Goal: Task Accomplishment & Management: Manage account settings

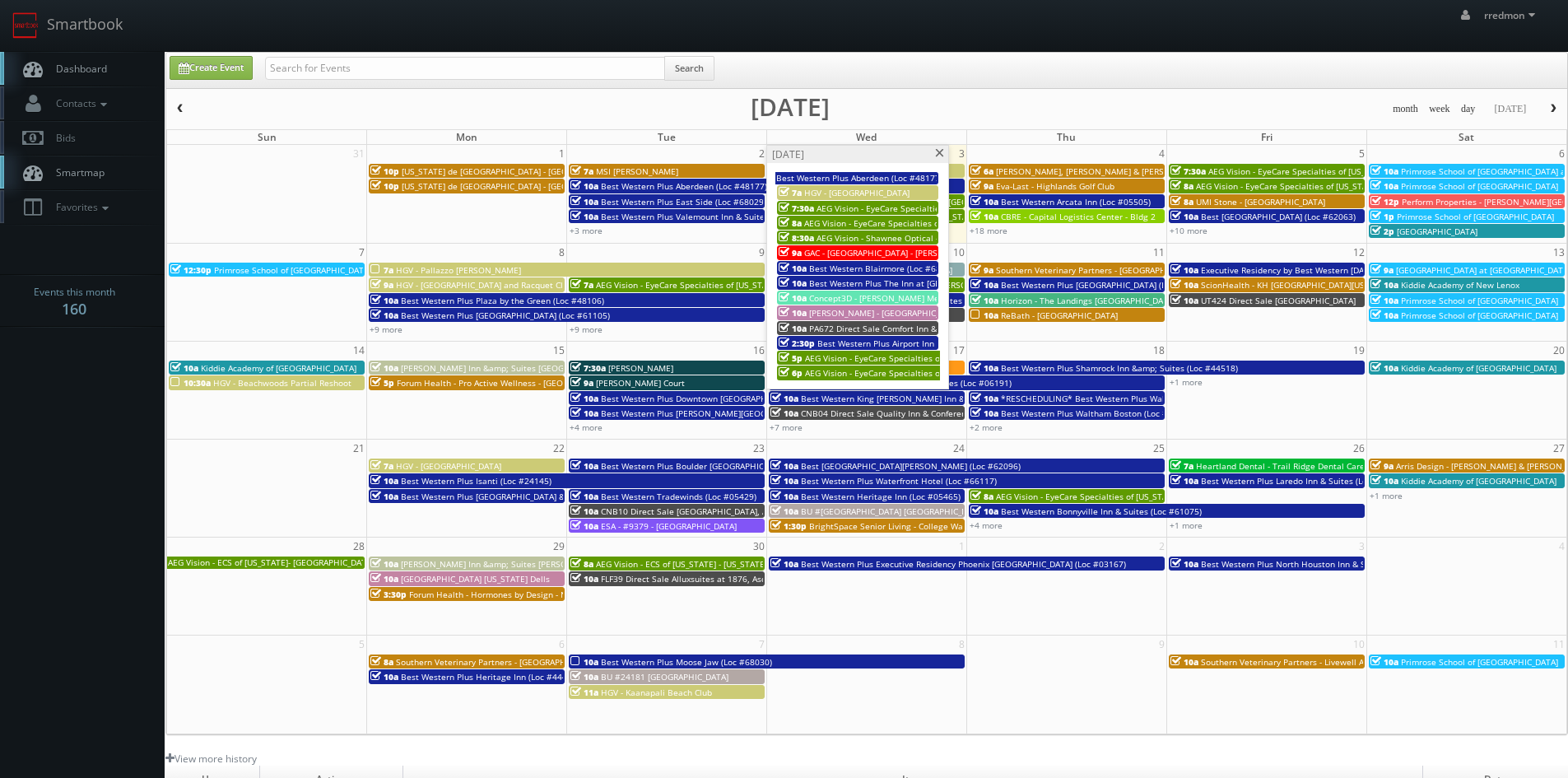
click at [936, 152] on span at bounding box center [940, 153] width 11 height 9
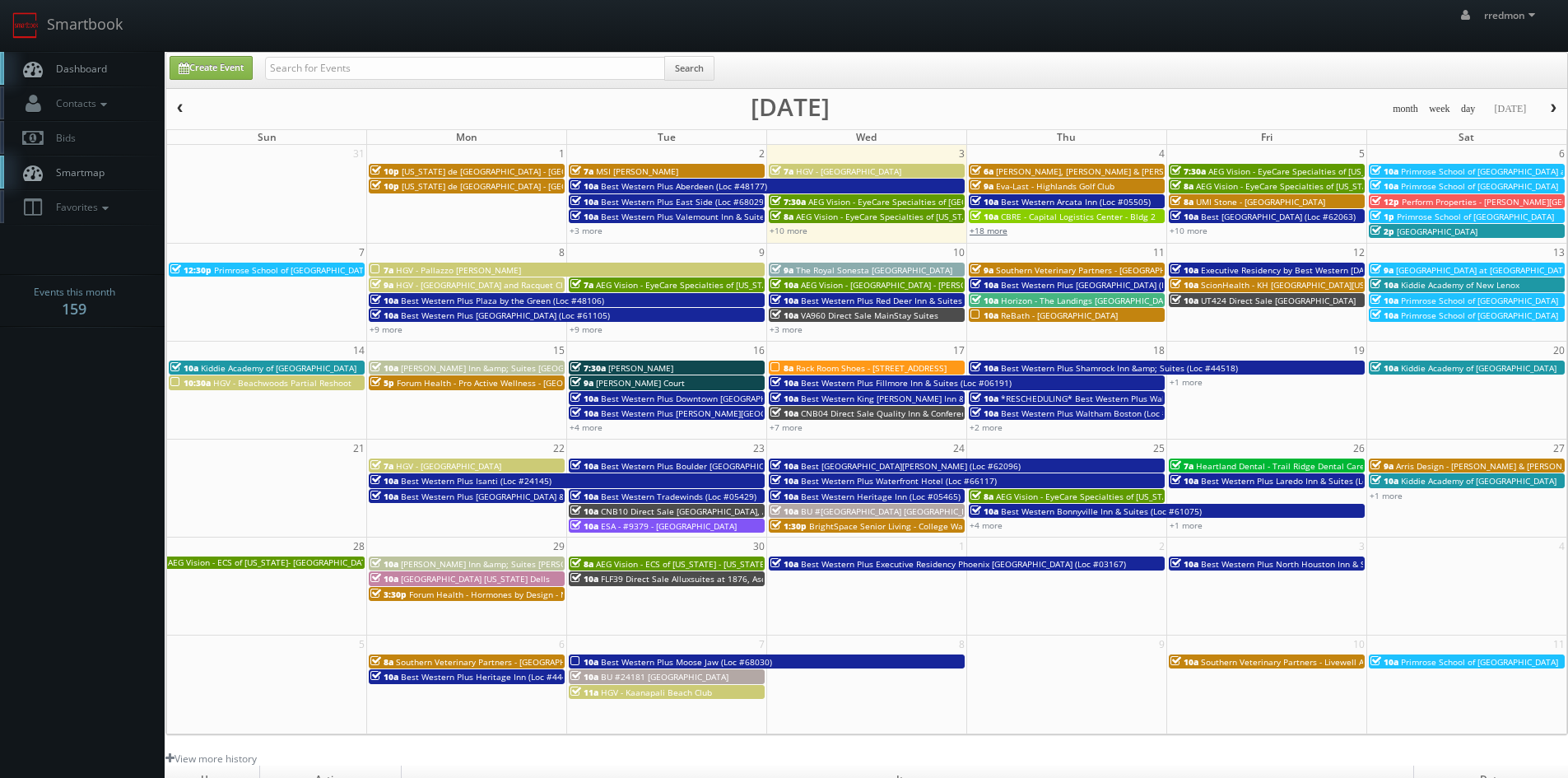
click at [997, 233] on link "+18 more" at bounding box center [988, 230] width 37 height 12
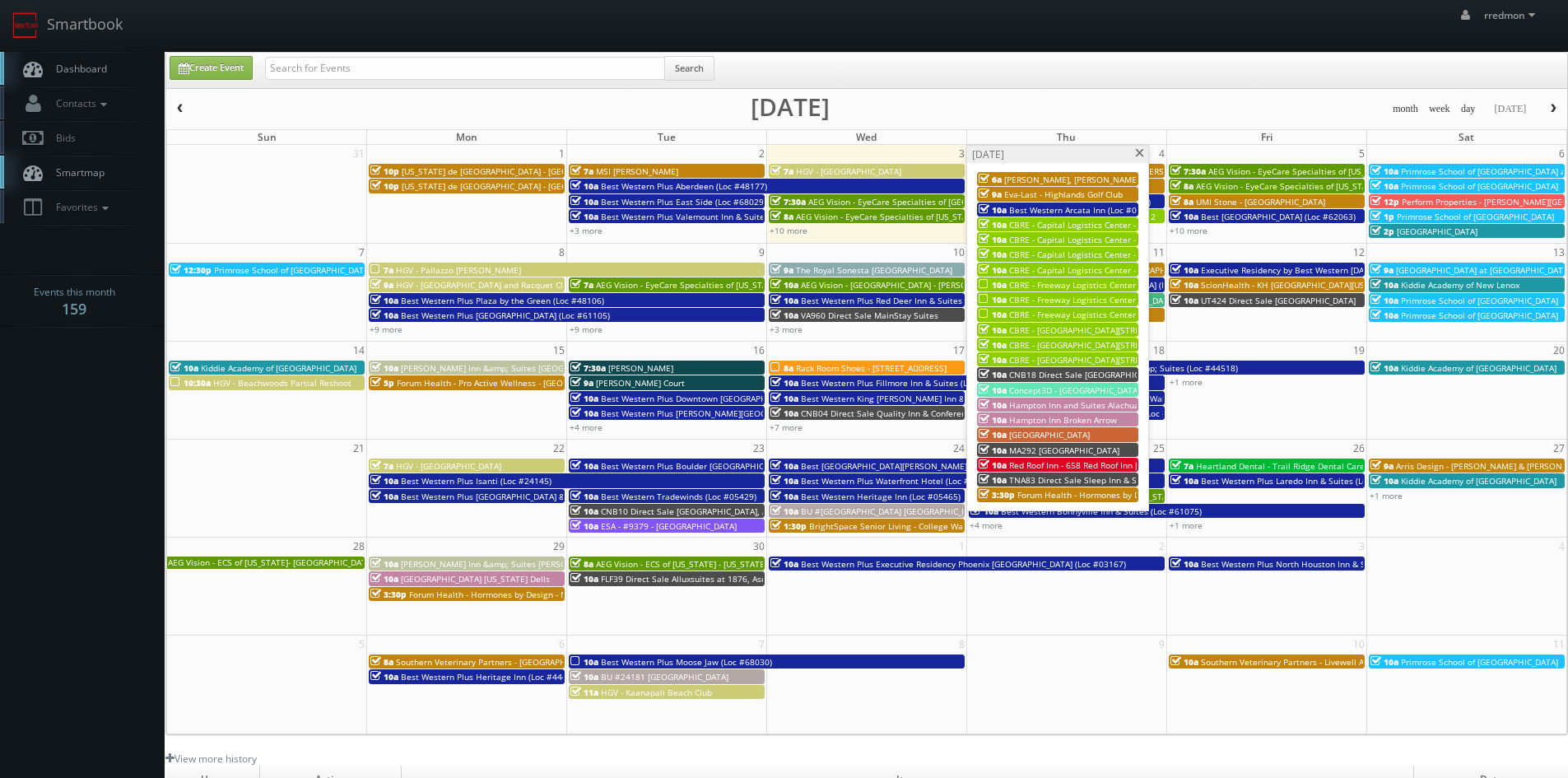
click at [1049, 279] on span "CBRE - Freeway Logistics Center - [GEOGRAPHIC_DATA] 1" at bounding box center [1120, 285] width 222 height 12
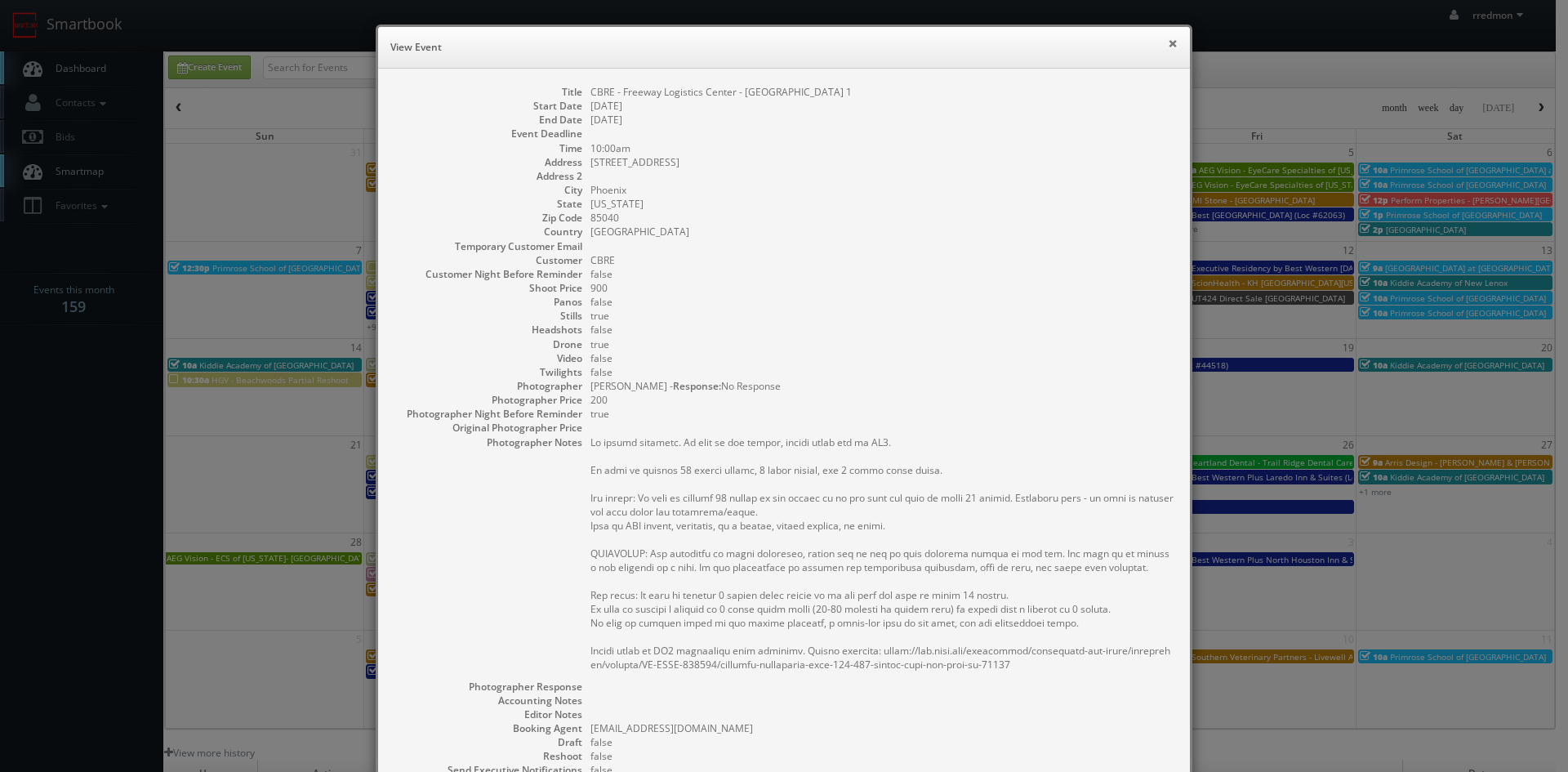
click at [1169, 45] on button "×" at bounding box center [1172, 43] width 10 height 12
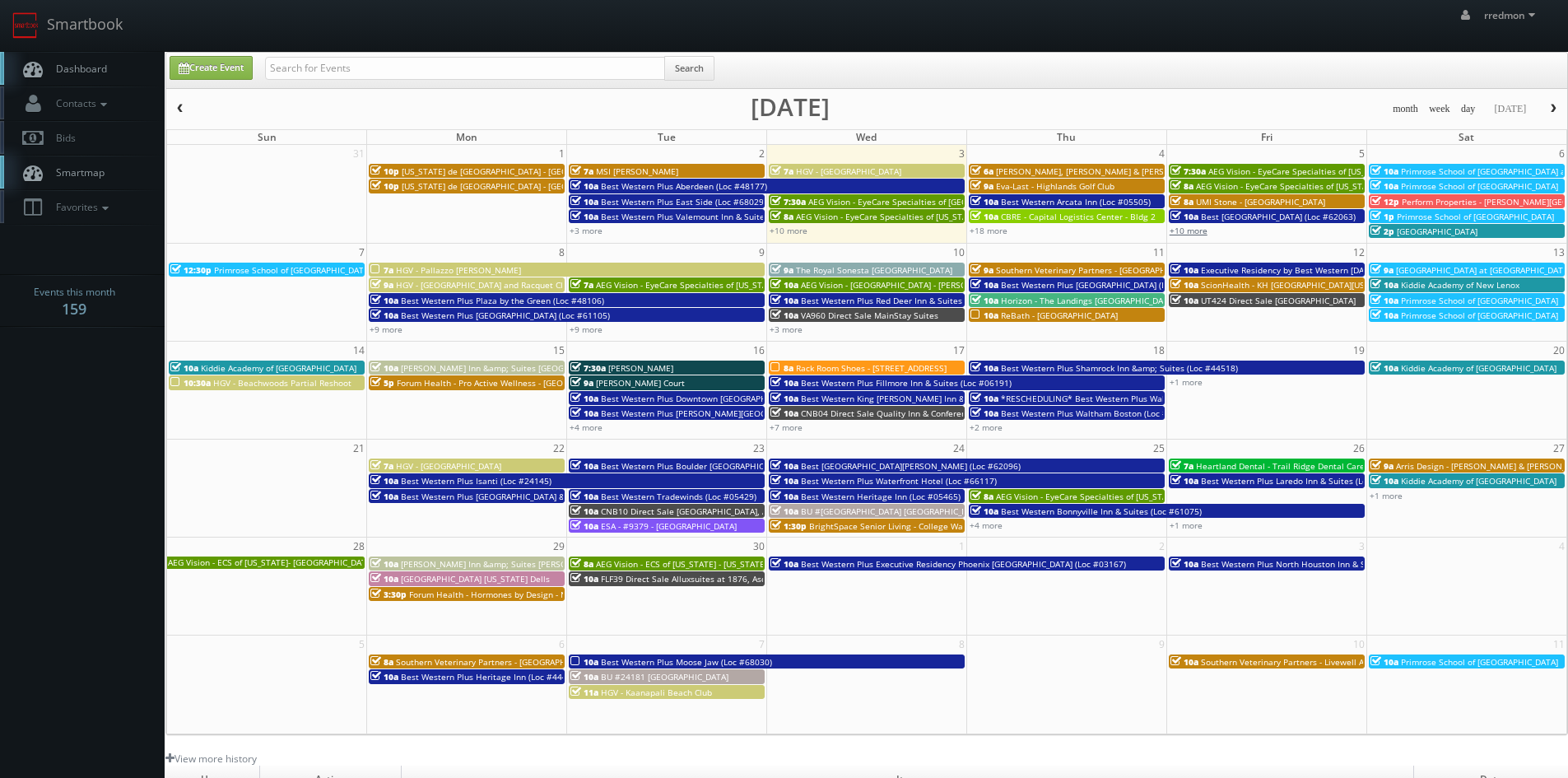
click at [1179, 227] on link "+10 more" at bounding box center [1188, 230] width 37 height 12
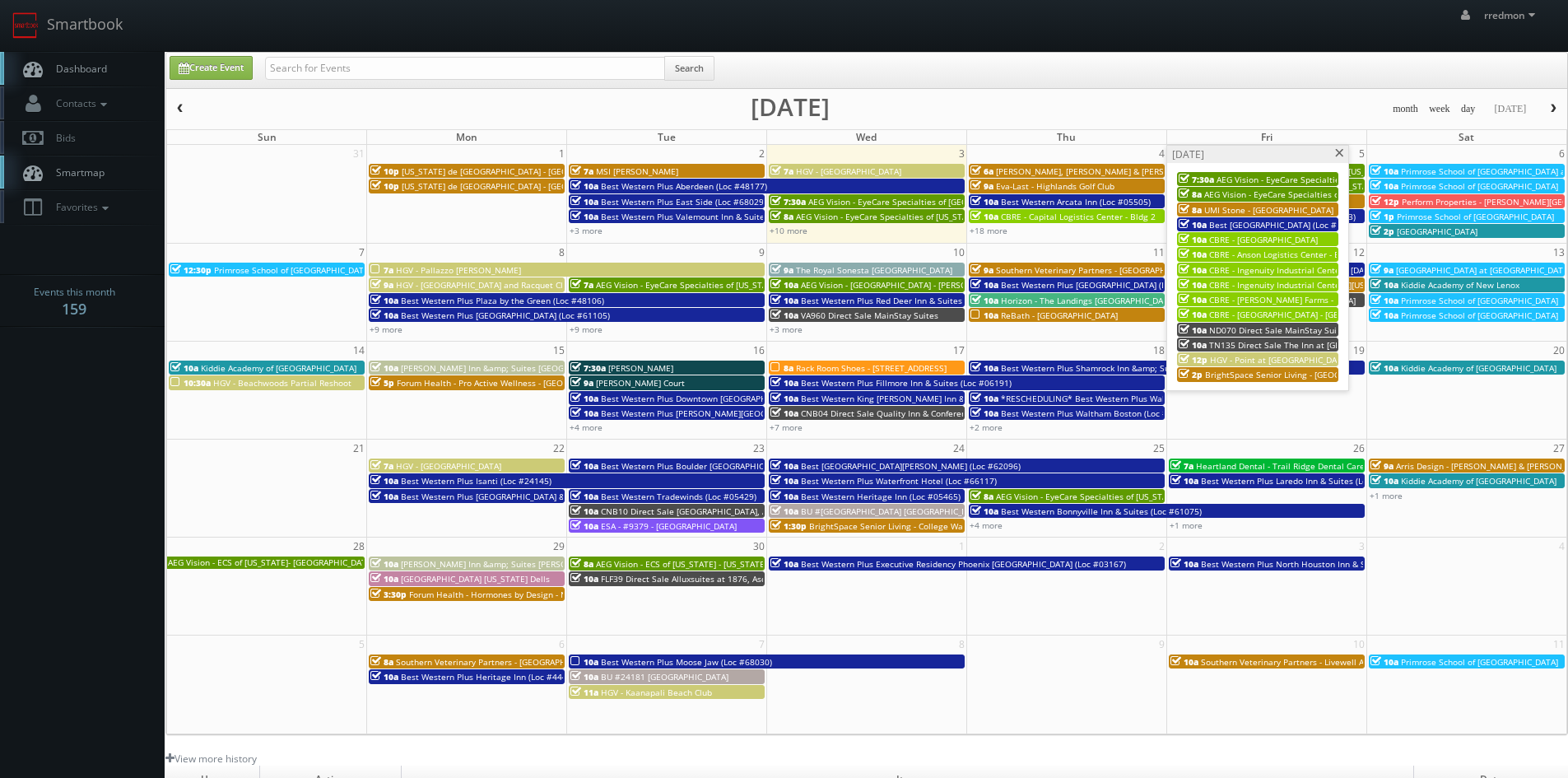
click at [1335, 153] on span at bounding box center [1340, 153] width 11 height 9
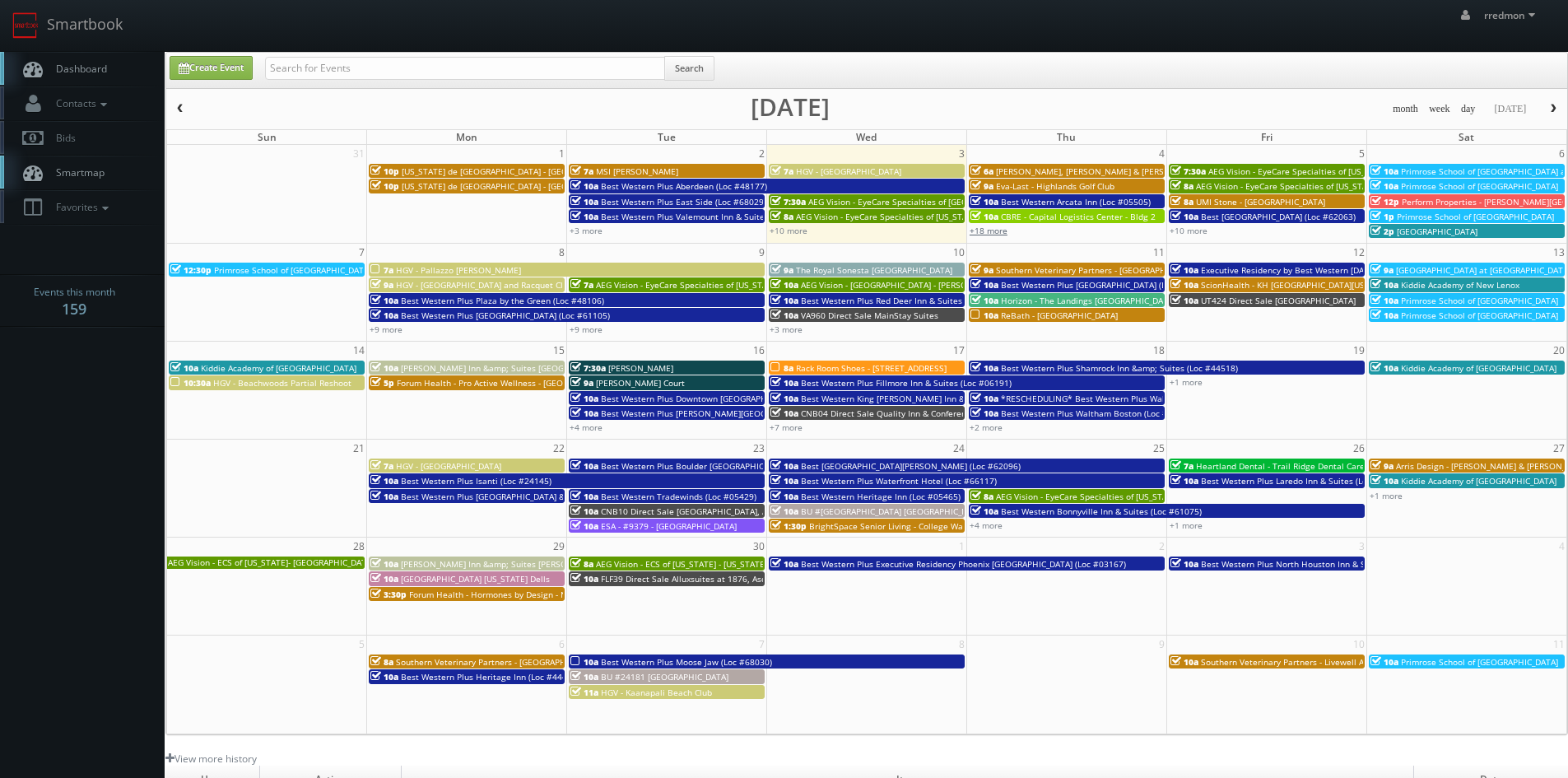
click at [993, 232] on link "+18 more" at bounding box center [988, 230] width 37 height 12
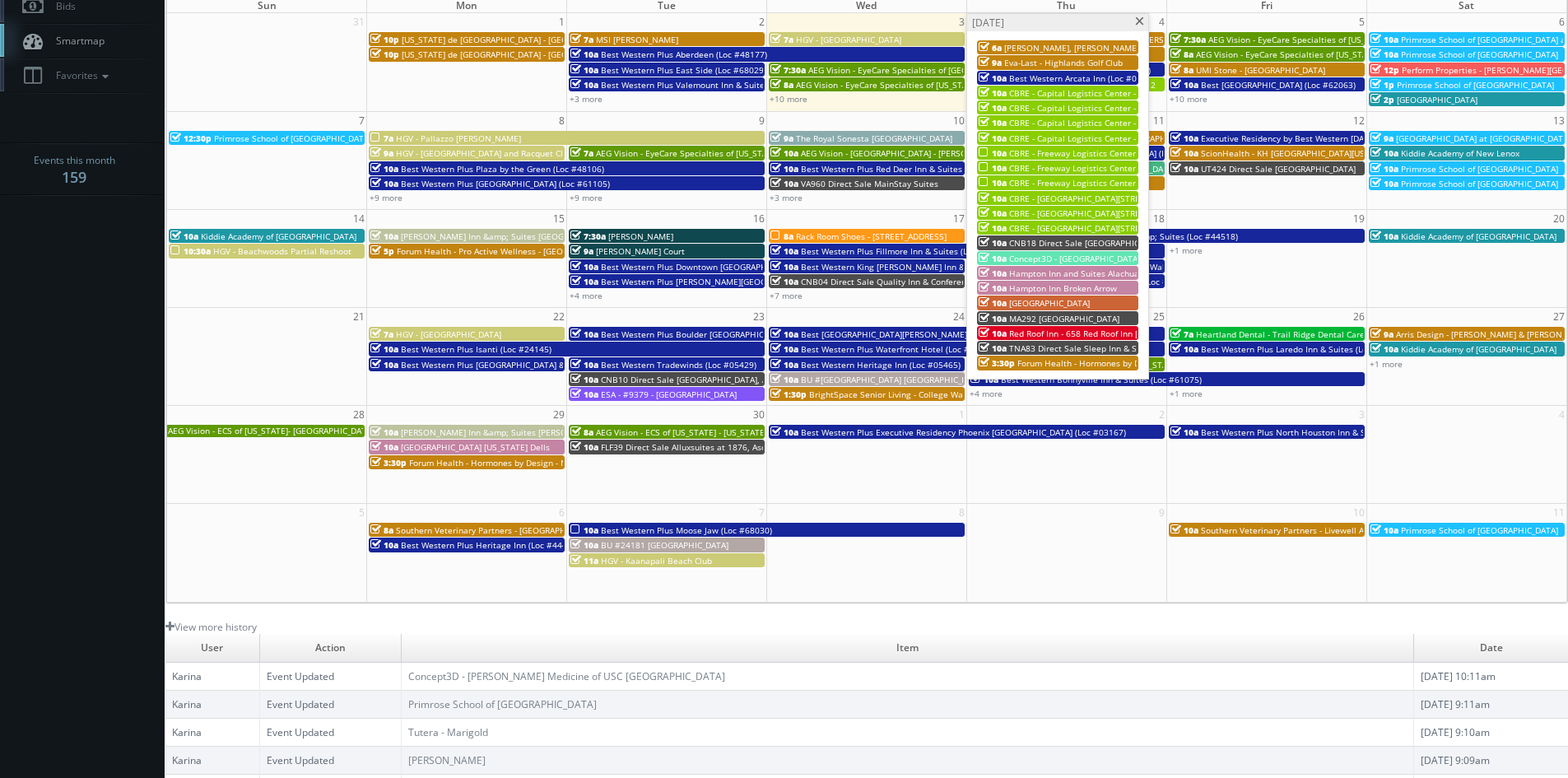
scroll to position [49, 0]
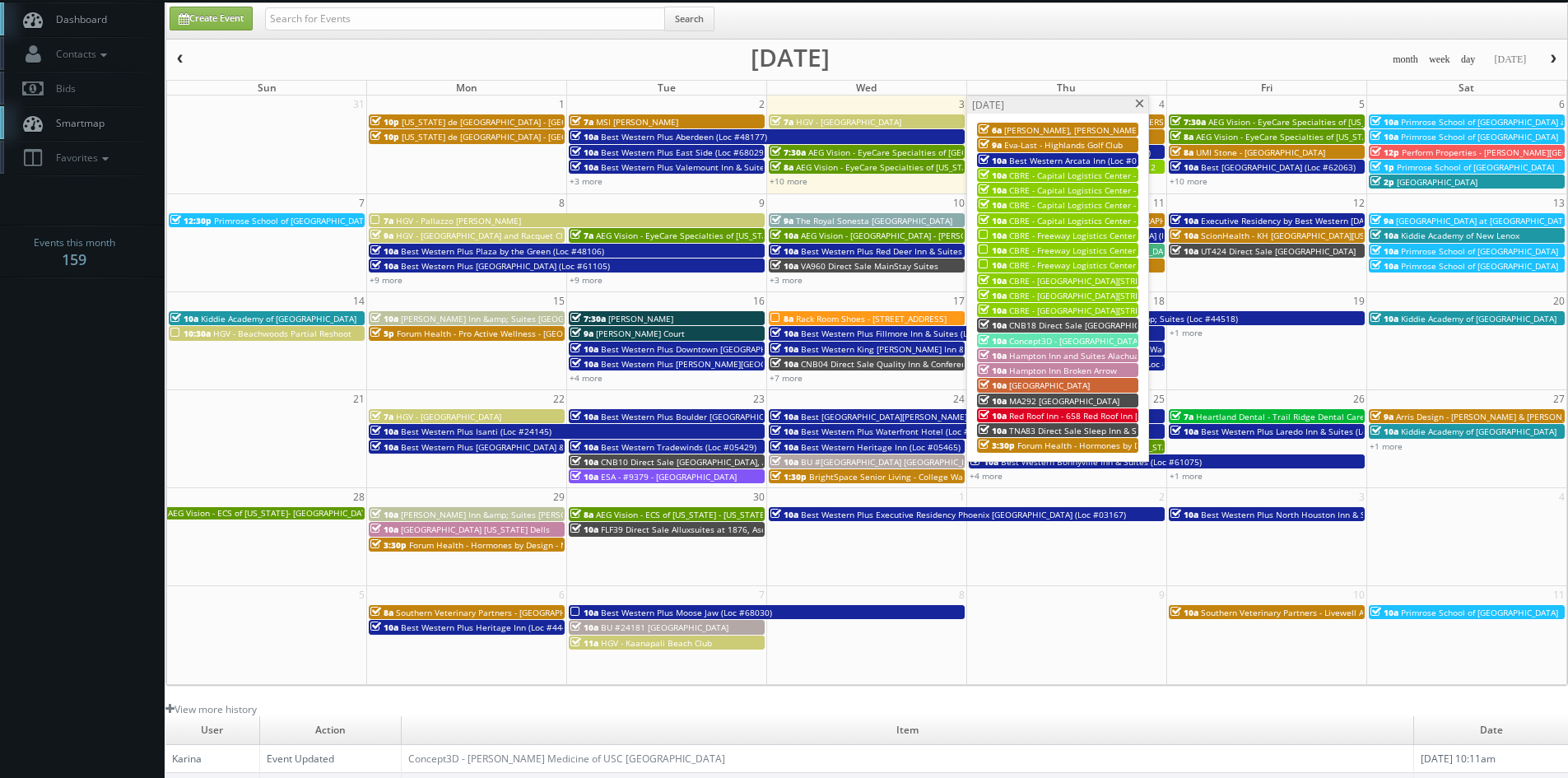
click at [1110, 130] on span "[PERSON_NAME], [PERSON_NAME] & [PERSON_NAME], LLC - [GEOGRAPHIC_DATA]" at bounding box center [1163, 130] width 317 height 12
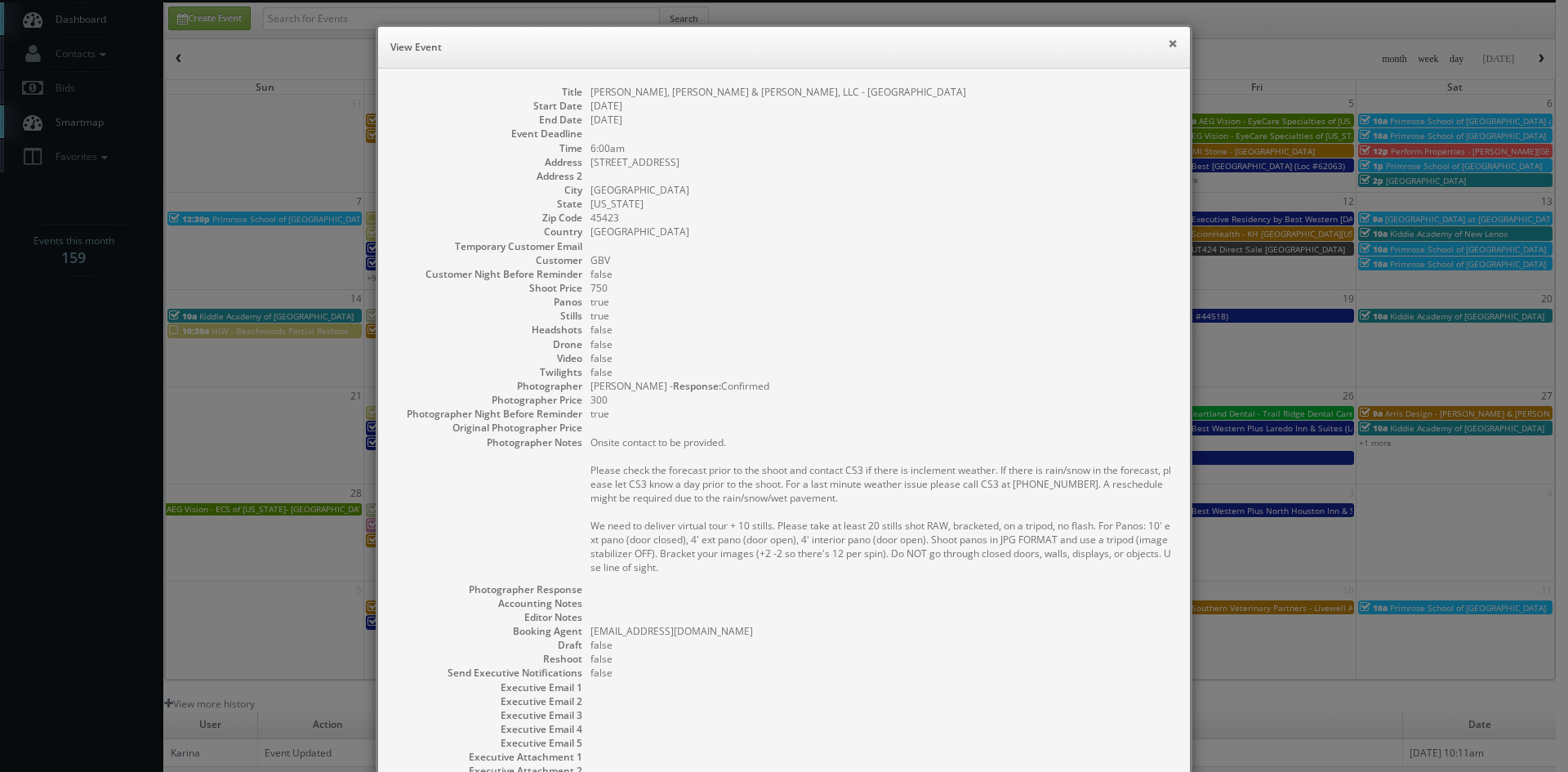
click at [1168, 43] on button "×" at bounding box center [1172, 43] width 10 height 12
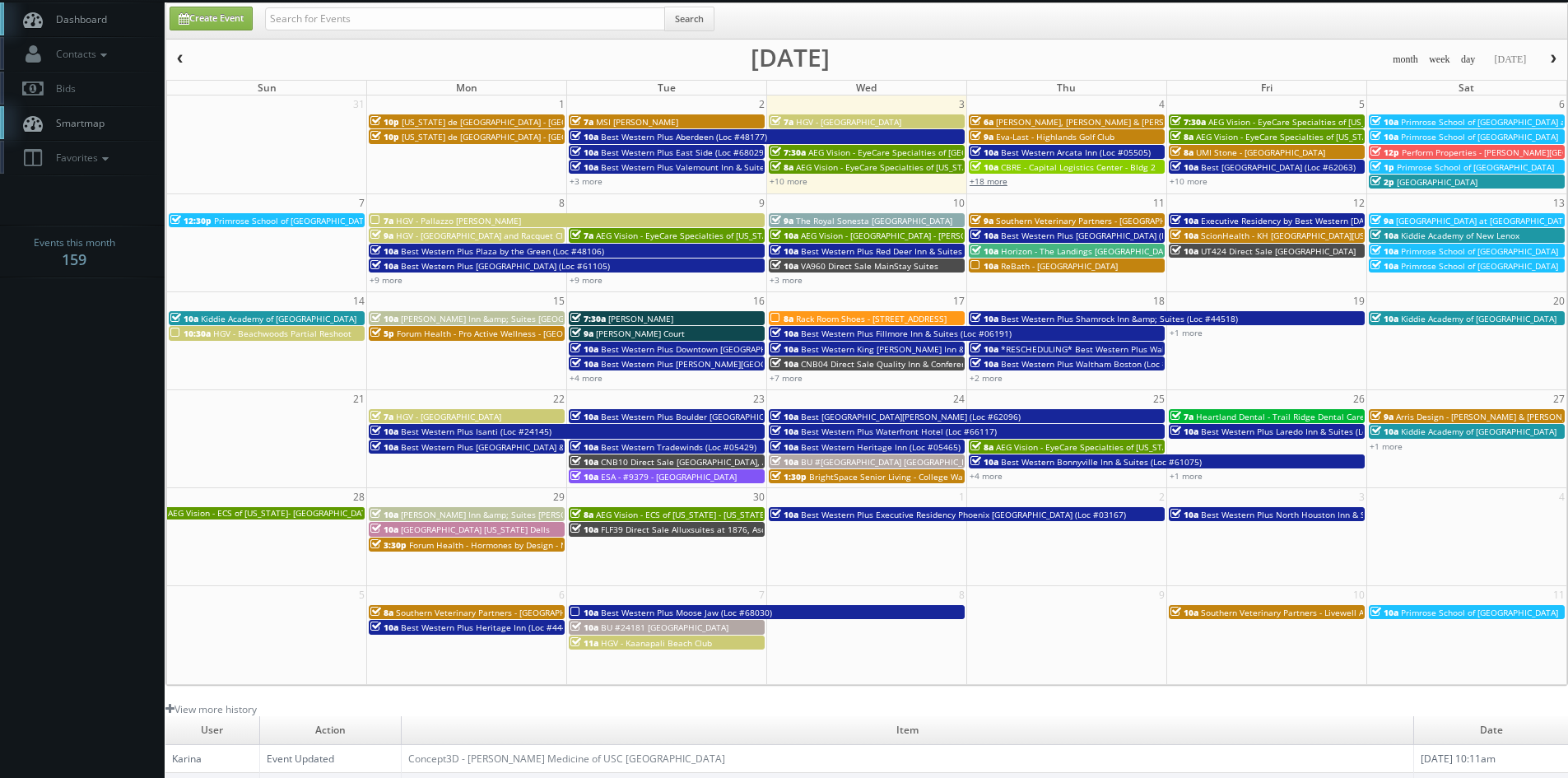
click at [998, 182] on link "+18 more" at bounding box center [988, 181] width 37 height 12
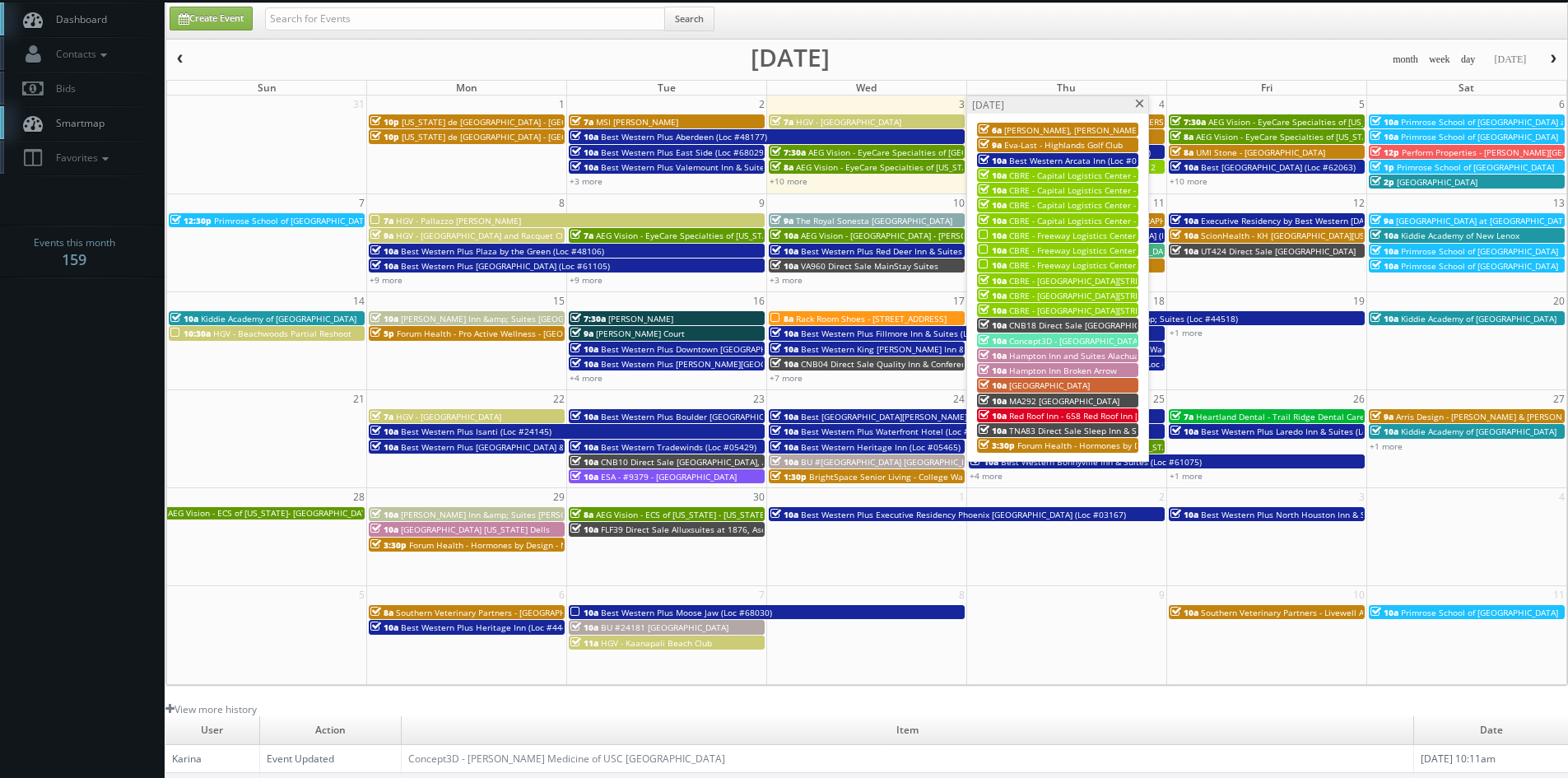
click at [1041, 142] on span "Eva-Last - Highlands Golf Club" at bounding box center [1064, 144] width 119 height 12
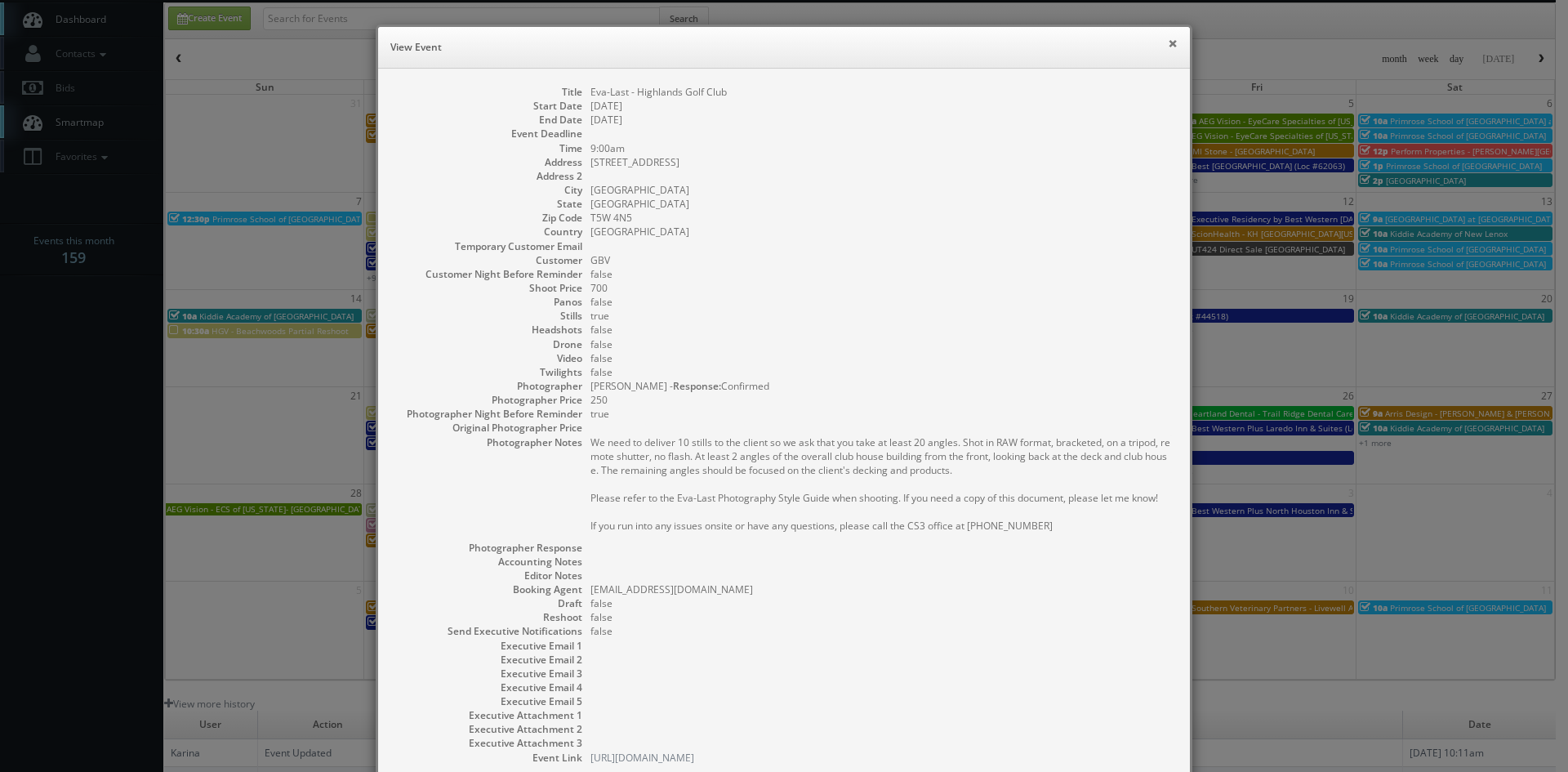
click at [1168, 45] on button "×" at bounding box center [1172, 43] width 10 height 12
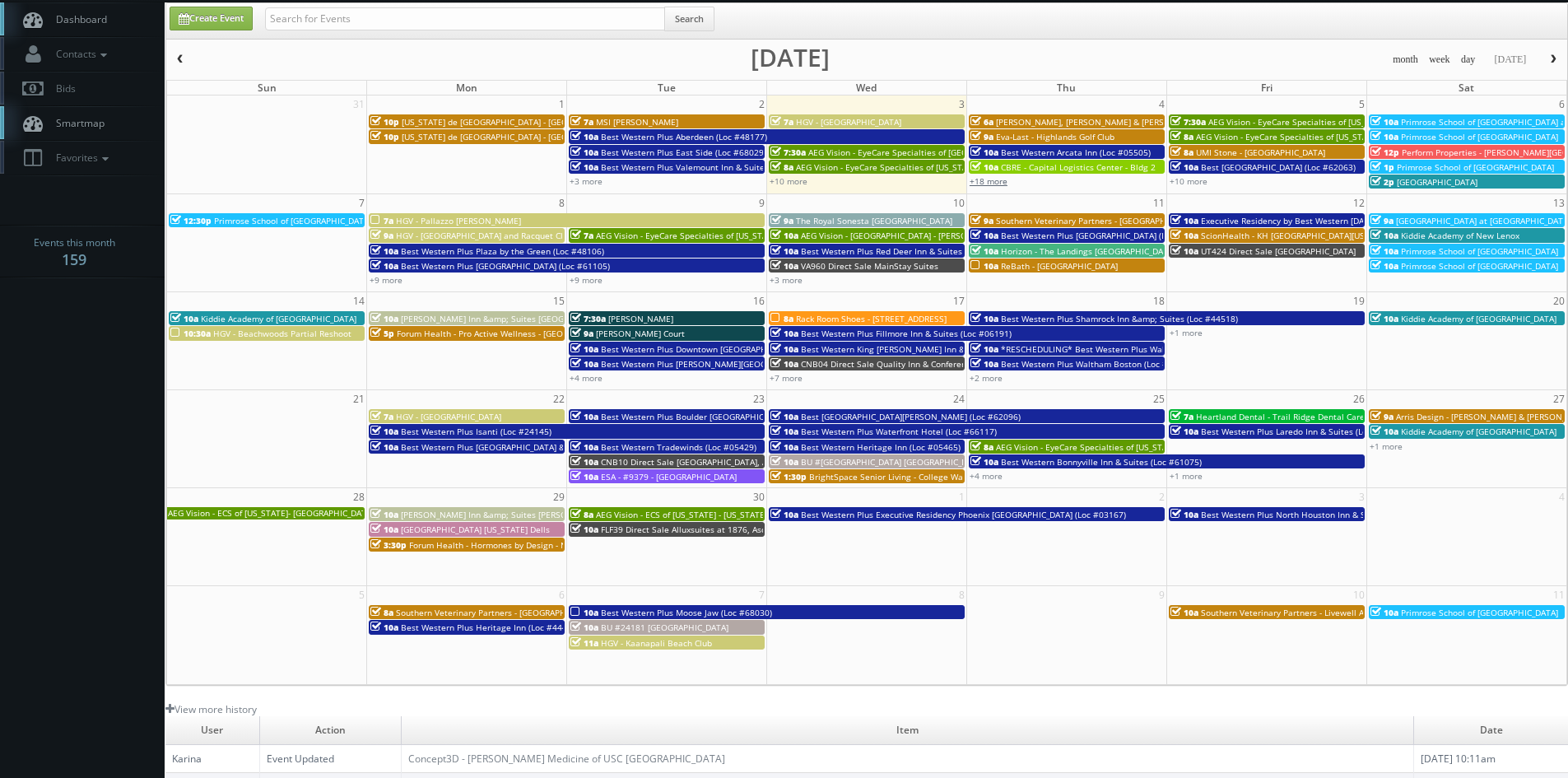
click at [999, 181] on link "+18 more" at bounding box center [988, 181] width 37 height 12
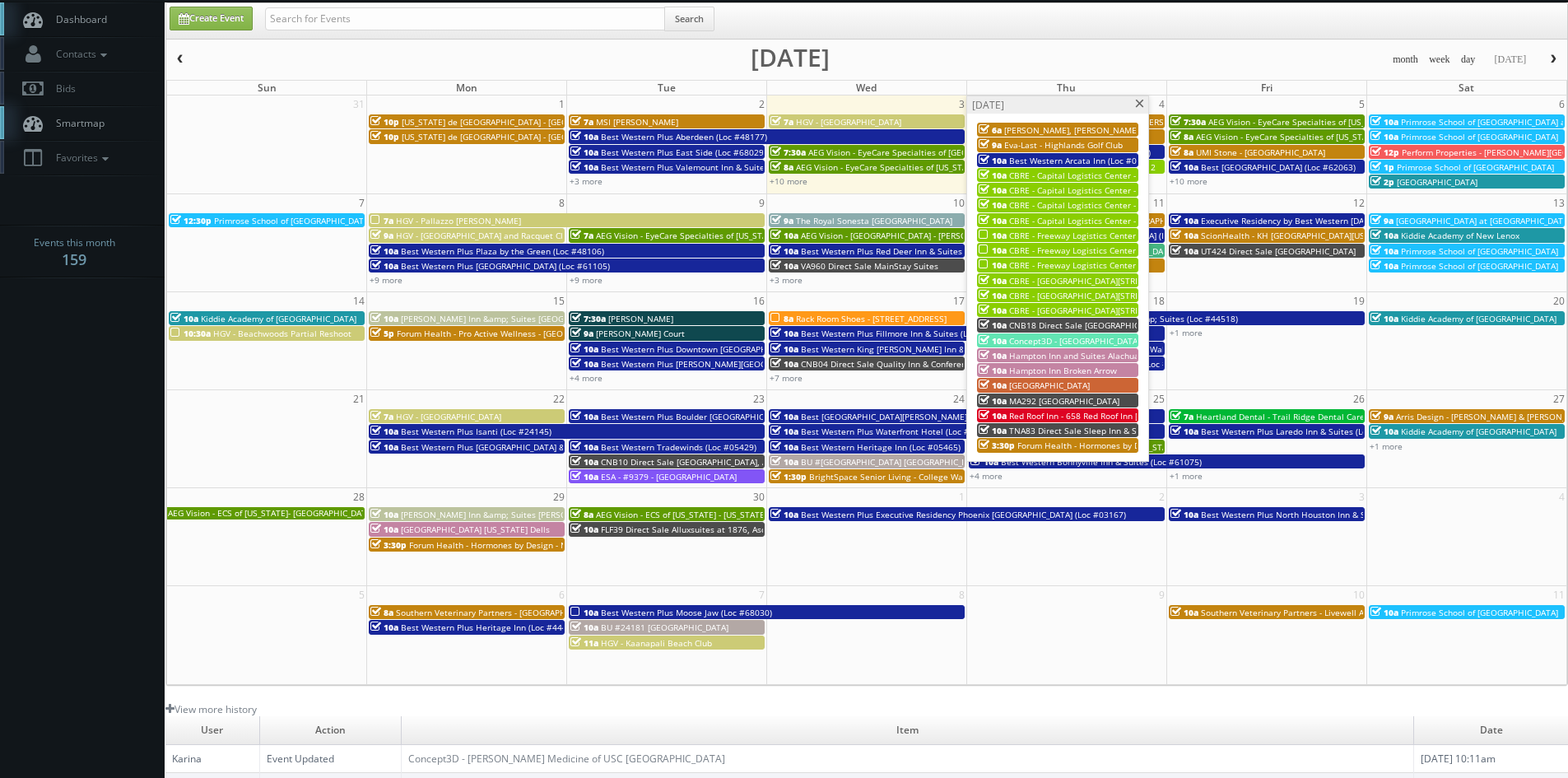
click at [1139, 105] on span at bounding box center [1140, 104] width 11 height 9
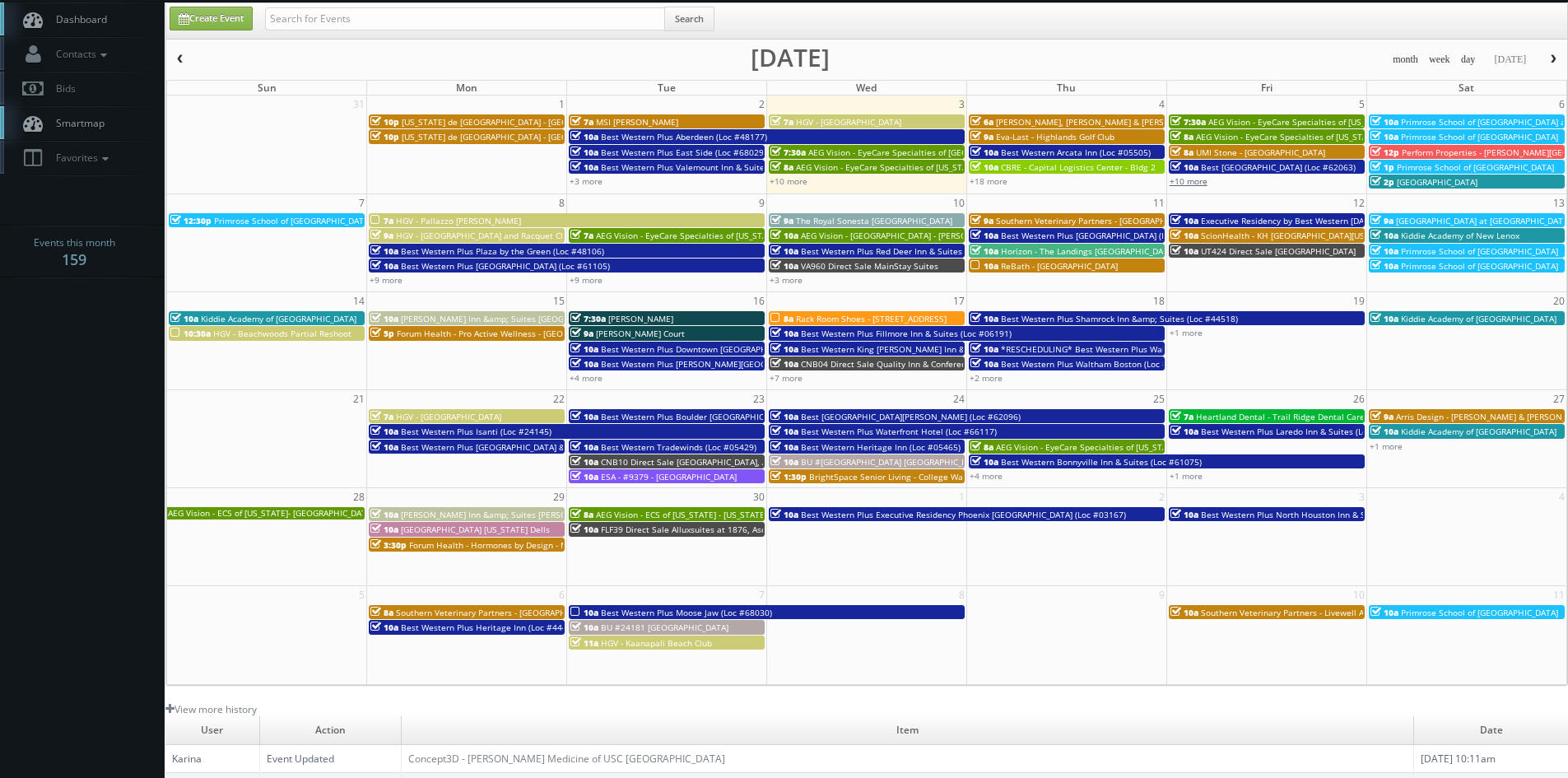
click at [1203, 185] on link "+10 more" at bounding box center [1188, 181] width 37 height 12
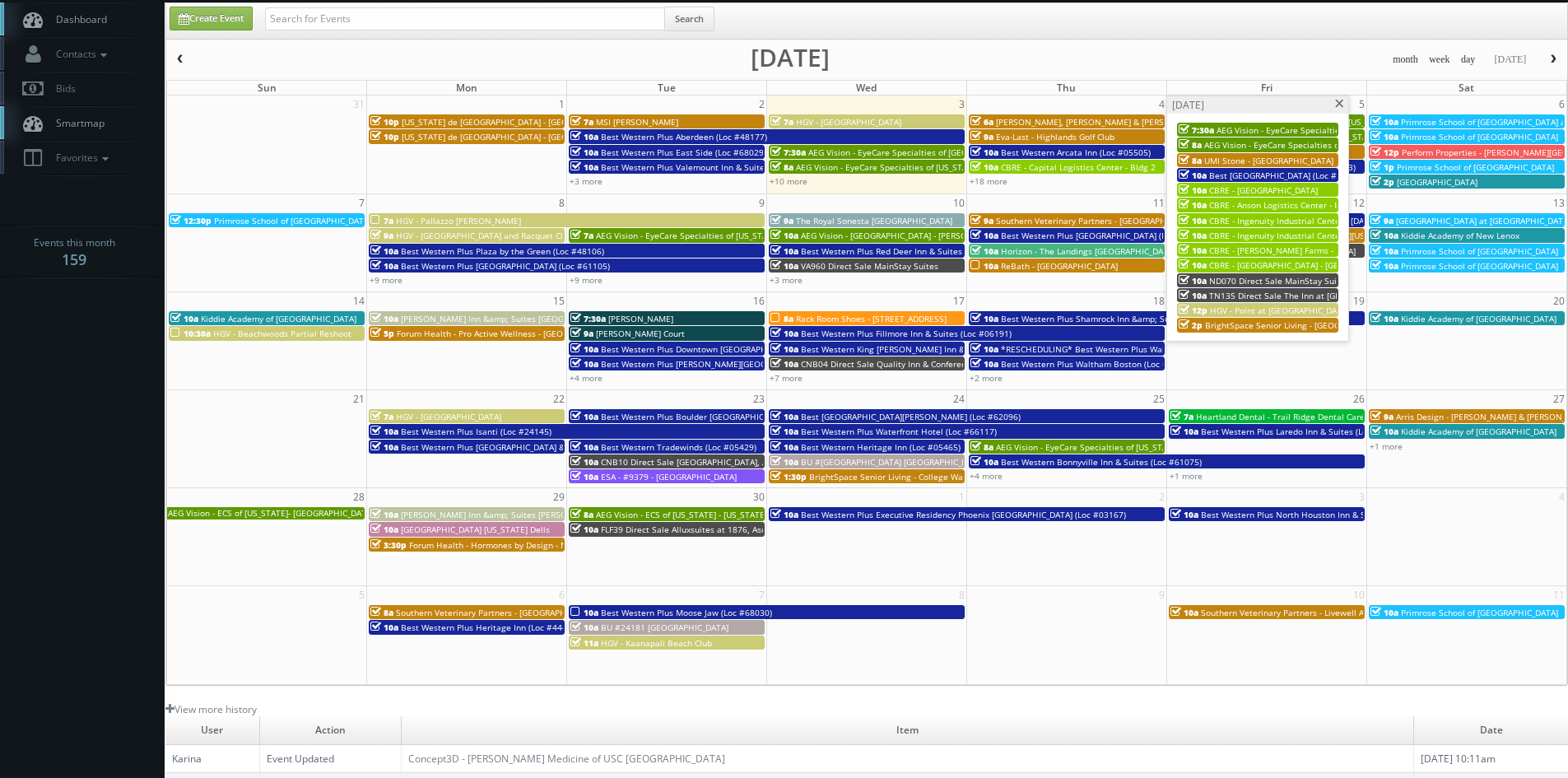
click at [1342, 106] on span at bounding box center [1340, 104] width 11 height 9
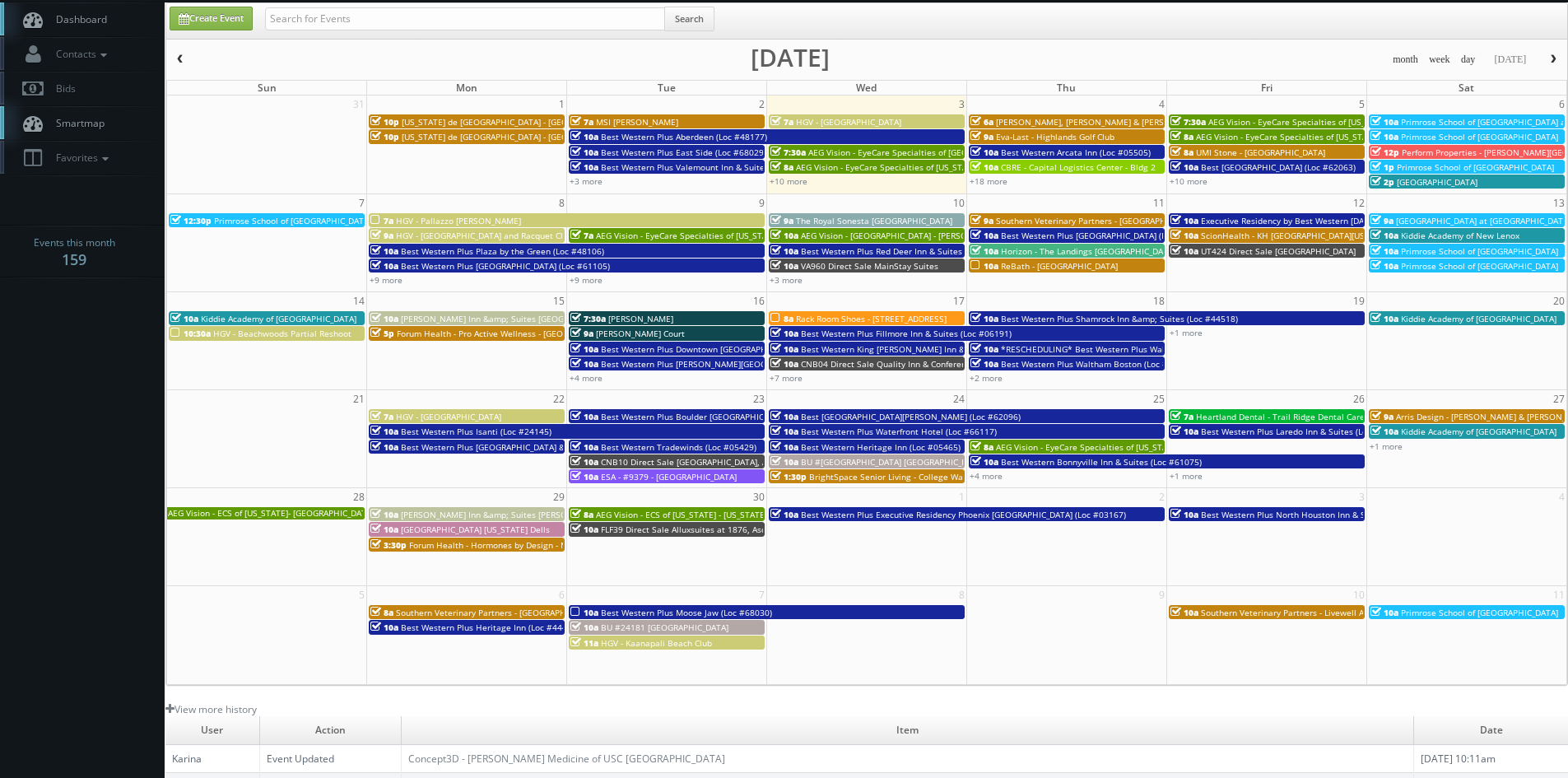
click at [1095, 120] on span "Kisling, Nestico & Redick, LLC - Dayton" at bounding box center [1154, 121] width 317 height 12
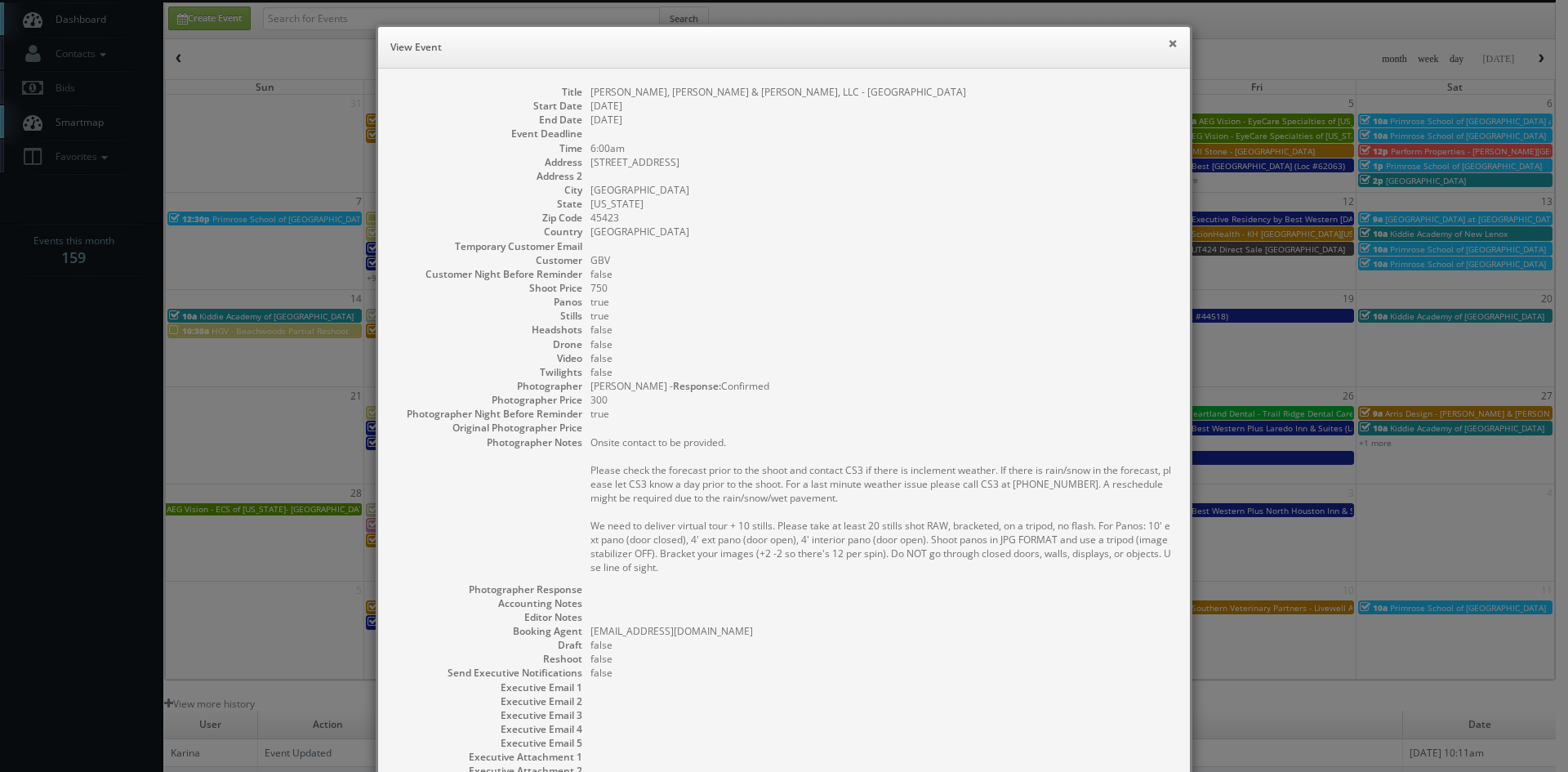
click at [1168, 46] on button "×" at bounding box center [1172, 43] width 10 height 12
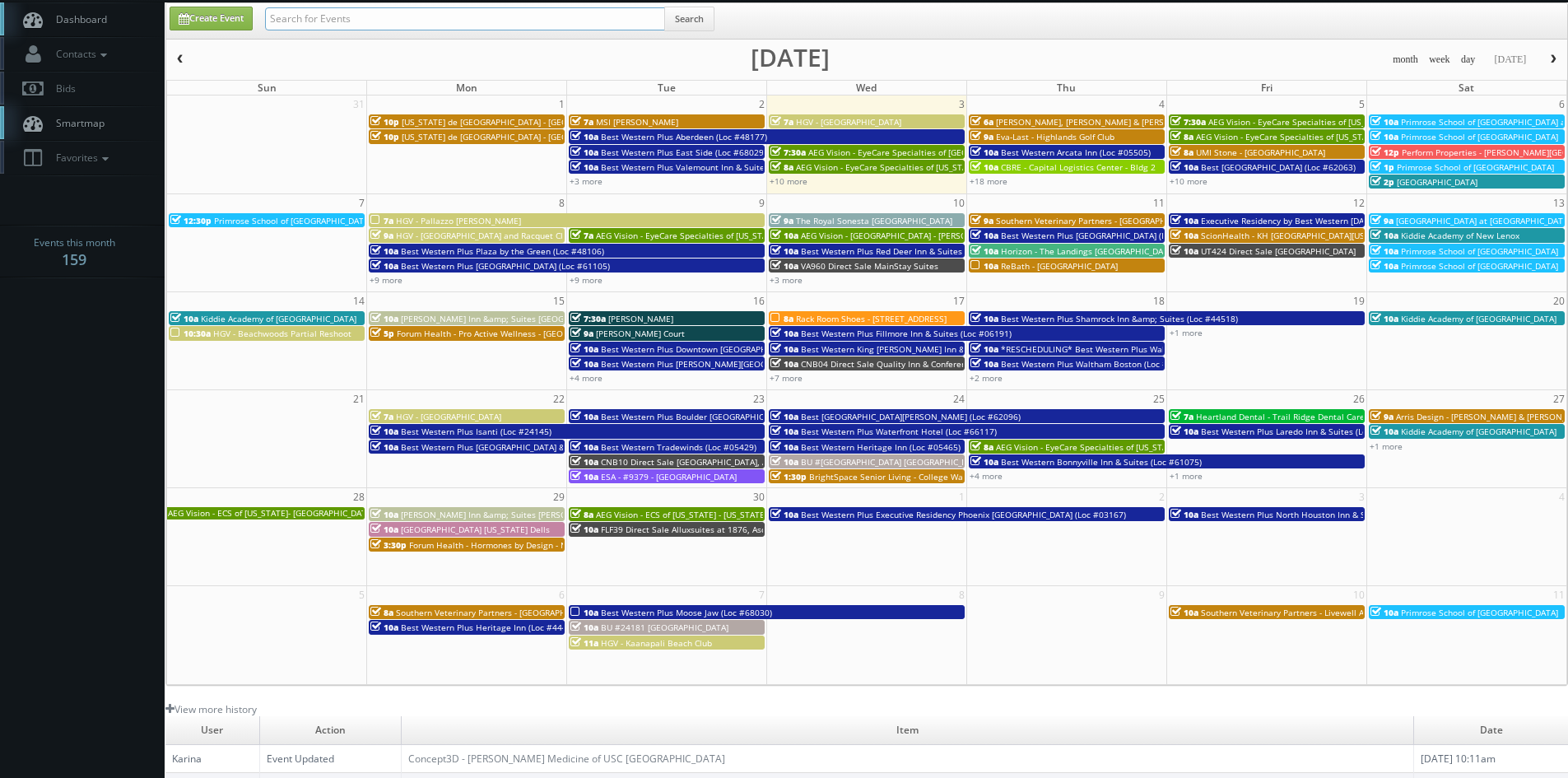
click at [395, 15] on input "text" at bounding box center [465, 18] width 400 height 23
type input "george"
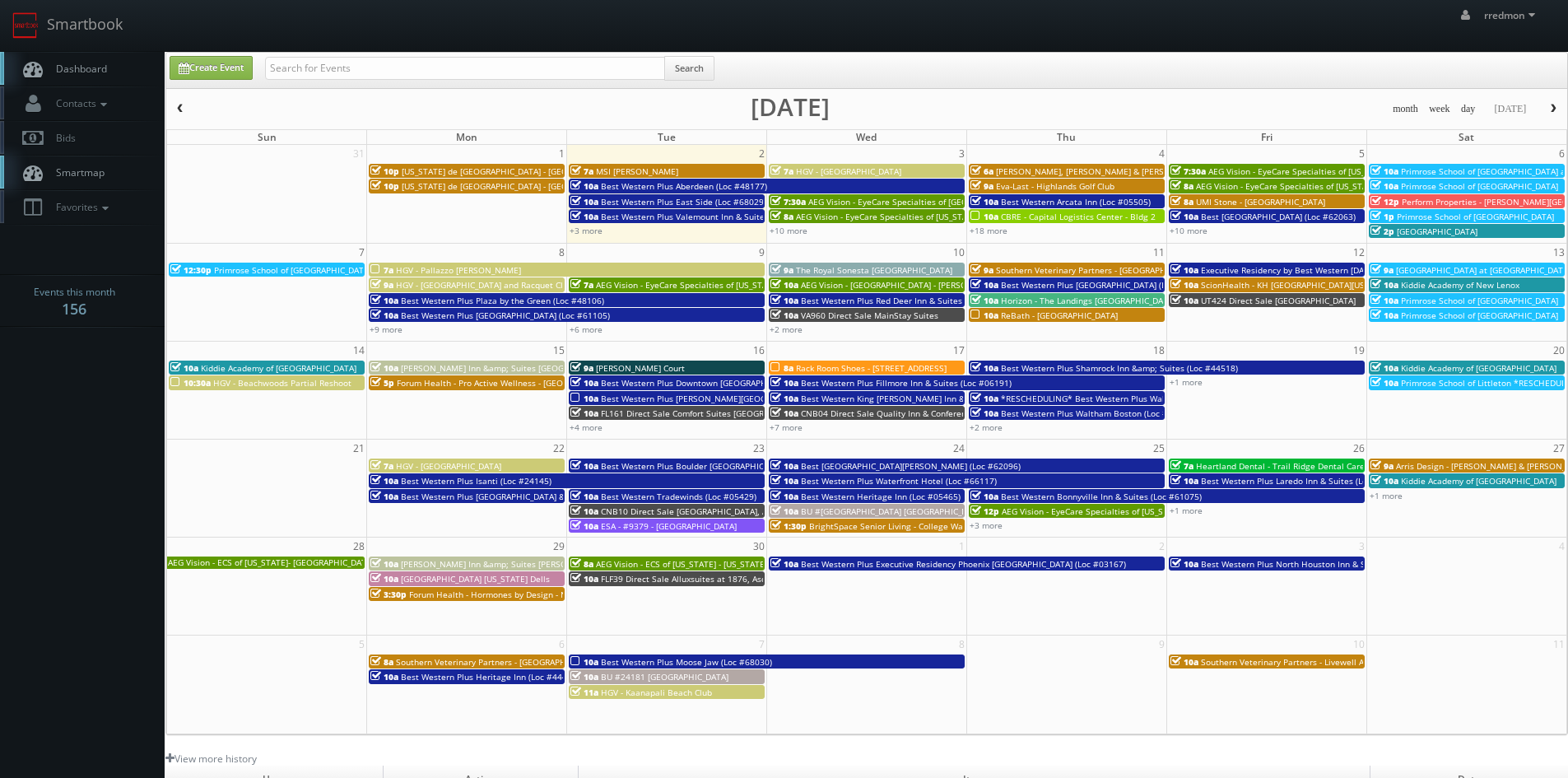
click at [1063, 169] on span "[PERSON_NAME], [PERSON_NAME] & [PERSON_NAME], LLC - [GEOGRAPHIC_DATA]" at bounding box center [1154, 171] width 317 height 12
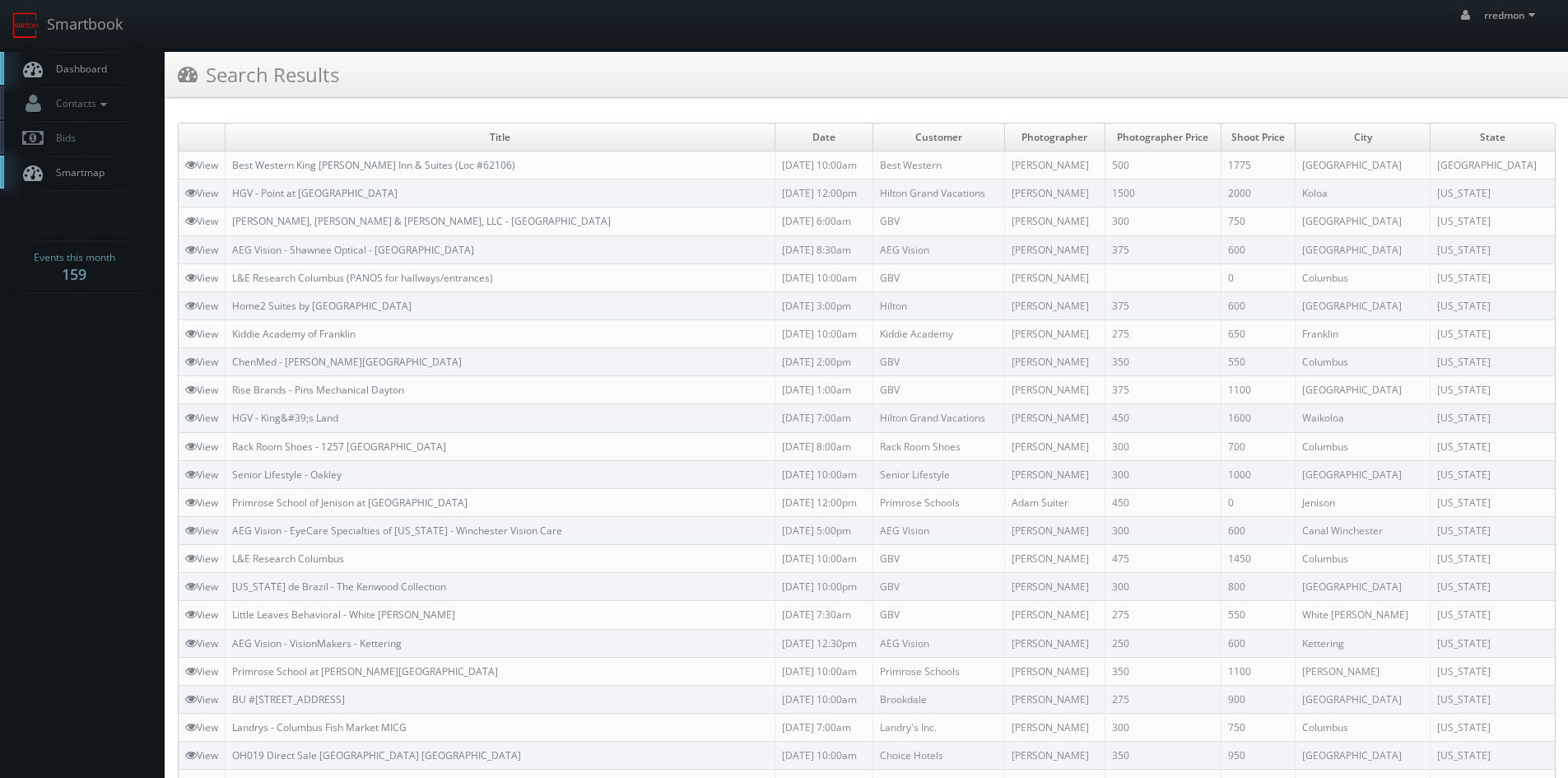
click at [107, 71] on link "Dashboard" at bounding box center [82, 68] width 164 height 34
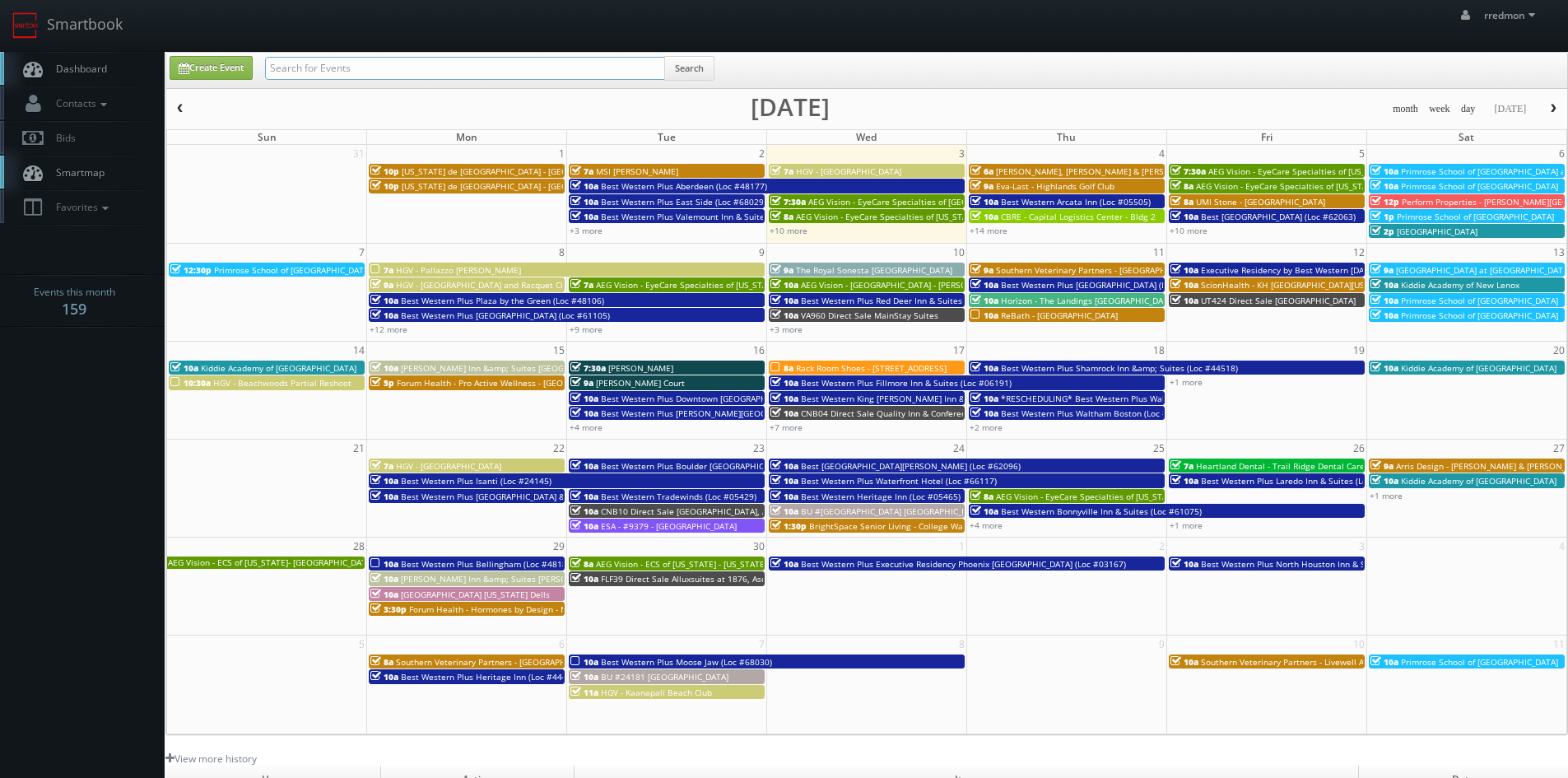
click at [315, 71] on input "text" at bounding box center [465, 68] width 400 height 23
type input "[PERSON_NAME]"
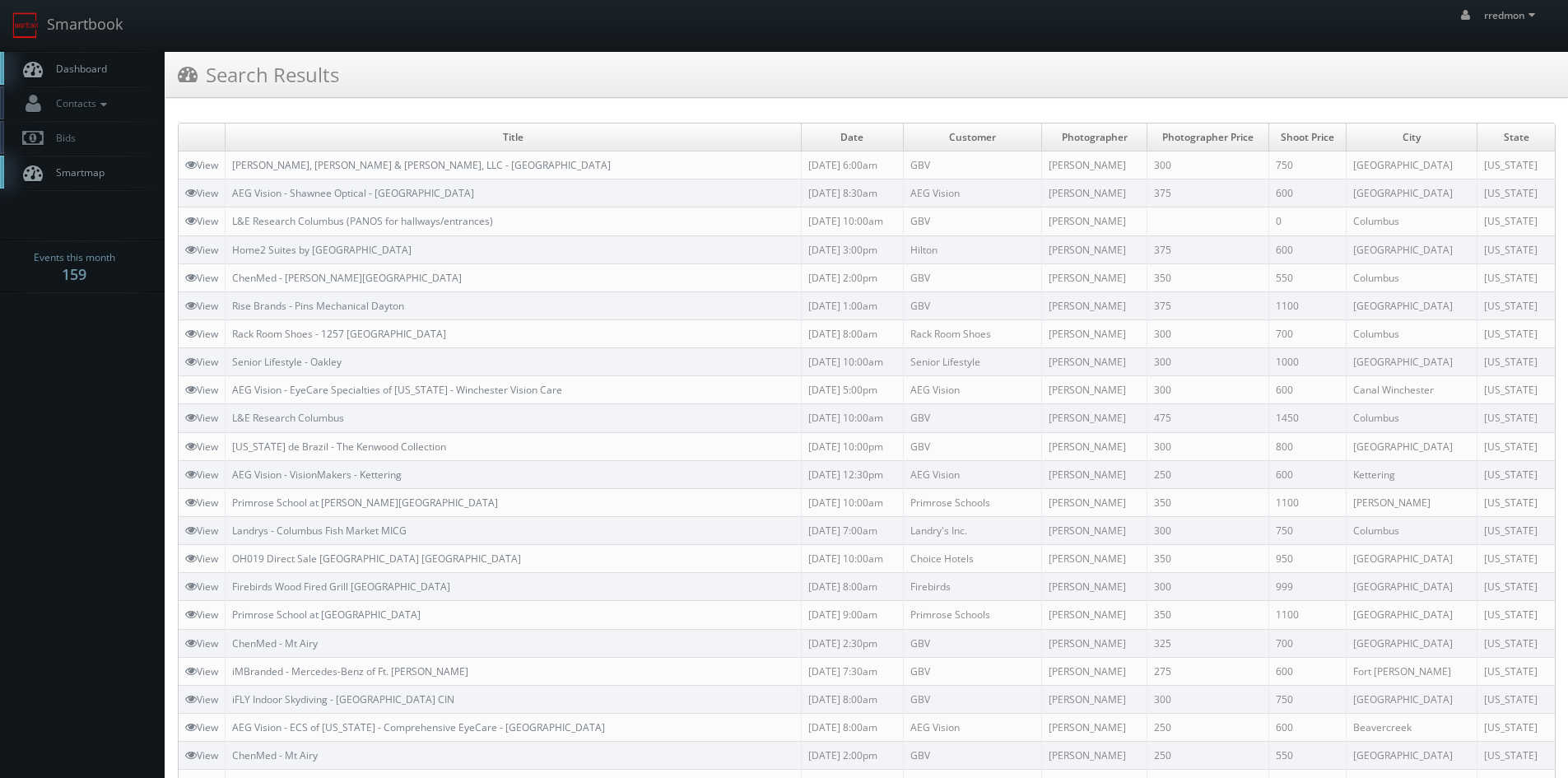
click at [68, 75] on span "Dashboard" at bounding box center [77, 68] width 59 height 14
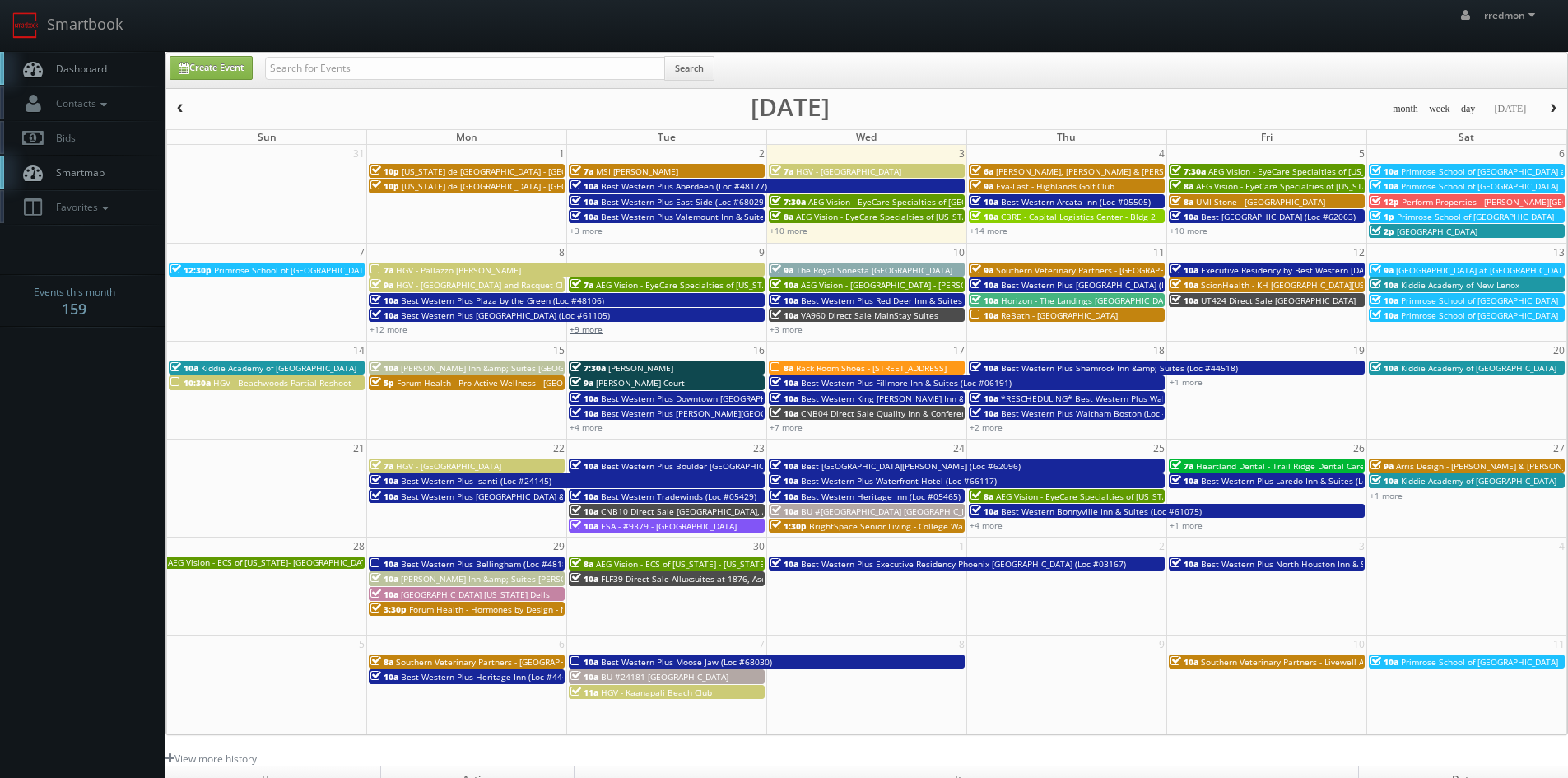
click at [595, 328] on link "+9 more" at bounding box center [586, 329] width 33 height 12
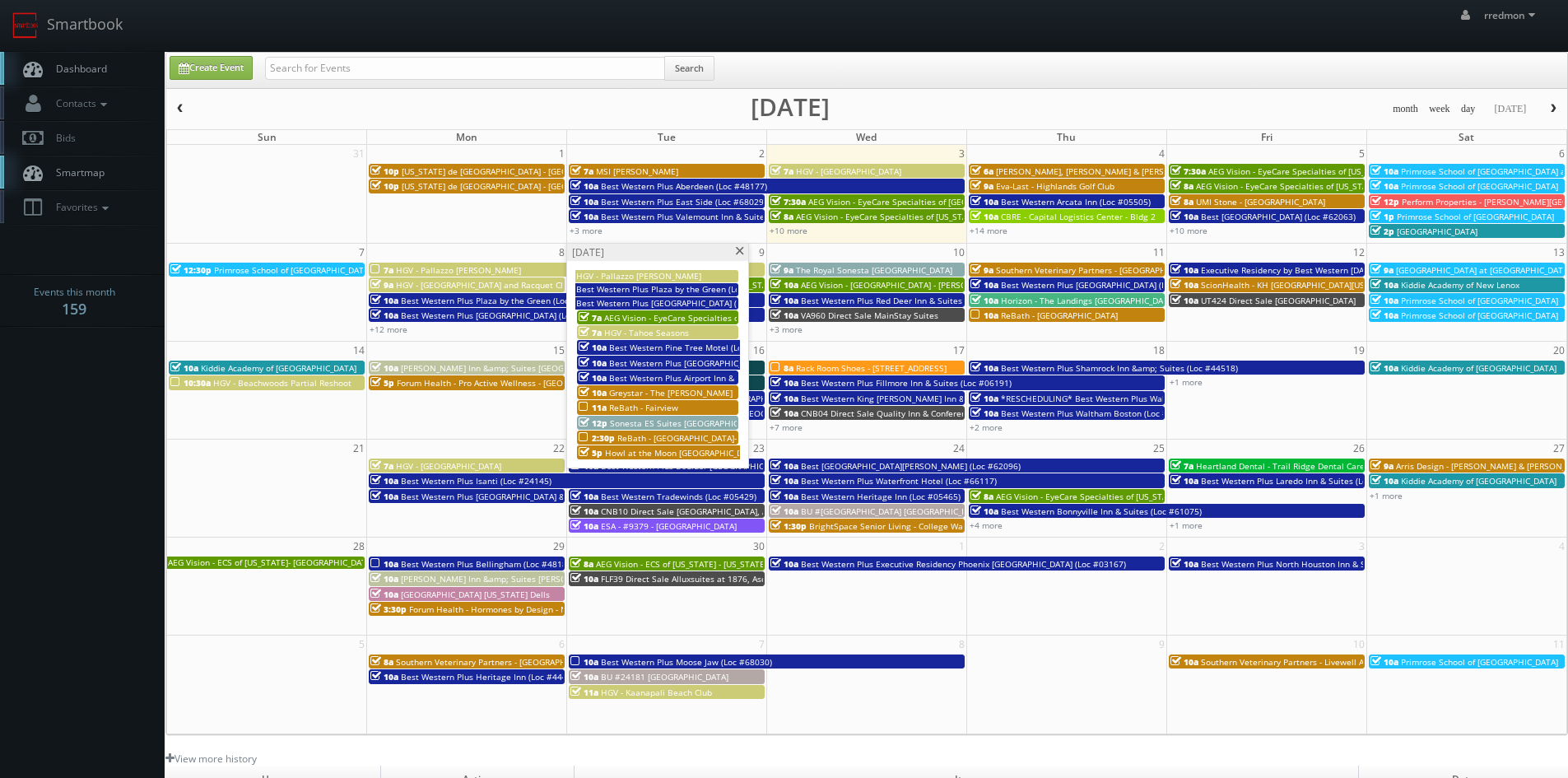
click at [668, 404] on span "ReBath - Fairview" at bounding box center [644, 407] width 69 height 12
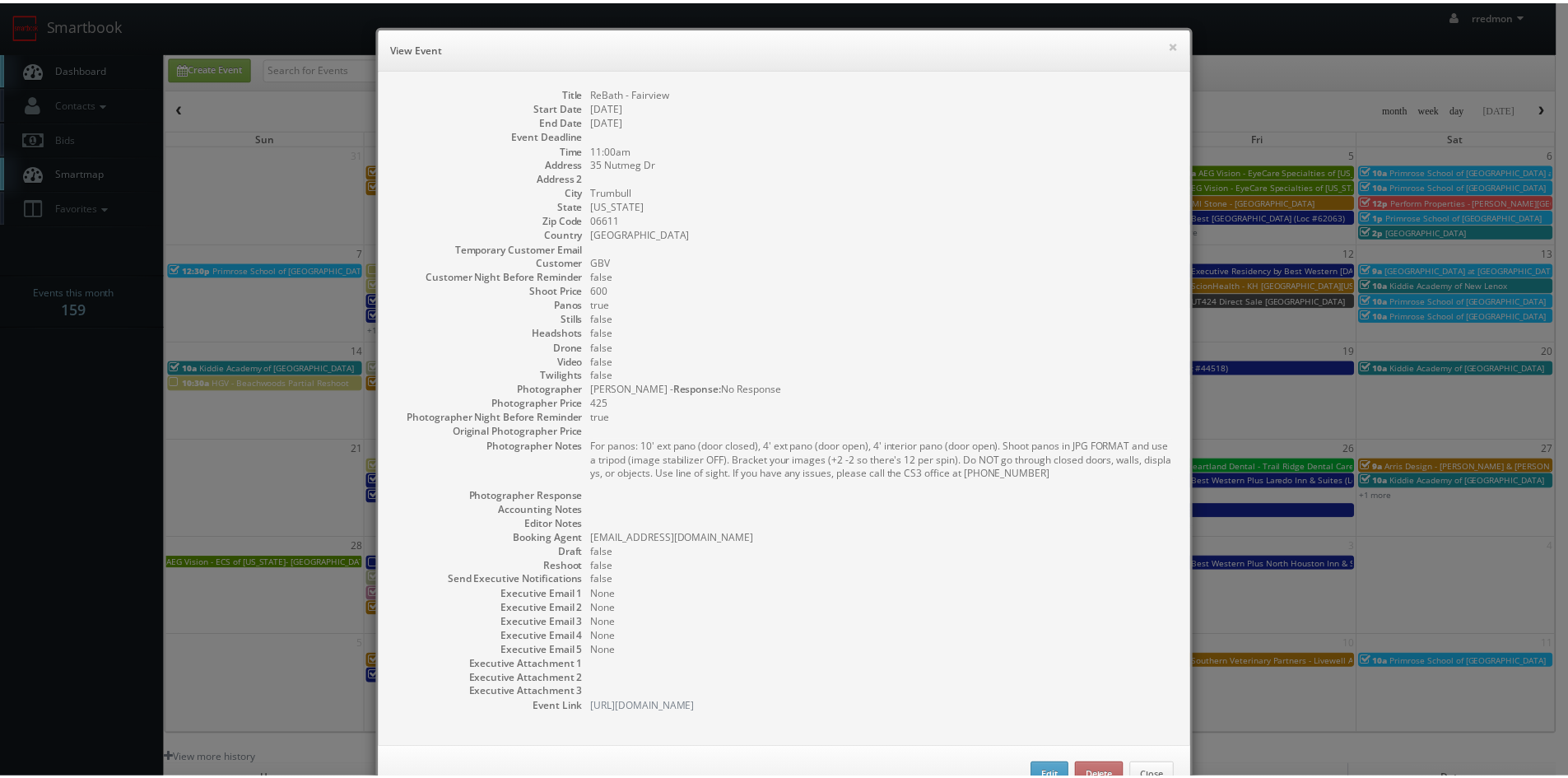
scroll to position [54, 0]
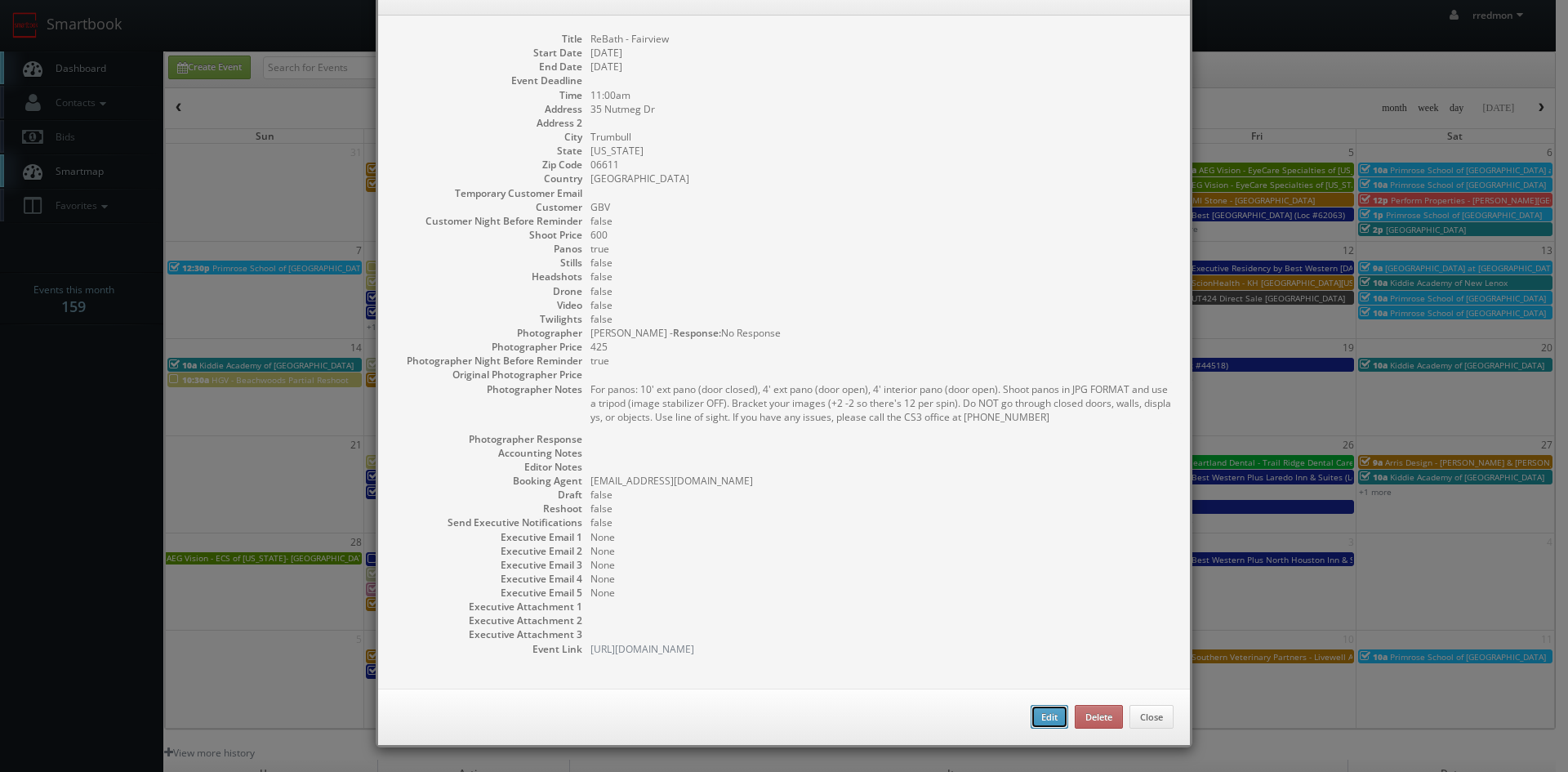
click at [1036, 707] on button "Edit" at bounding box center [1048, 717] width 37 height 24
type input "ReBath - Fairview"
type input "35 Nutmeg Dr"
type input "Trumbull"
type input "06611"
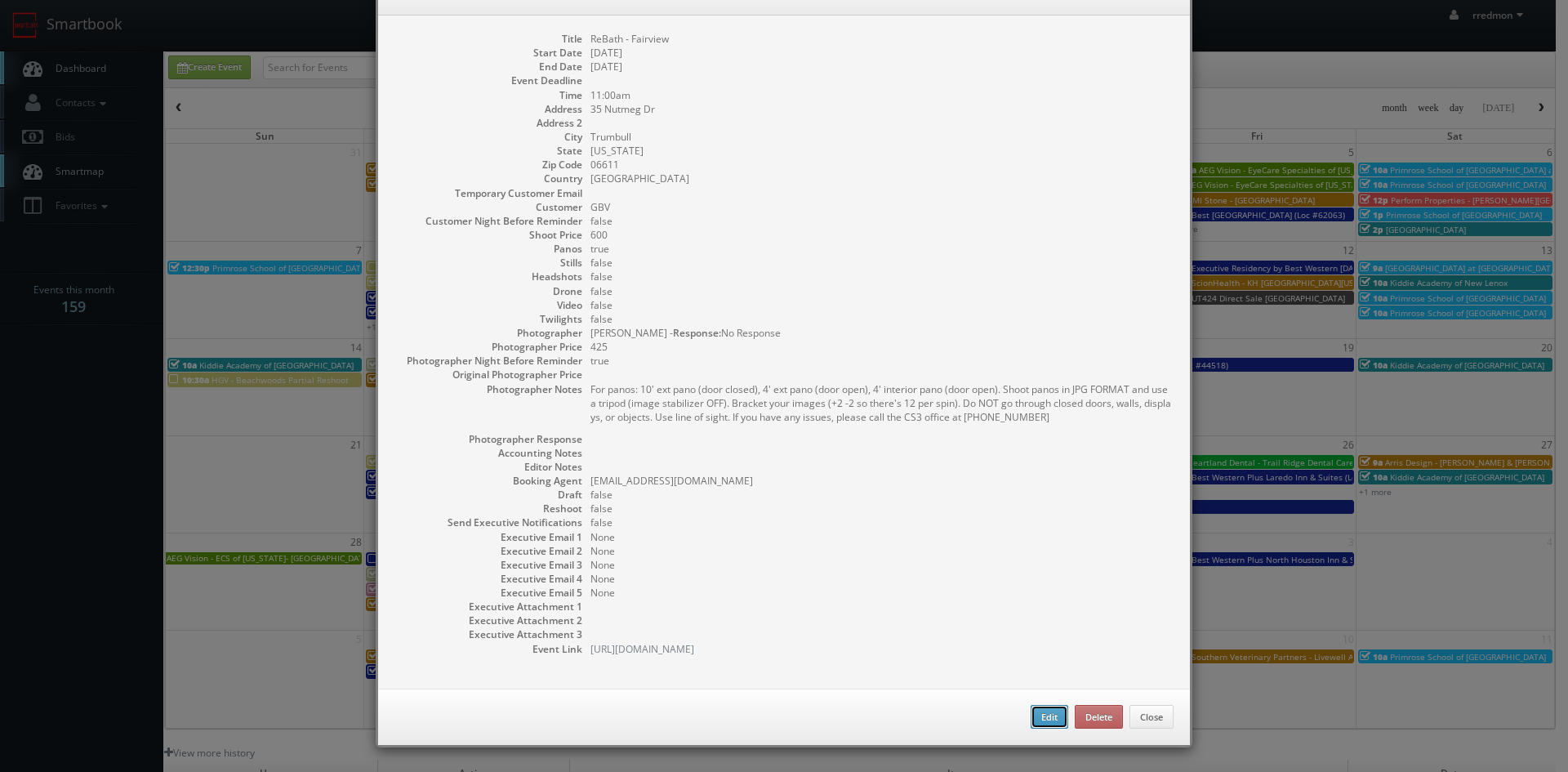
type input "600"
checkbox input "true"
type input "[DATE]"
type input "11:00am"
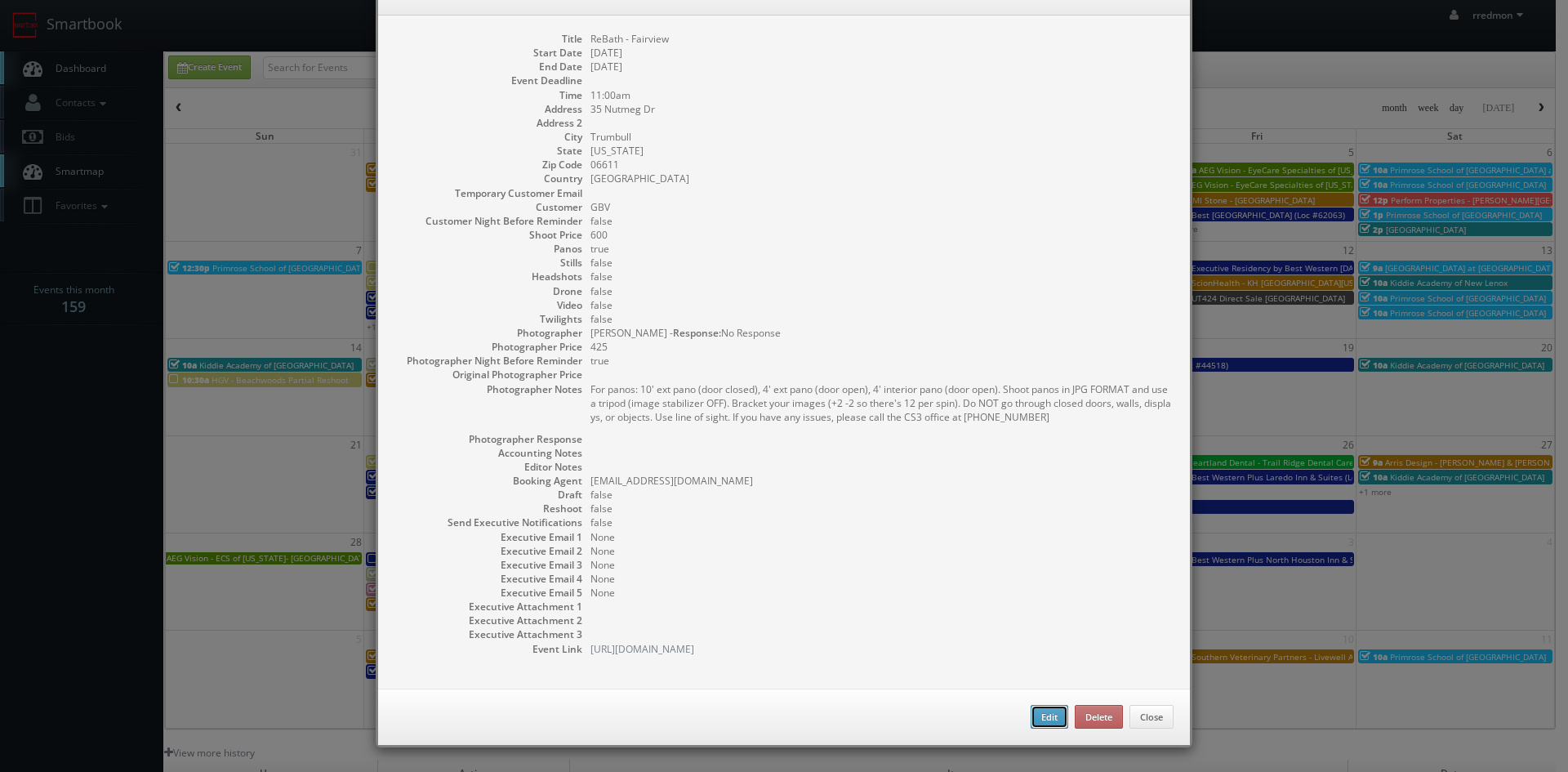
checkbox input "true"
type textarea "For panos: 10' ext pano (door closed), 4' ext pano (door open), 4' interior pan…"
type input "600"
type input "425"
select select "[US_STATE]"
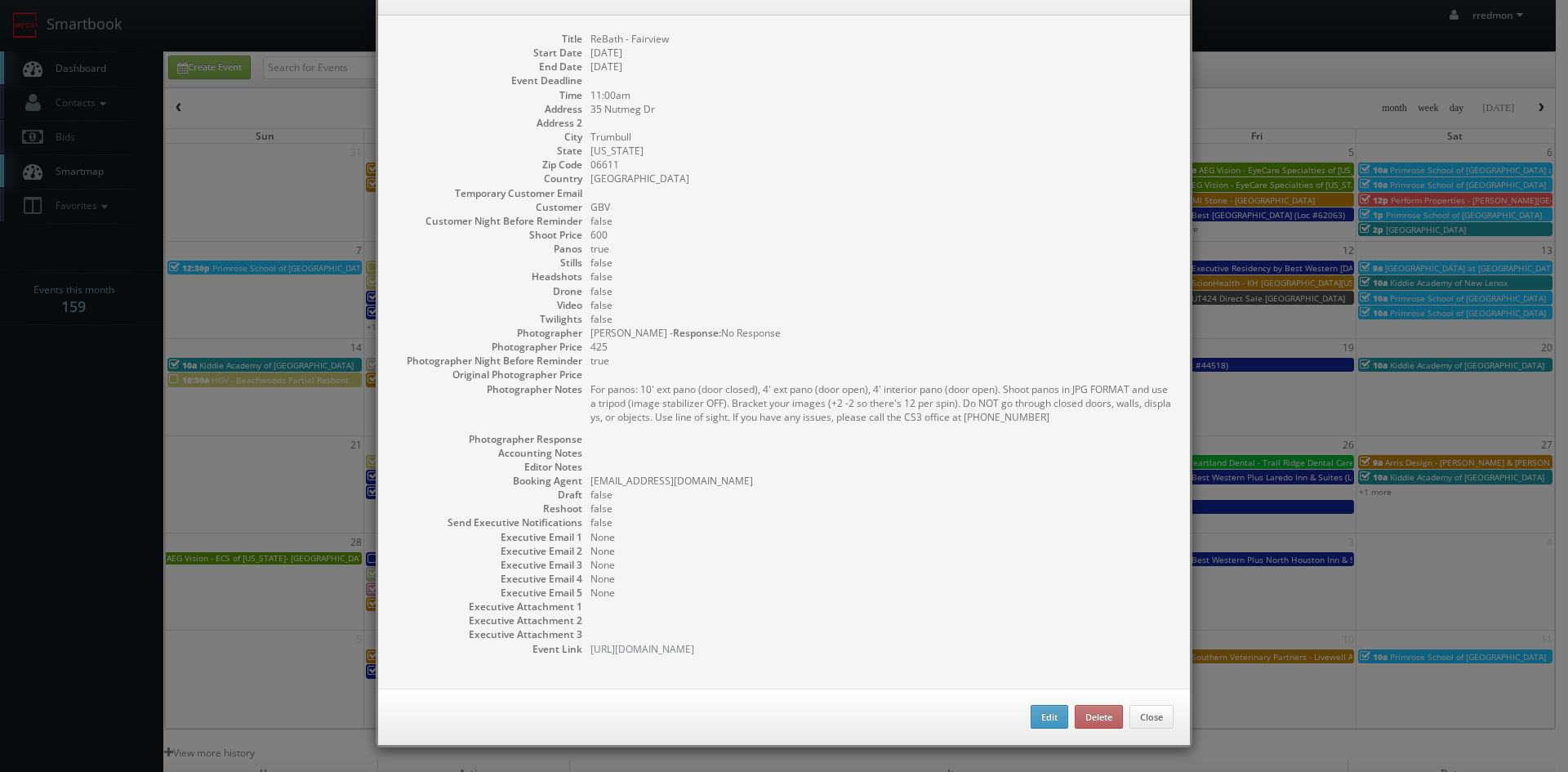
select select "fake72@mg.cs3calendar.com"
select select "rob@robcuni.com"
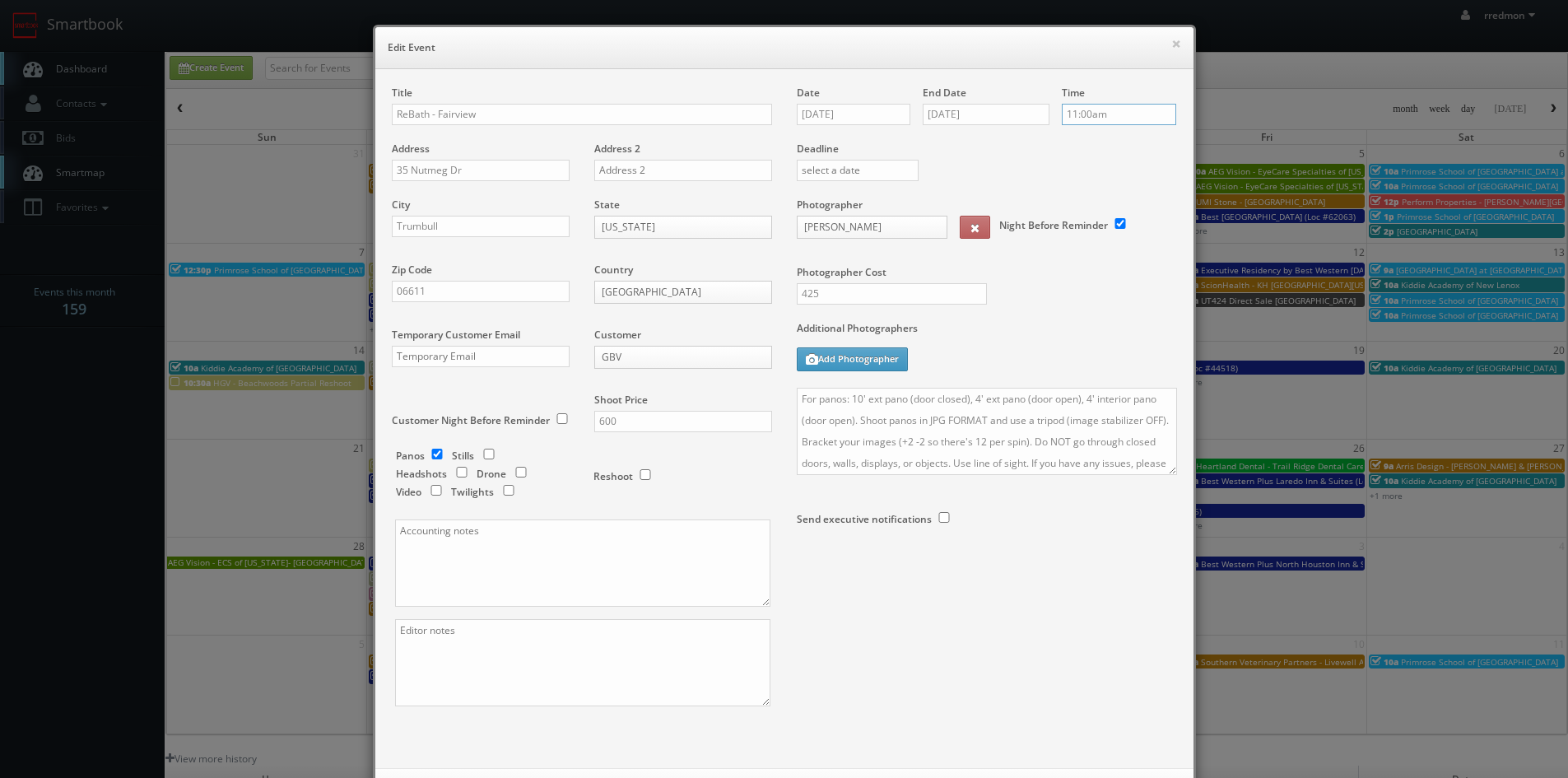
click at [1121, 120] on input "11:00am" at bounding box center [1119, 114] width 114 height 21
type input "11:30am"
click at [1094, 175] on li "11:30am" at bounding box center [1088, 173] width 63 height 19
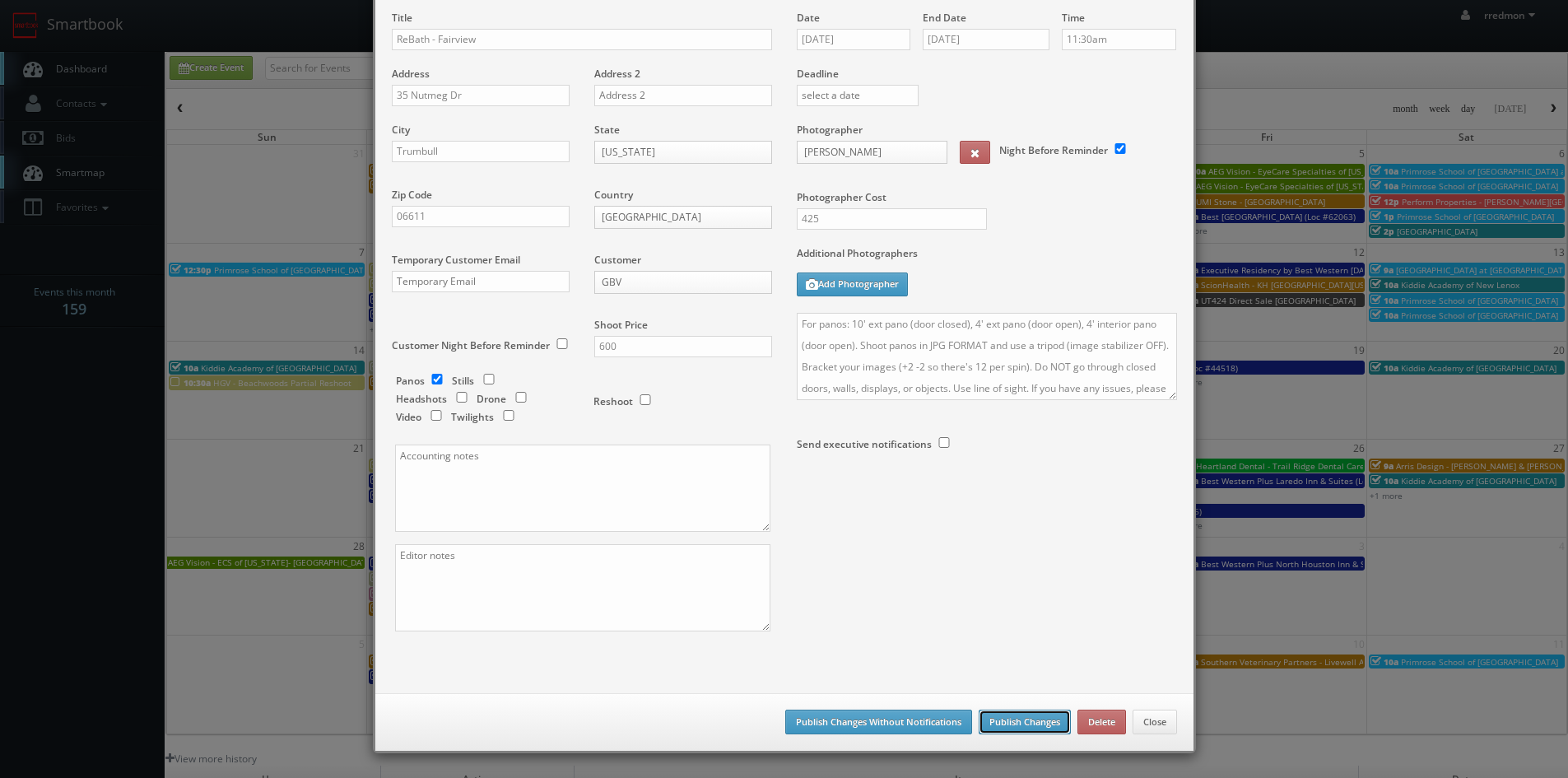
click at [988, 718] on button "Publish Changes" at bounding box center [1025, 721] width 92 height 25
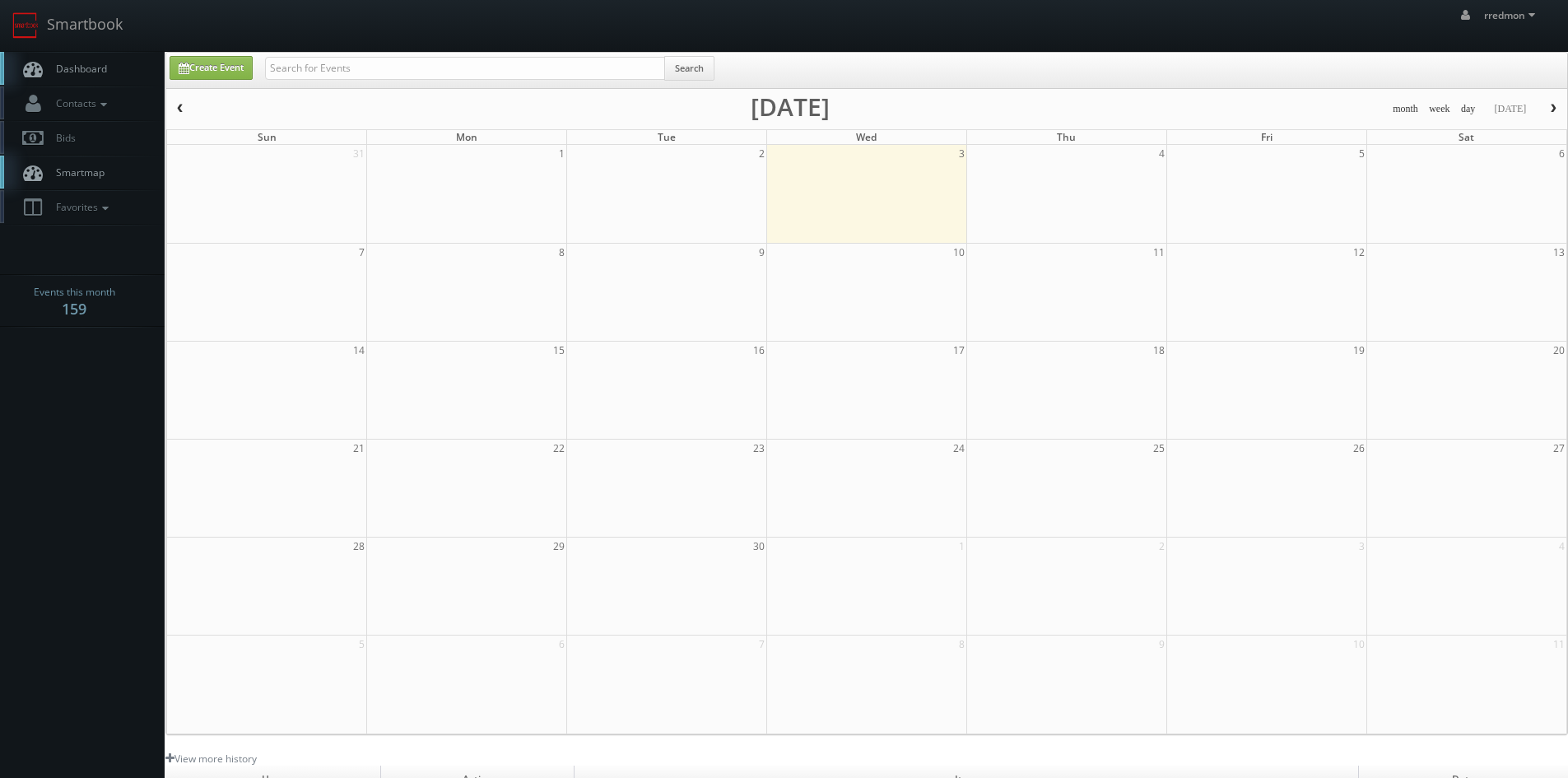
click at [57, 65] on span "Dashboard" at bounding box center [77, 68] width 59 height 14
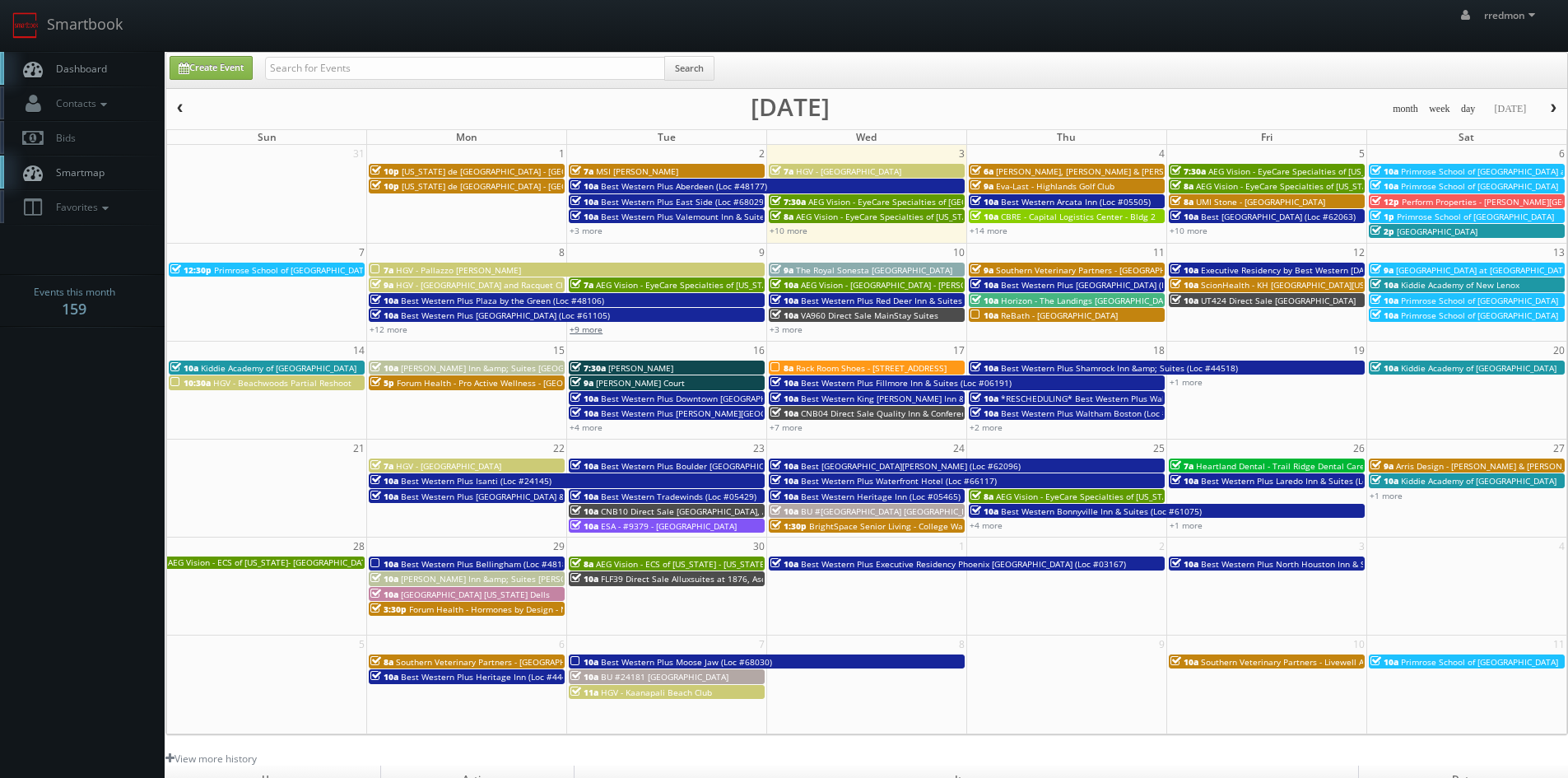
click at [598, 329] on link "+9 more" at bounding box center [586, 329] width 33 height 12
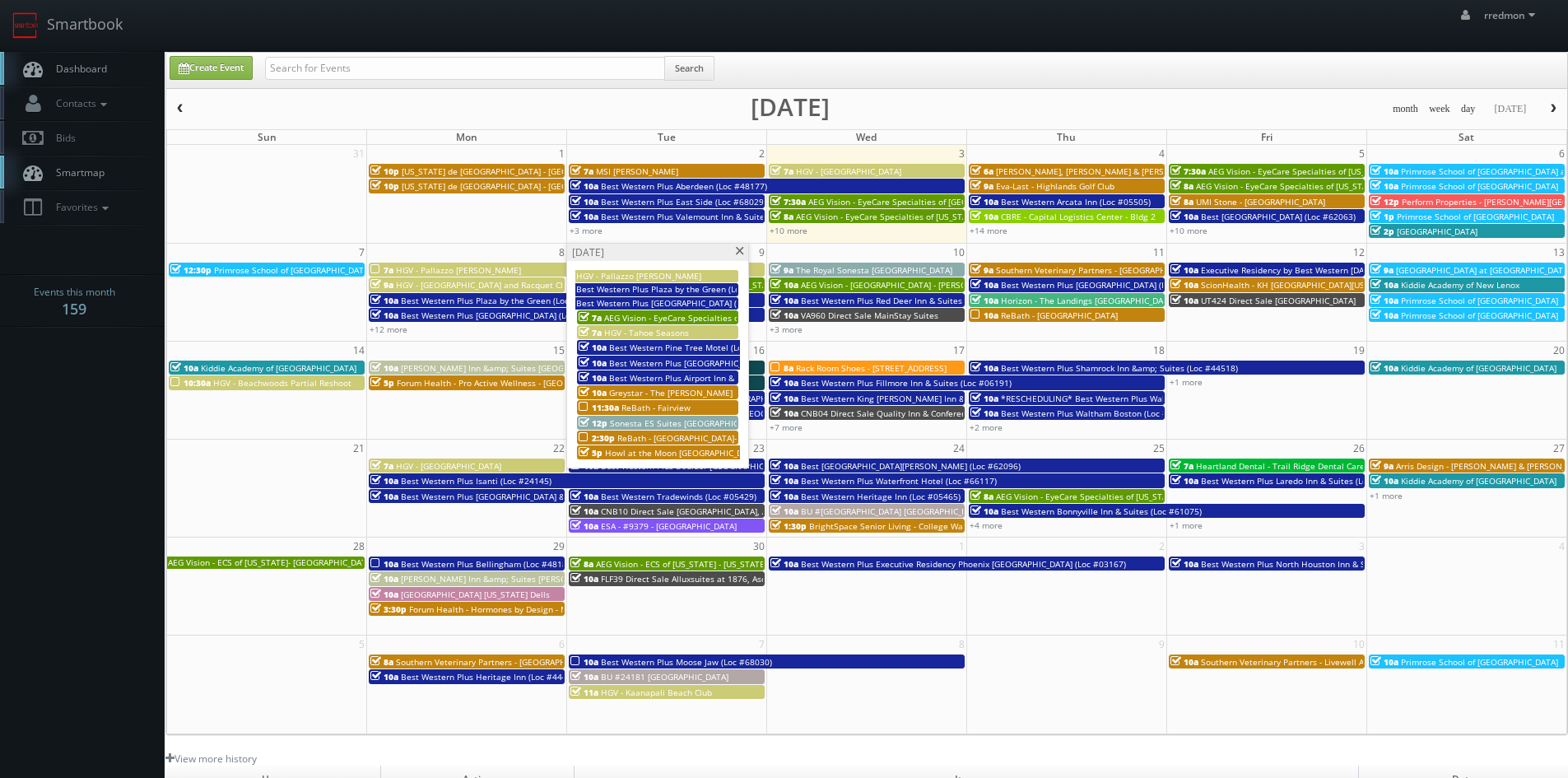
click at [691, 436] on span "ReBath - [GEOGRAPHIC_DATA]-[GEOGRAPHIC_DATA]" at bounding box center [717, 437] width 200 height 12
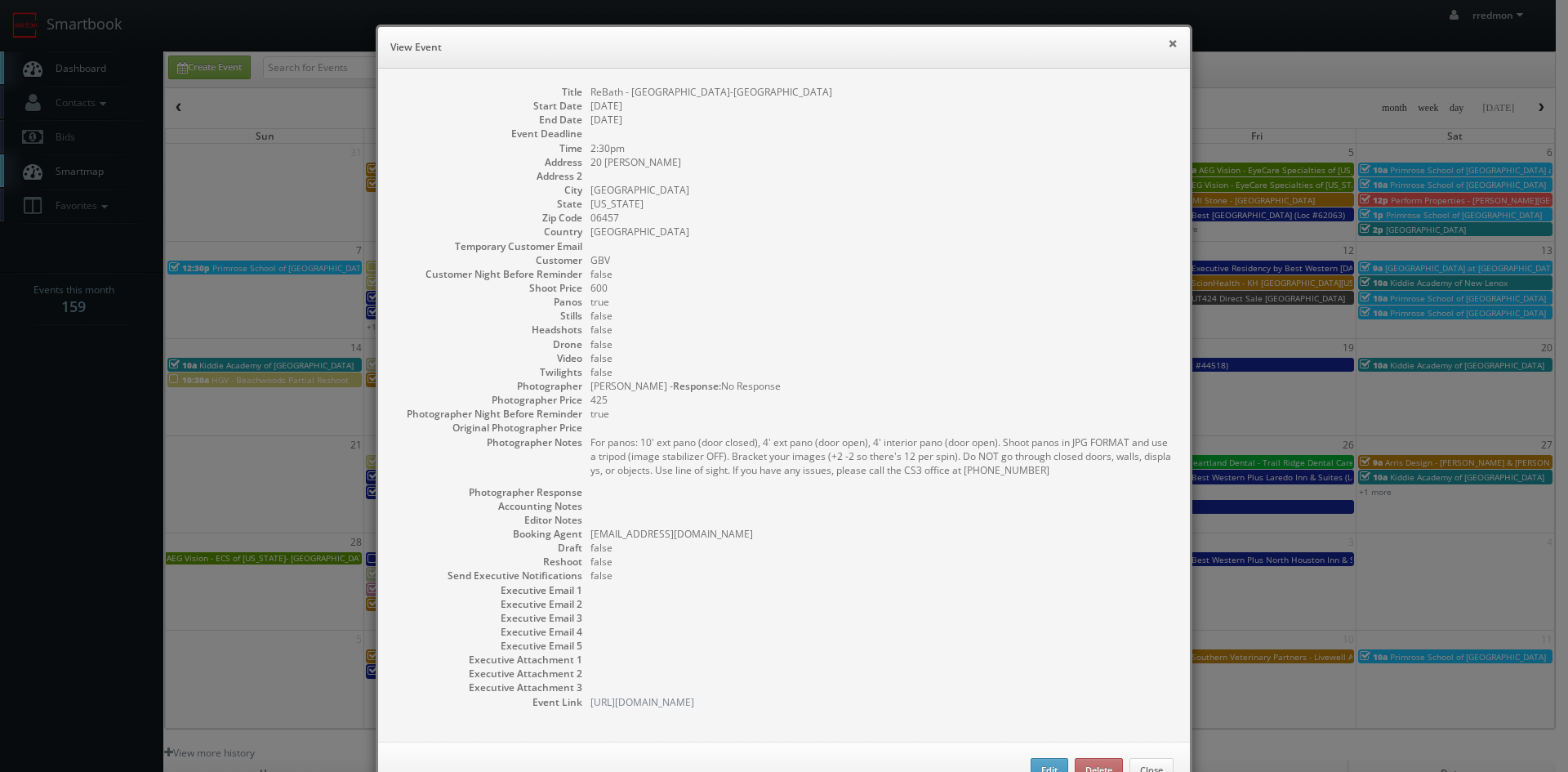
click at [1168, 43] on button "×" at bounding box center [1172, 43] width 10 height 12
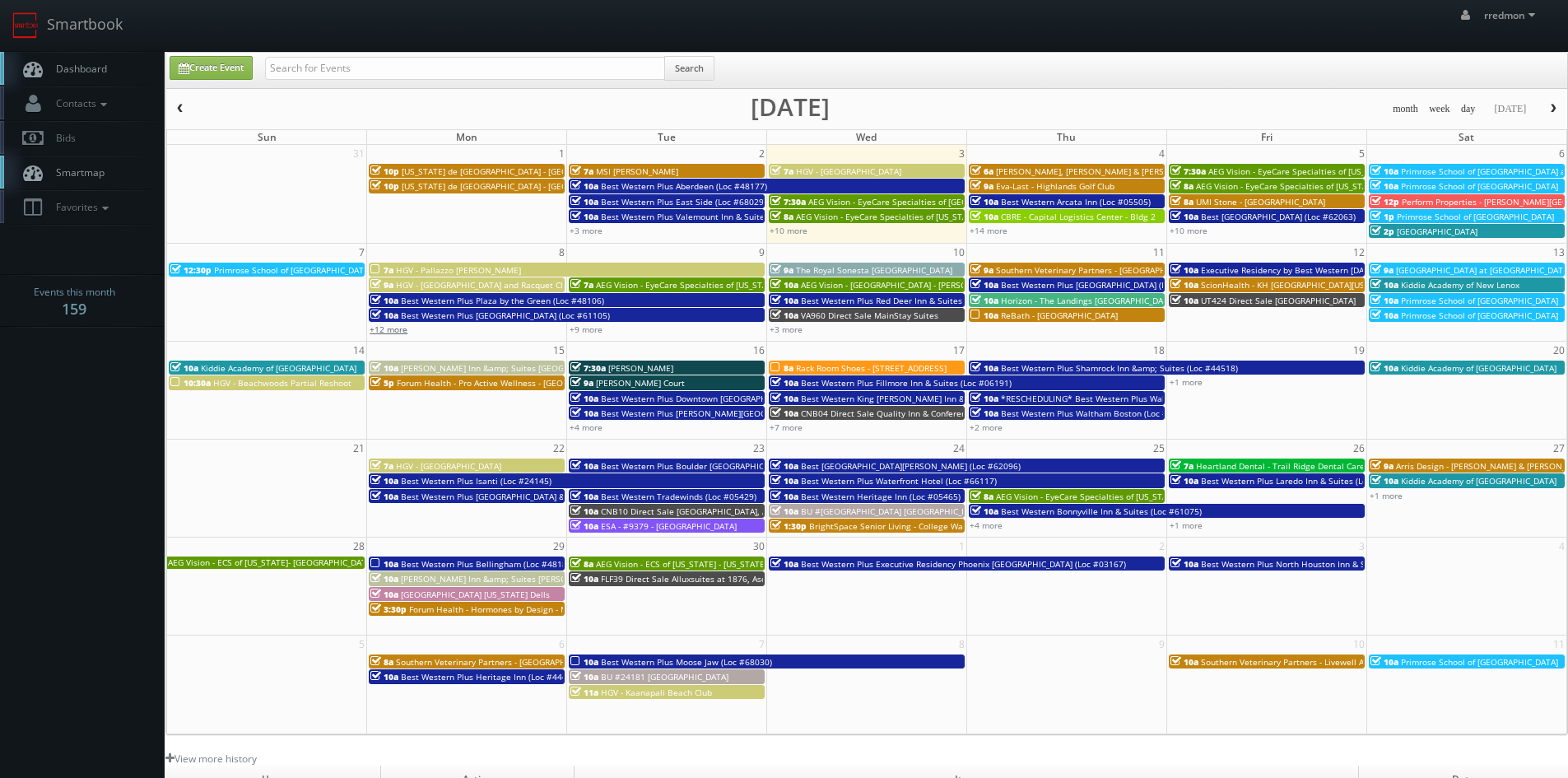
click at [393, 331] on link "+12 more" at bounding box center [388, 329] width 37 height 12
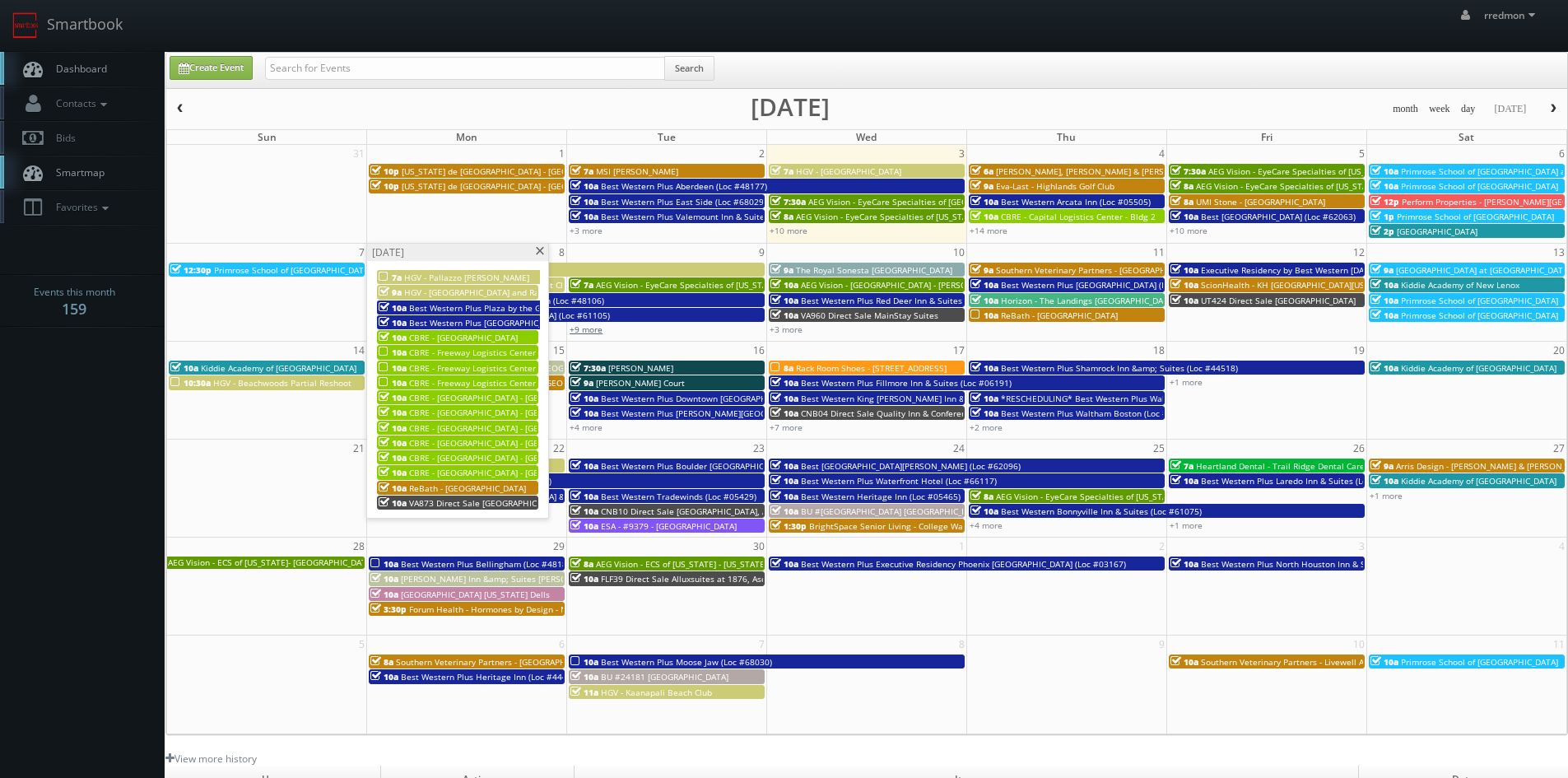
click at [595, 331] on link "+9 more" at bounding box center [586, 329] width 33 height 12
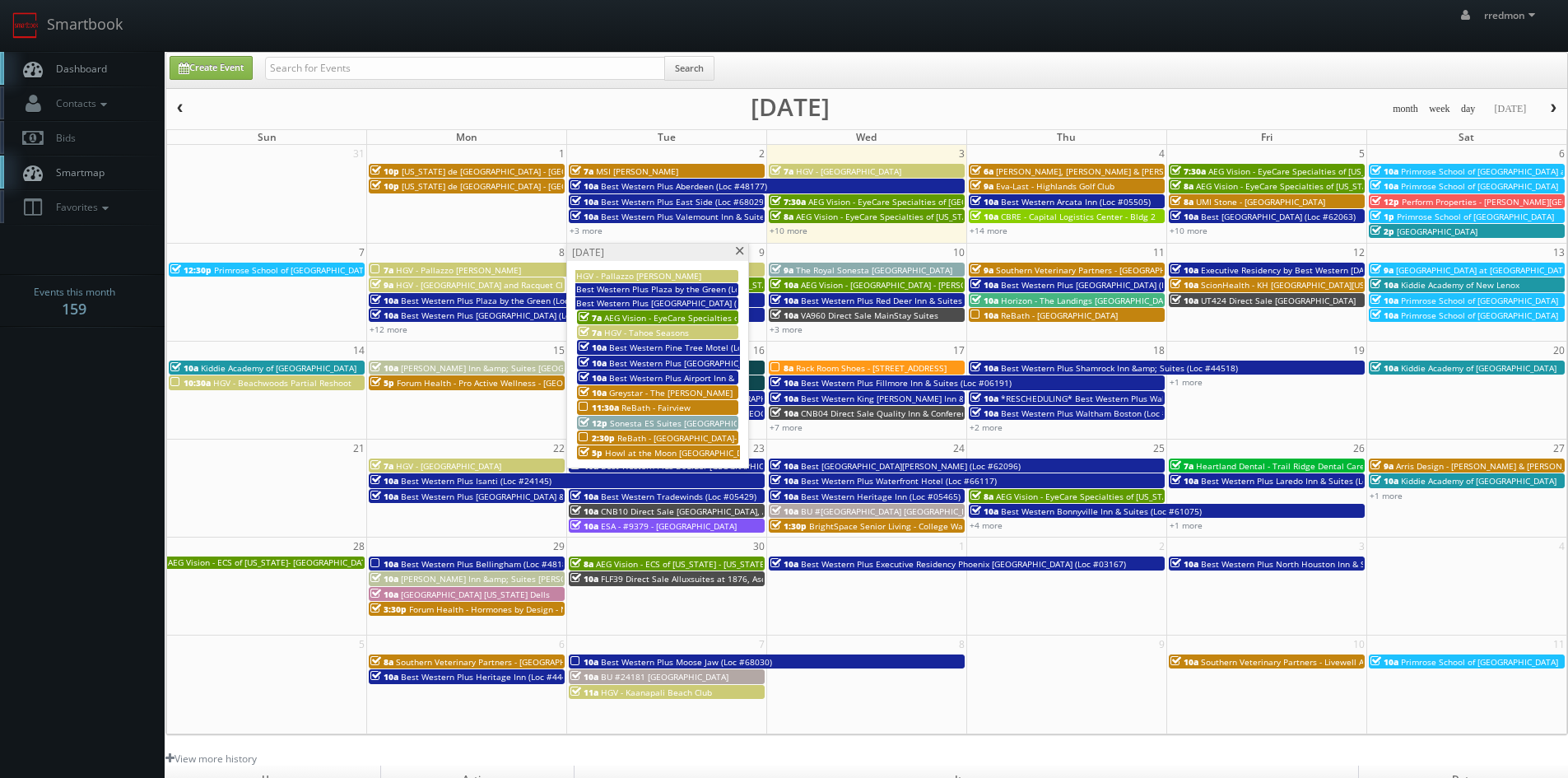
click at [652, 436] on span "ReBath - [GEOGRAPHIC_DATA]-[GEOGRAPHIC_DATA]" at bounding box center [717, 437] width 200 height 12
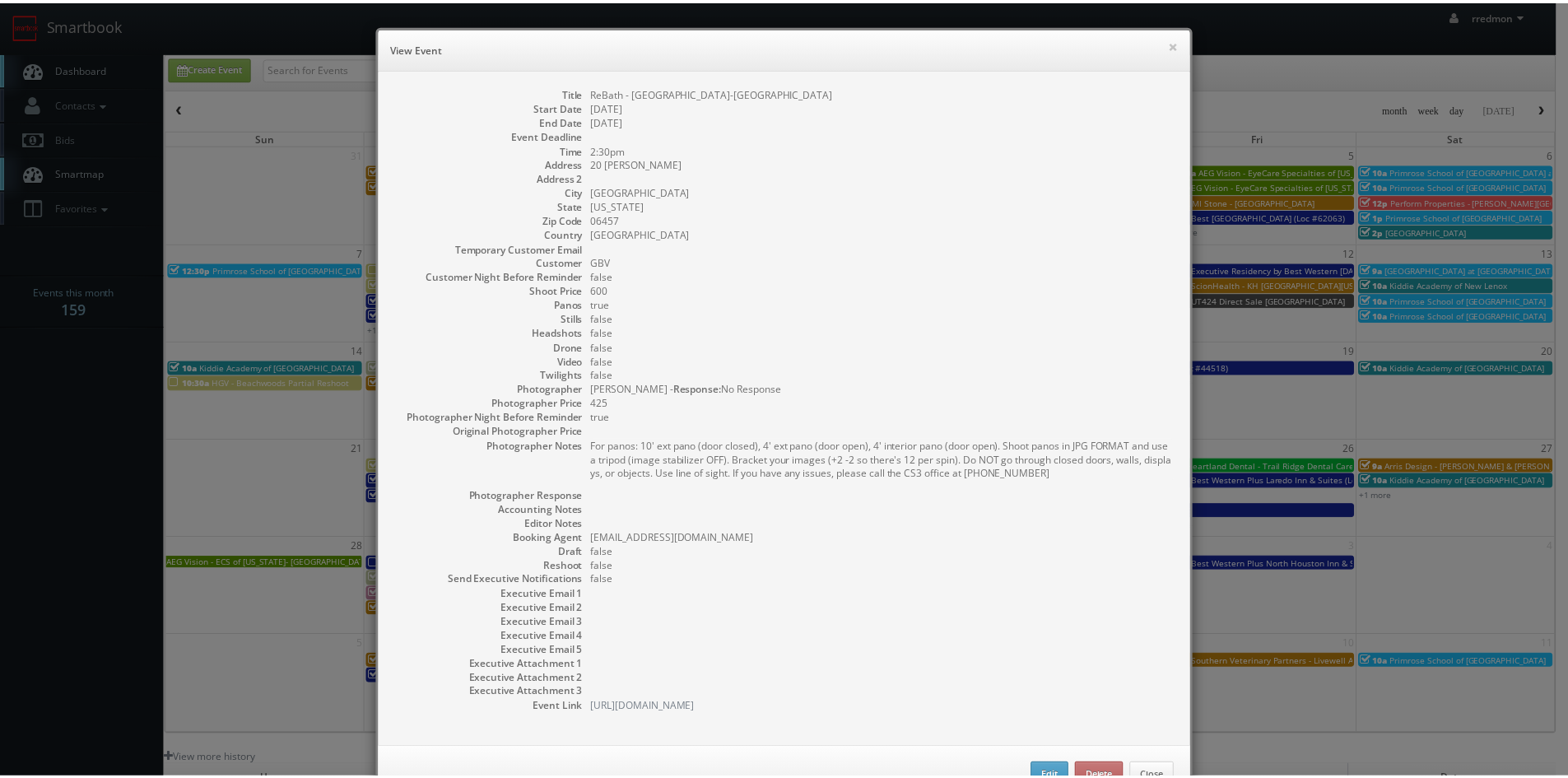
scroll to position [54, 0]
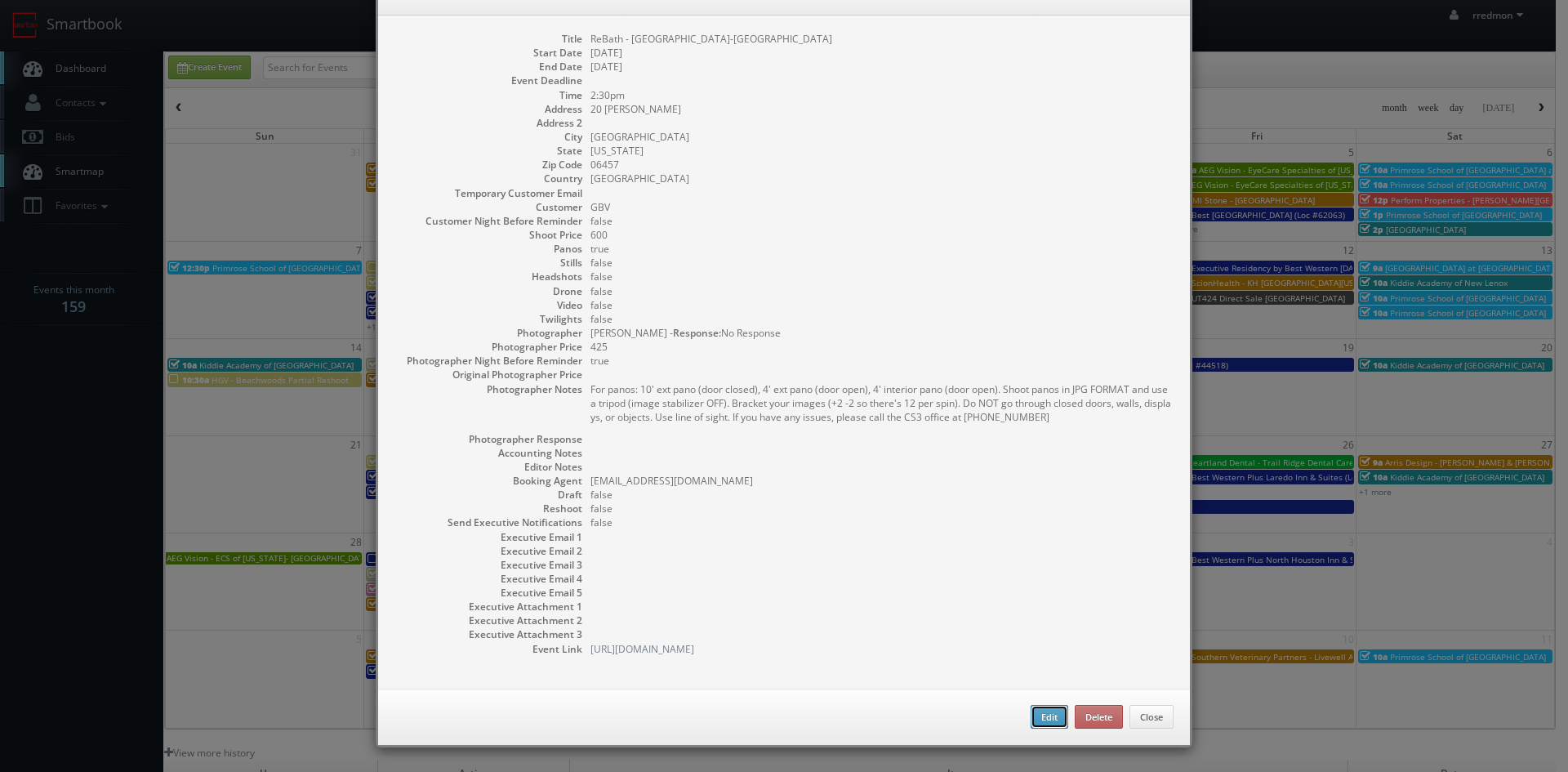
click at [1035, 723] on button "Edit" at bounding box center [1048, 717] width 37 height 24
type input "ReBath - [GEOGRAPHIC_DATA]-[GEOGRAPHIC_DATA]"
type input "20 Tuttle Pl"
type input "Middletown"
type input "06457"
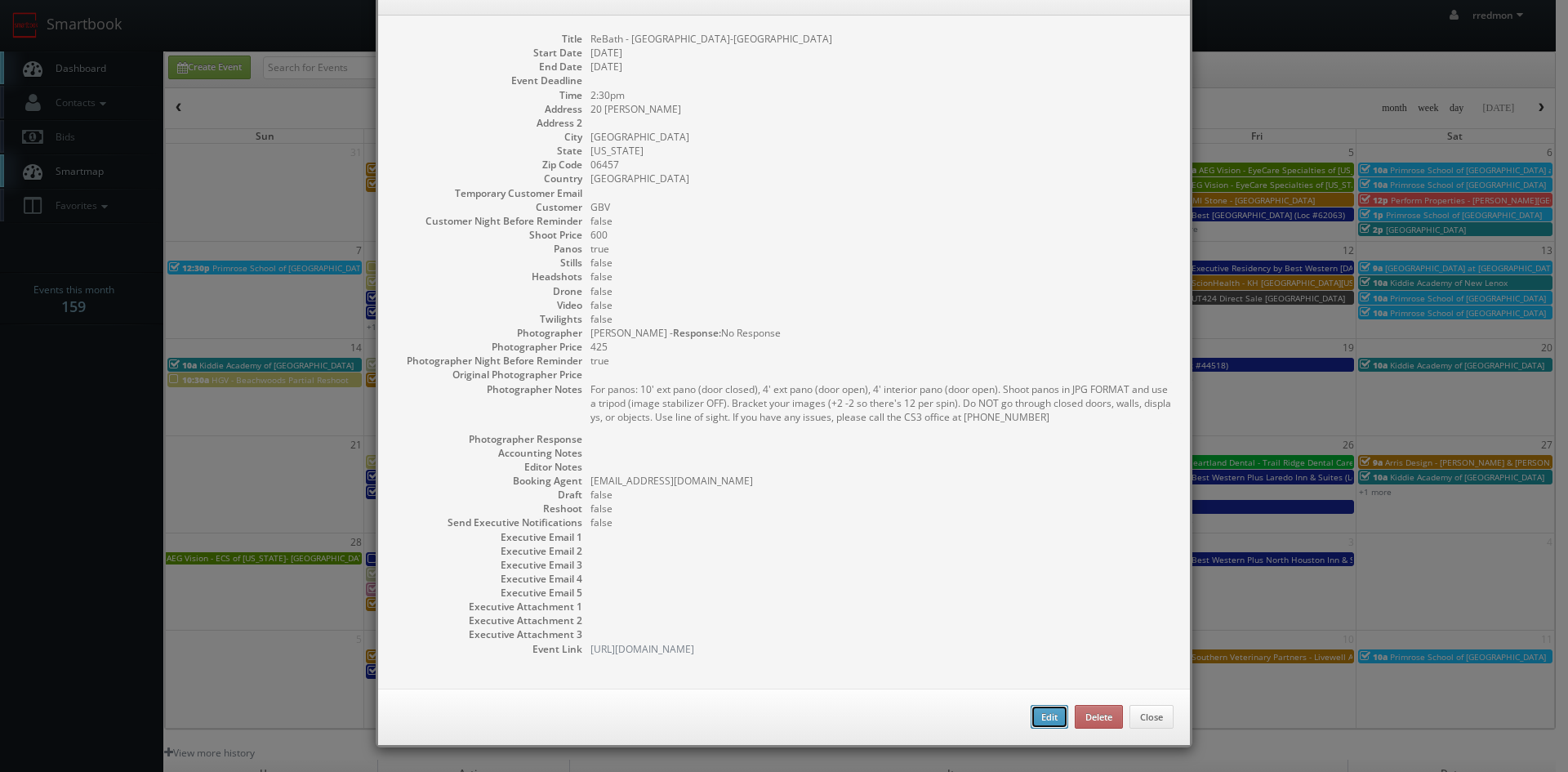
type input "600"
checkbox input "true"
type input "[DATE]"
type input "2:30pm"
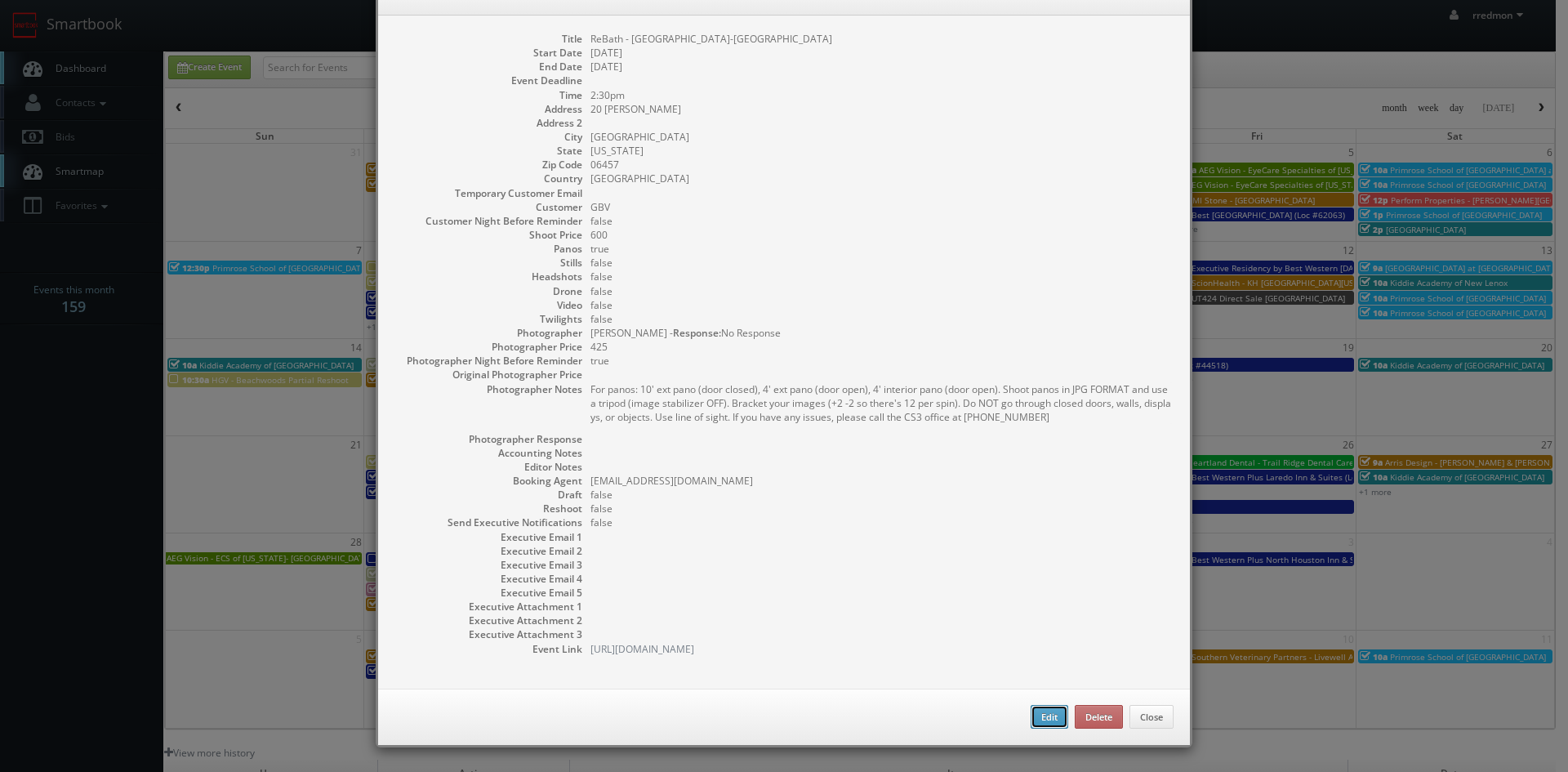
checkbox input "true"
type textarea "For panos: 10' ext pano (door closed), 4' ext pano (door open), 4' interior pan…"
select select "[US_STATE]"
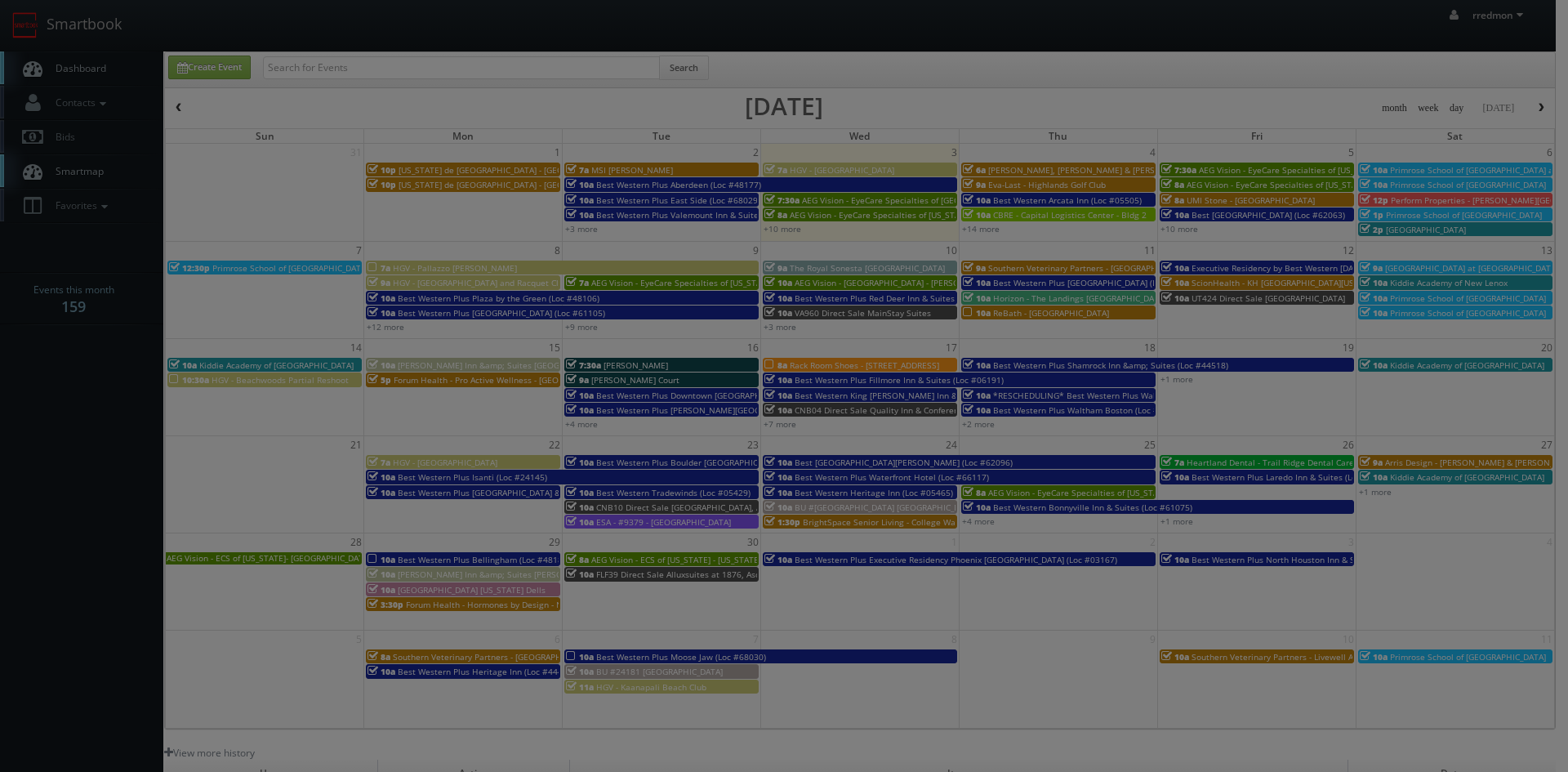
type input "600"
type input "425"
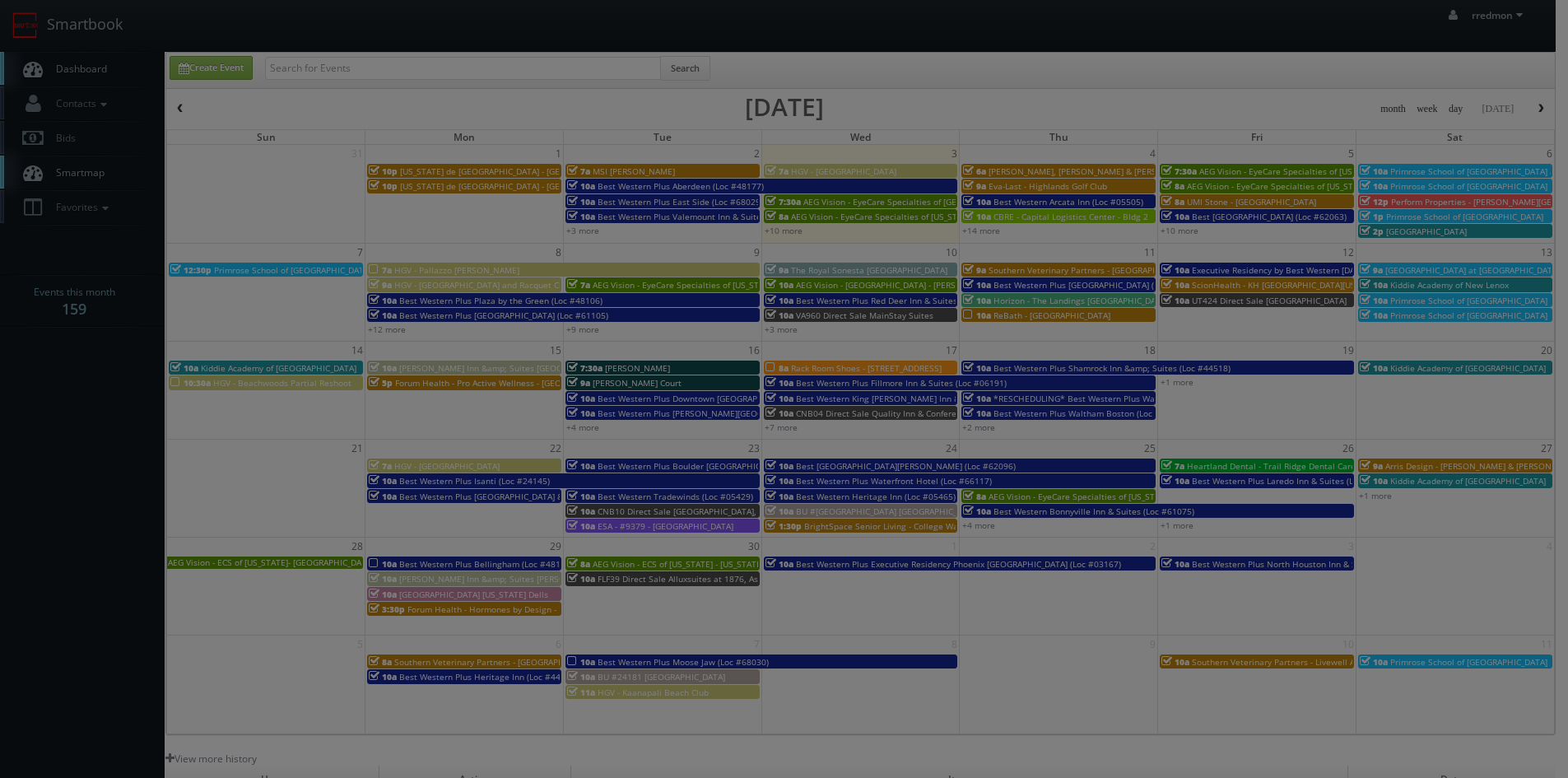
select select "fake72@mg.cs3calendar.com"
select select "rob@robcuni.com"
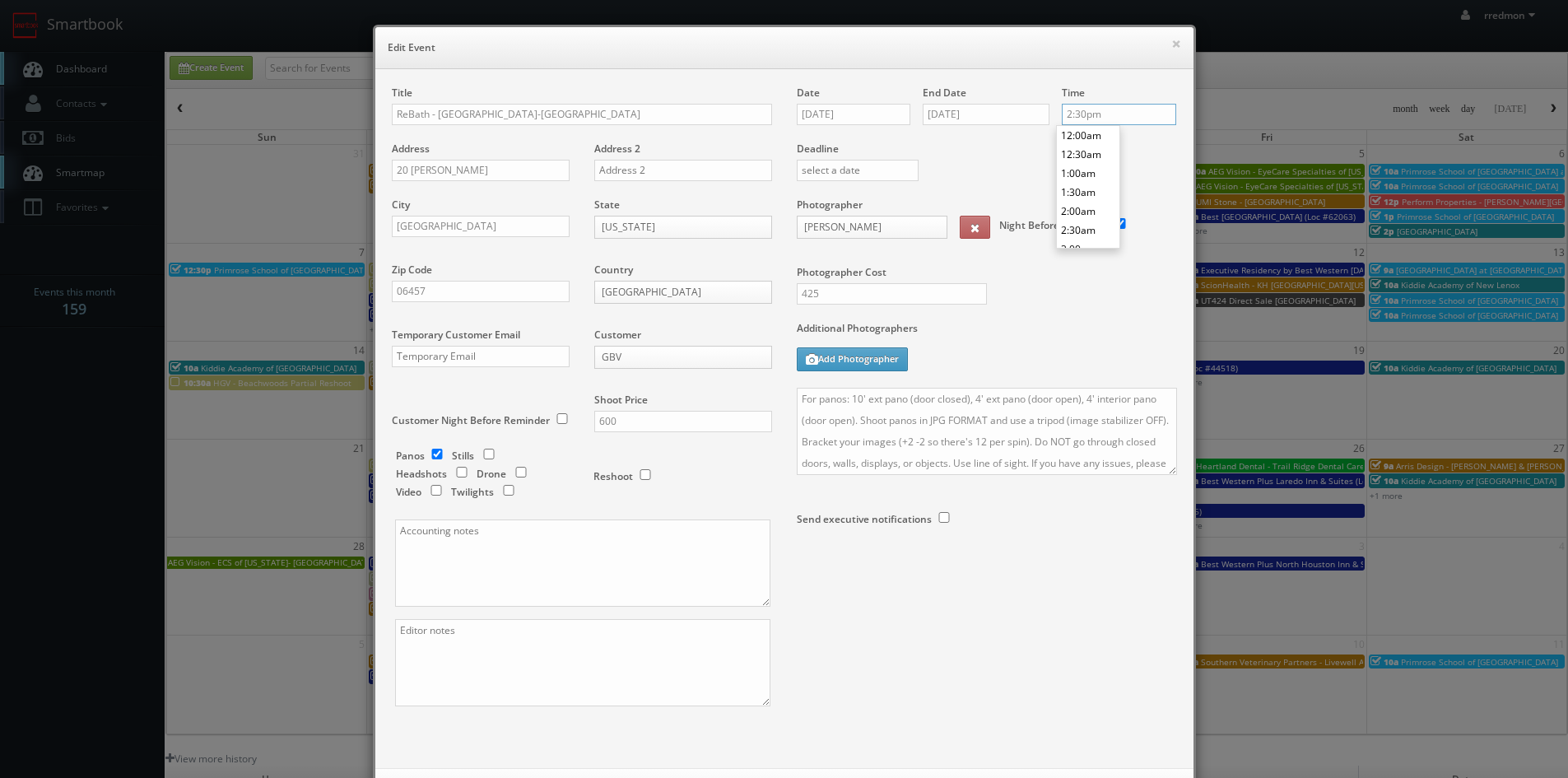
click at [1087, 106] on input "2:30pm" at bounding box center [1119, 114] width 114 height 21
type input "2:00pm"
click at [1094, 133] on li "2:00pm" at bounding box center [1088, 135] width 63 height 19
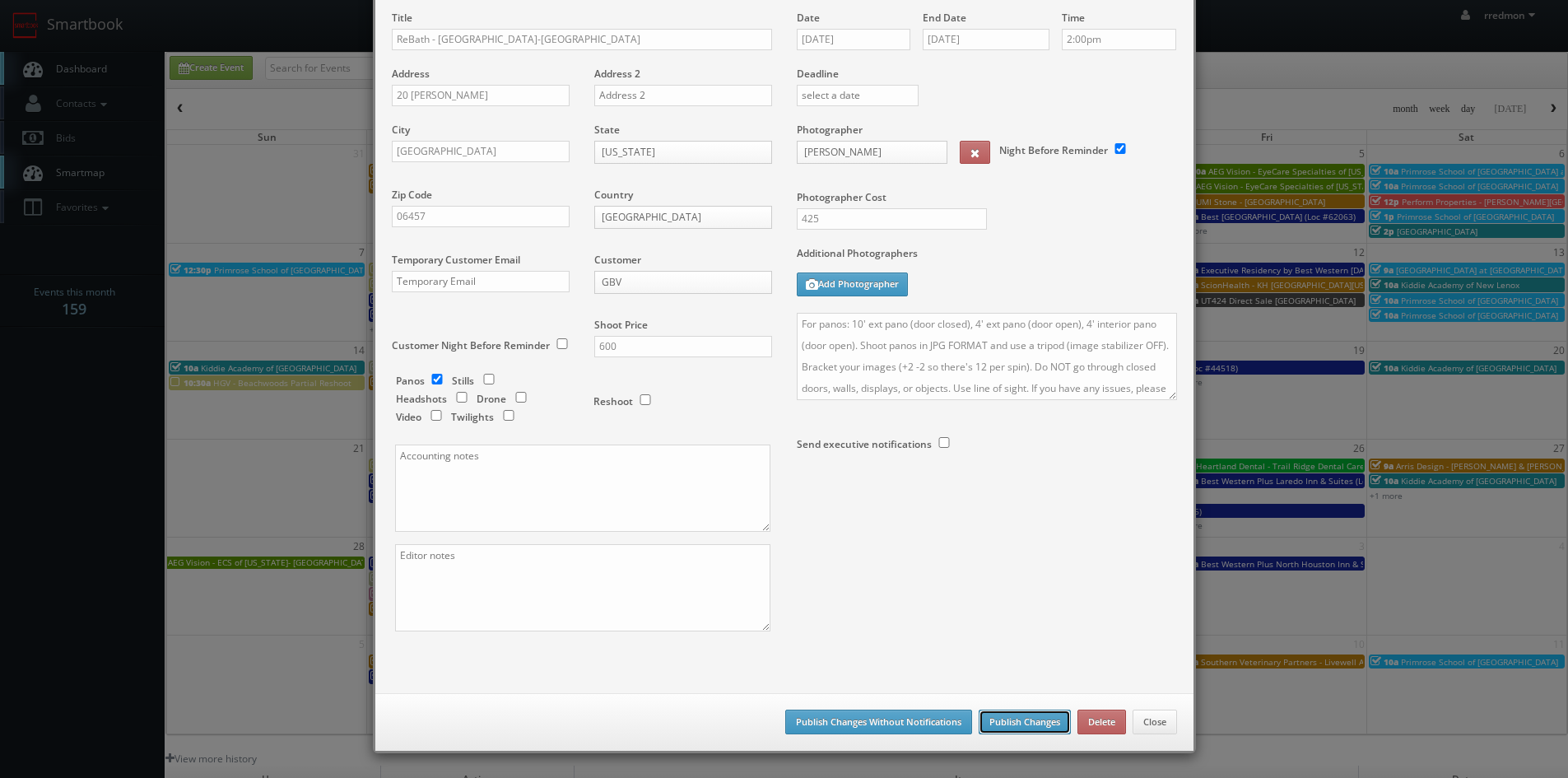
click at [1041, 725] on button "Publish Changes" at bounding box center [1025, 721] width 92 height 25
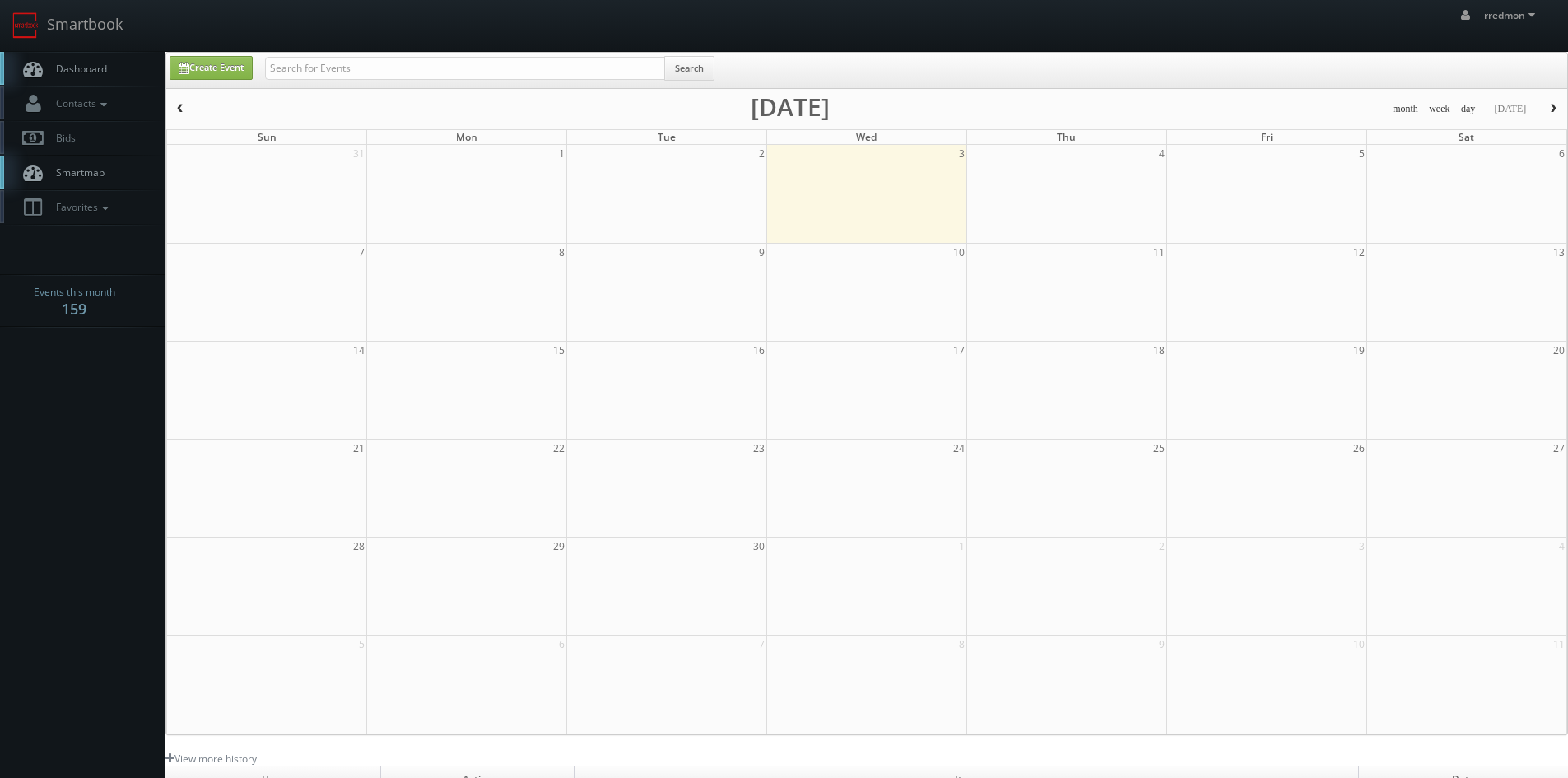
click at [96, 68] on span "Dashboard" at bounding box center [77, 68] width 59 height 14
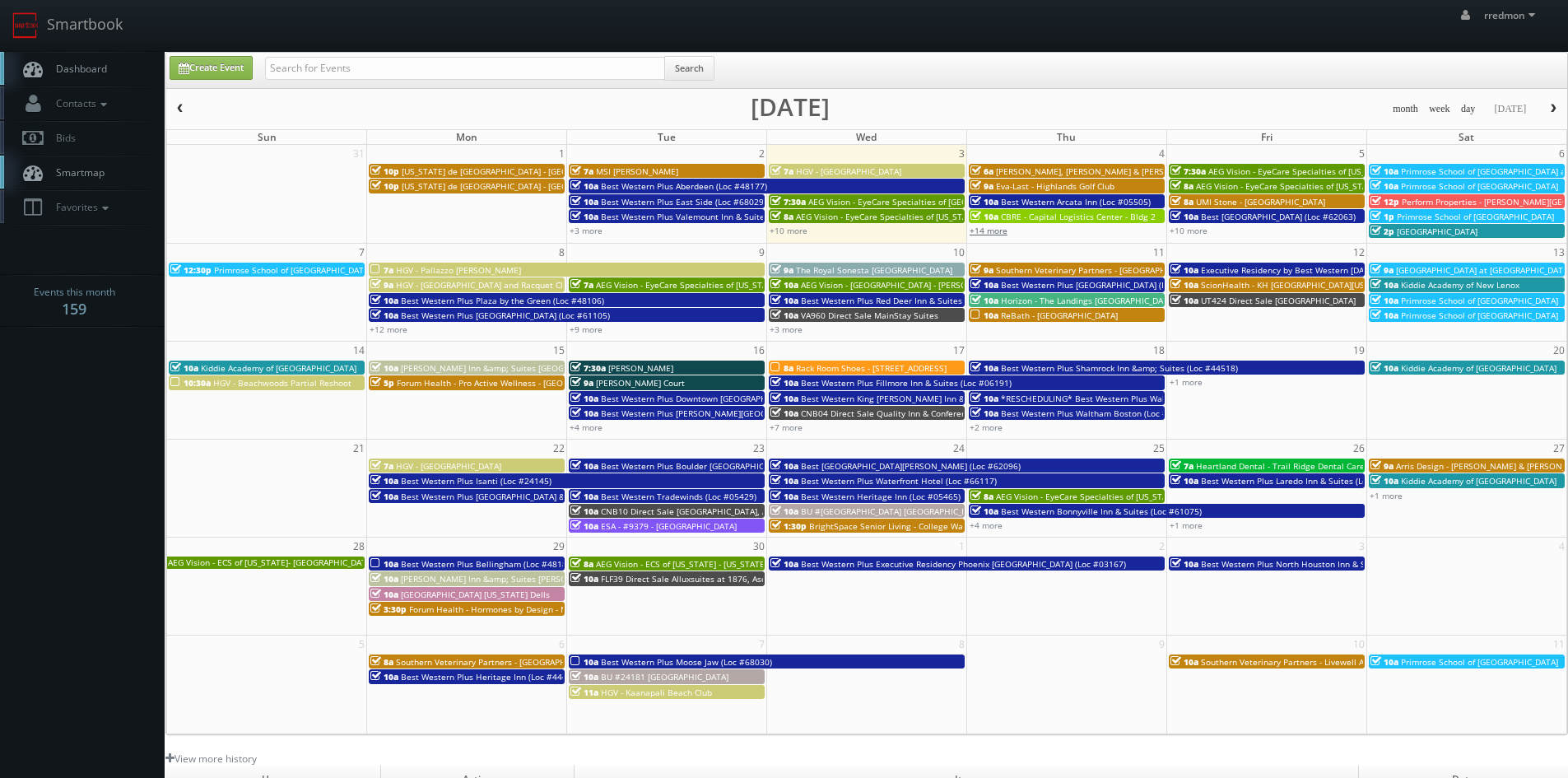
click at [997, 233] on link "+14 more" at bounding box center [988, 230] width 37 height 12
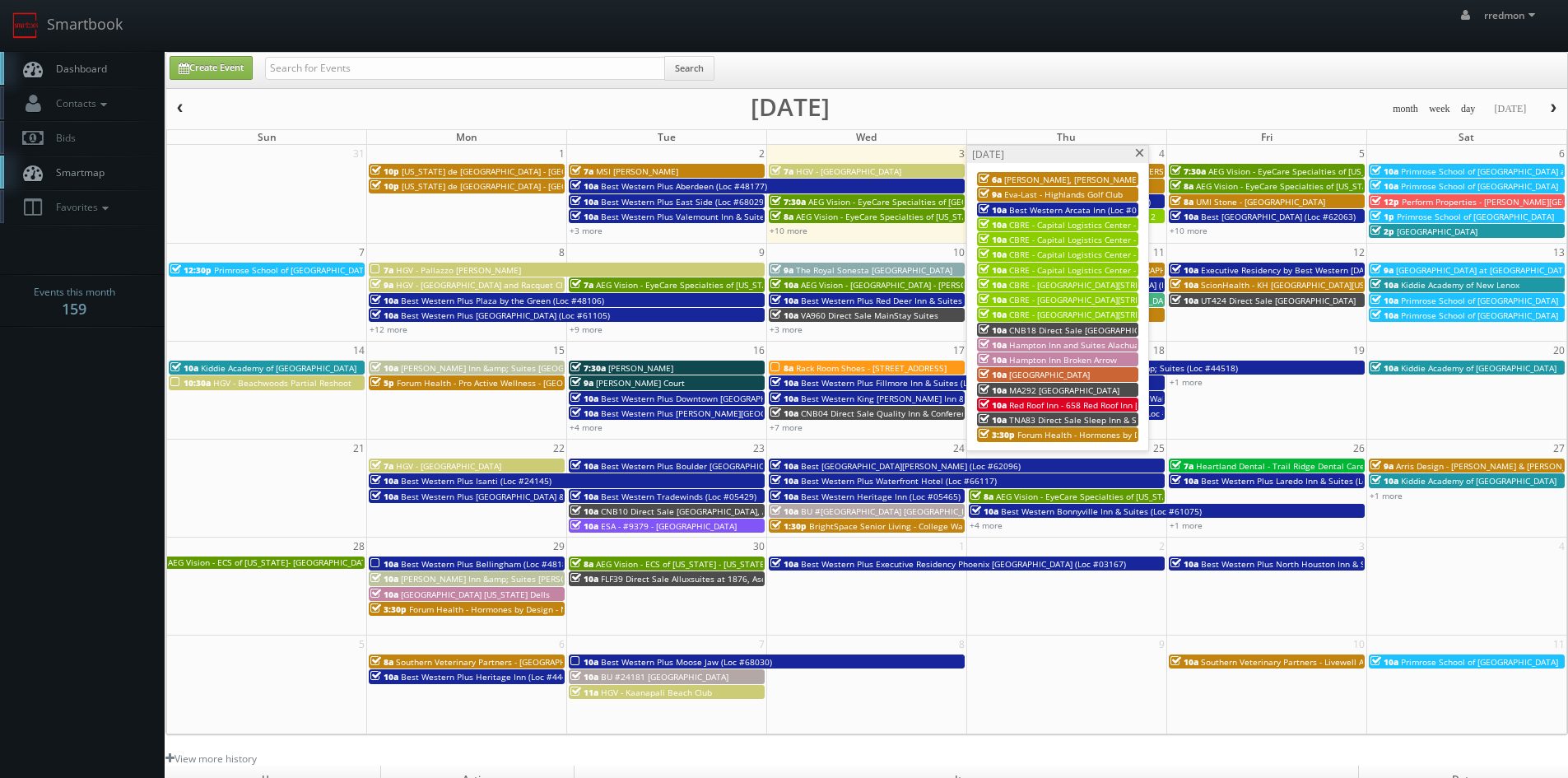
click at [1136, 154] on span at bounding box center [1140, 153] width 11 height 9
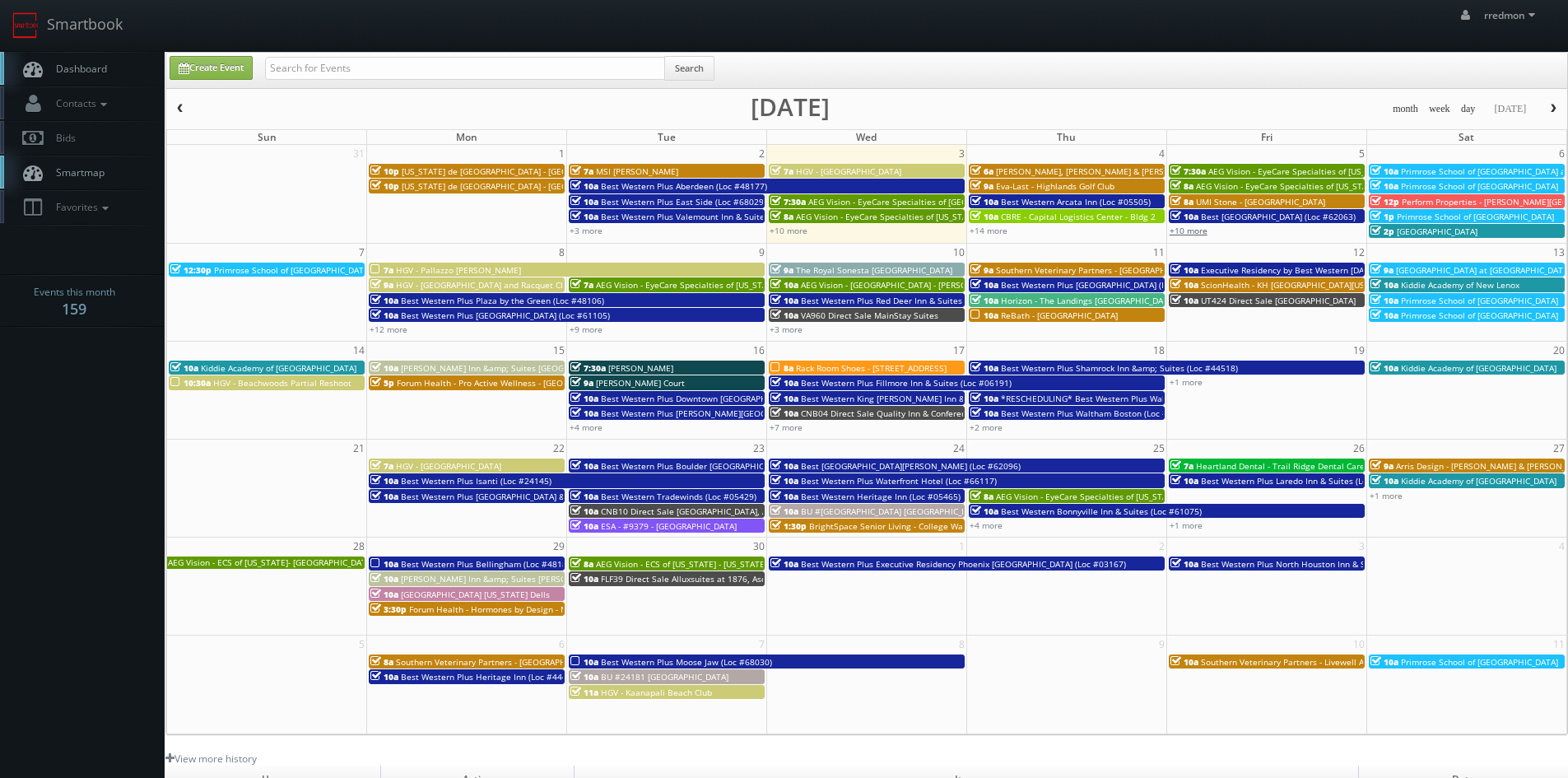
click at [1192, 231] on link "+10 more" at bounding box center [1188, 230] width 37 height 12
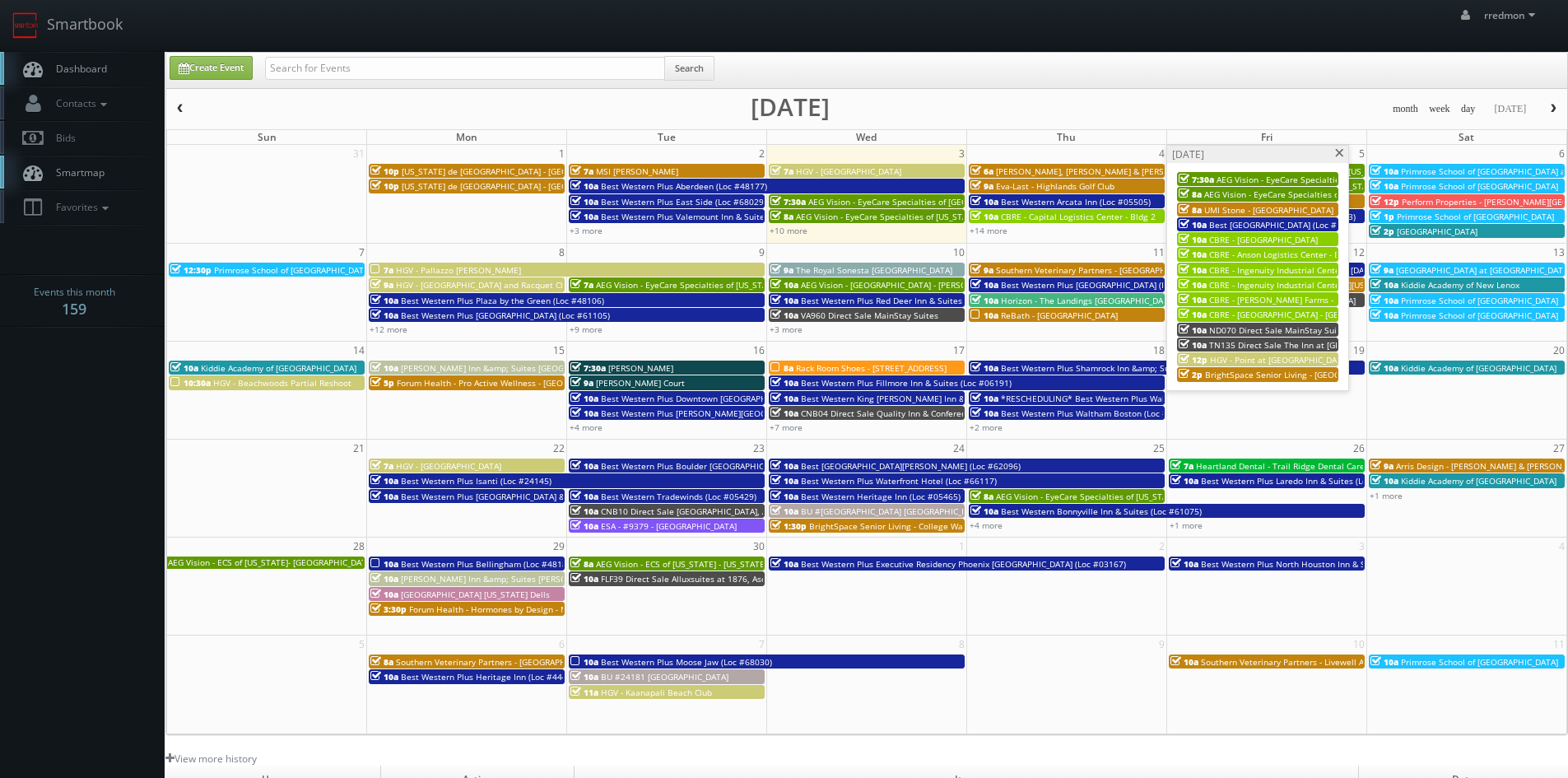
click at [1339, 155] on span at bounding box center [1340, 153] width 11 height 9
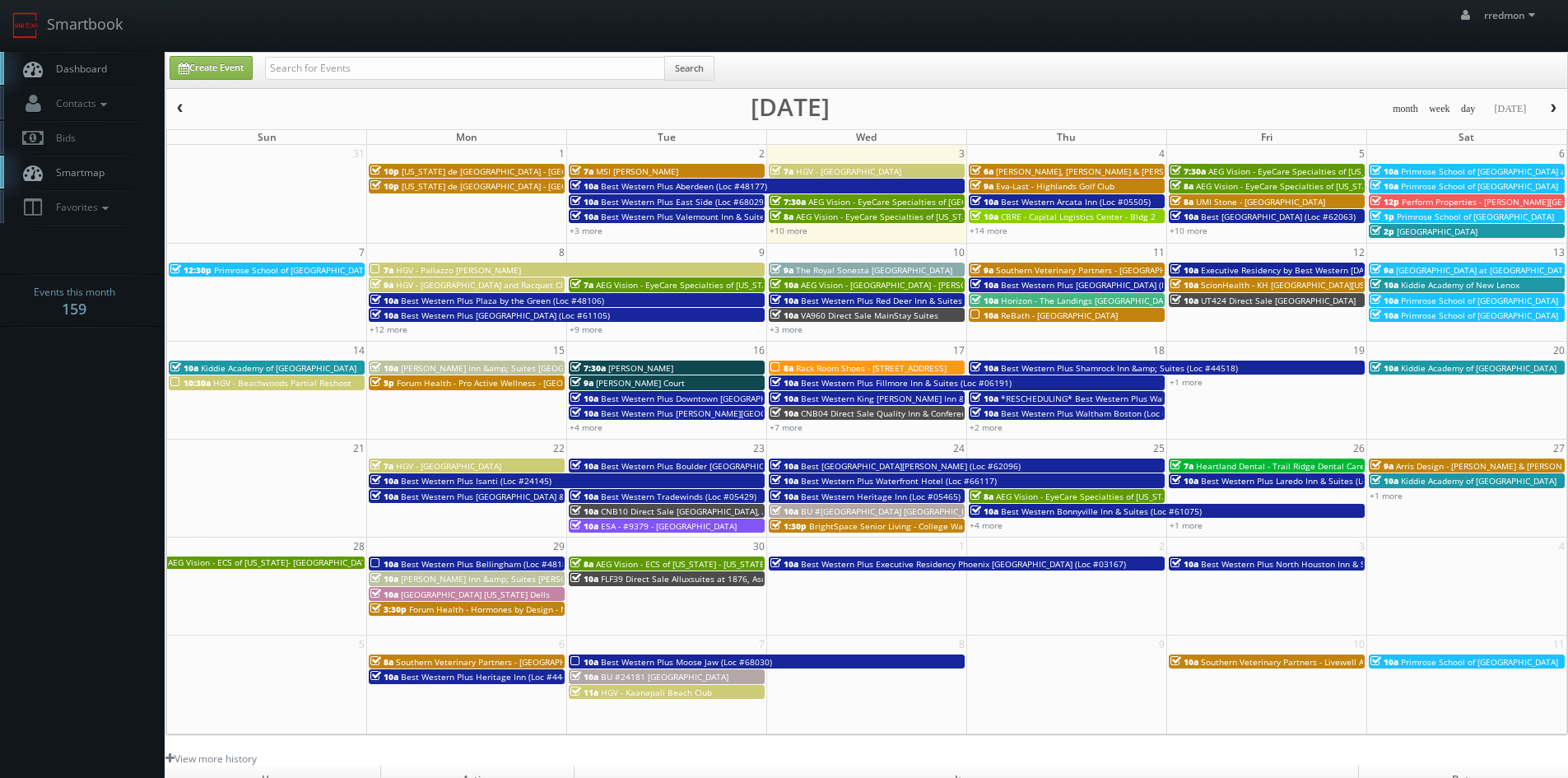
click at [447, 270] on span "HGV - Pallazzo [PERSON_NAME]" at bounding box center [458, 269] width 125 height 12
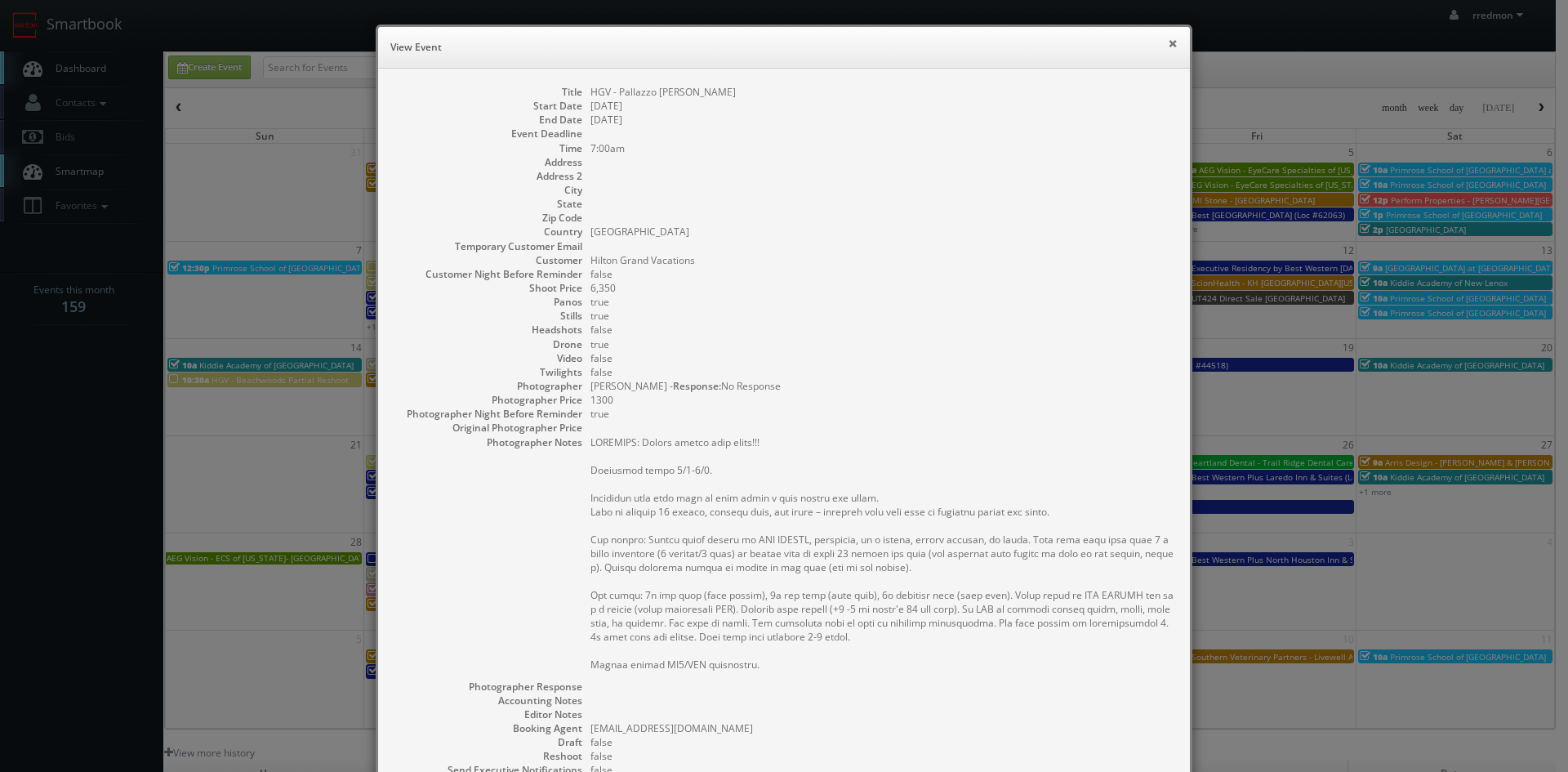
click at [1169, 45] on button "×" at bounding box center [1172, 43] width 10 height 12
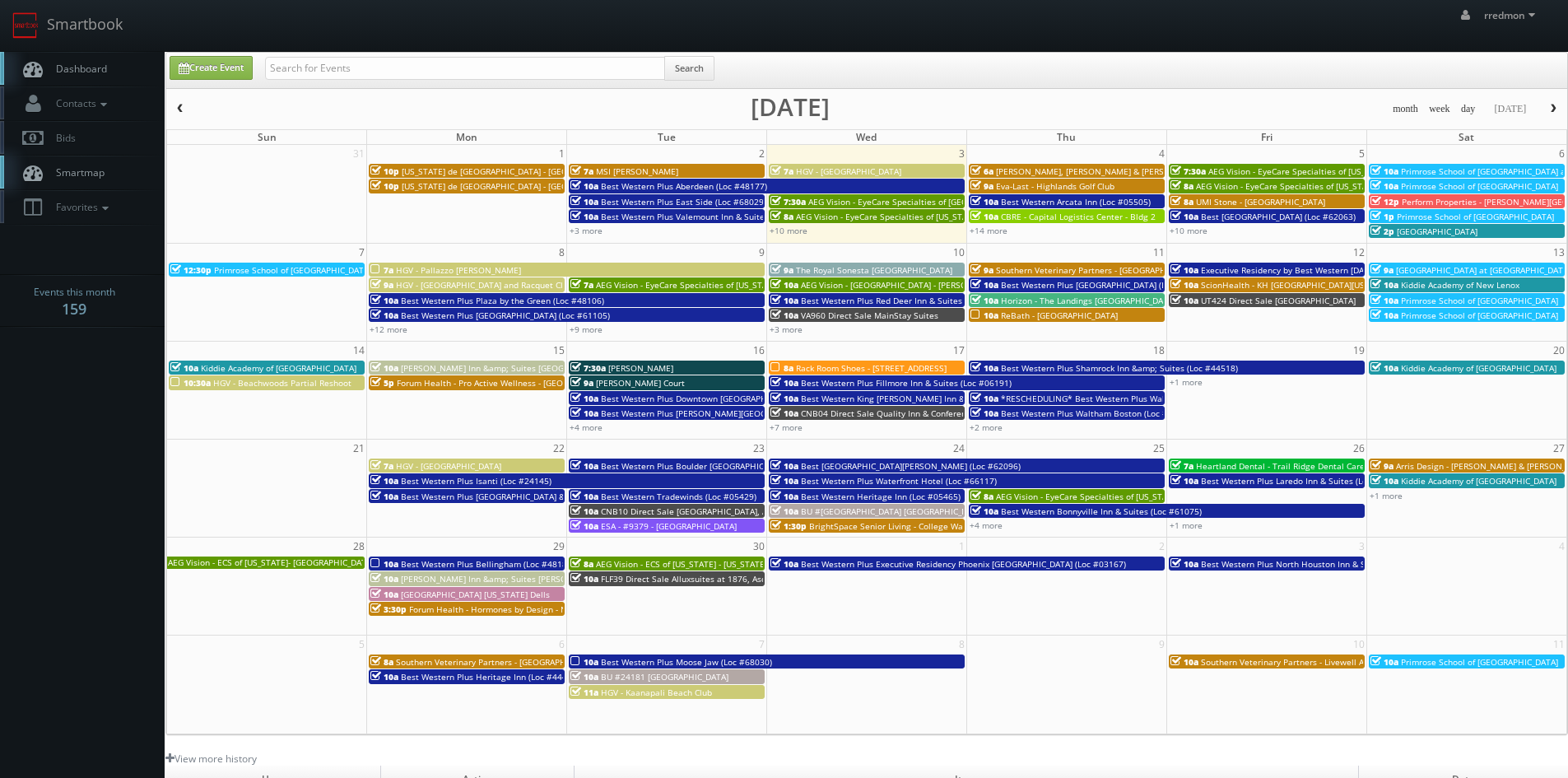
click at [477, 270] on span "HGV - Pallazzo [PERSON_NAME]" at bounding box center [458, 269] width 125 height 12
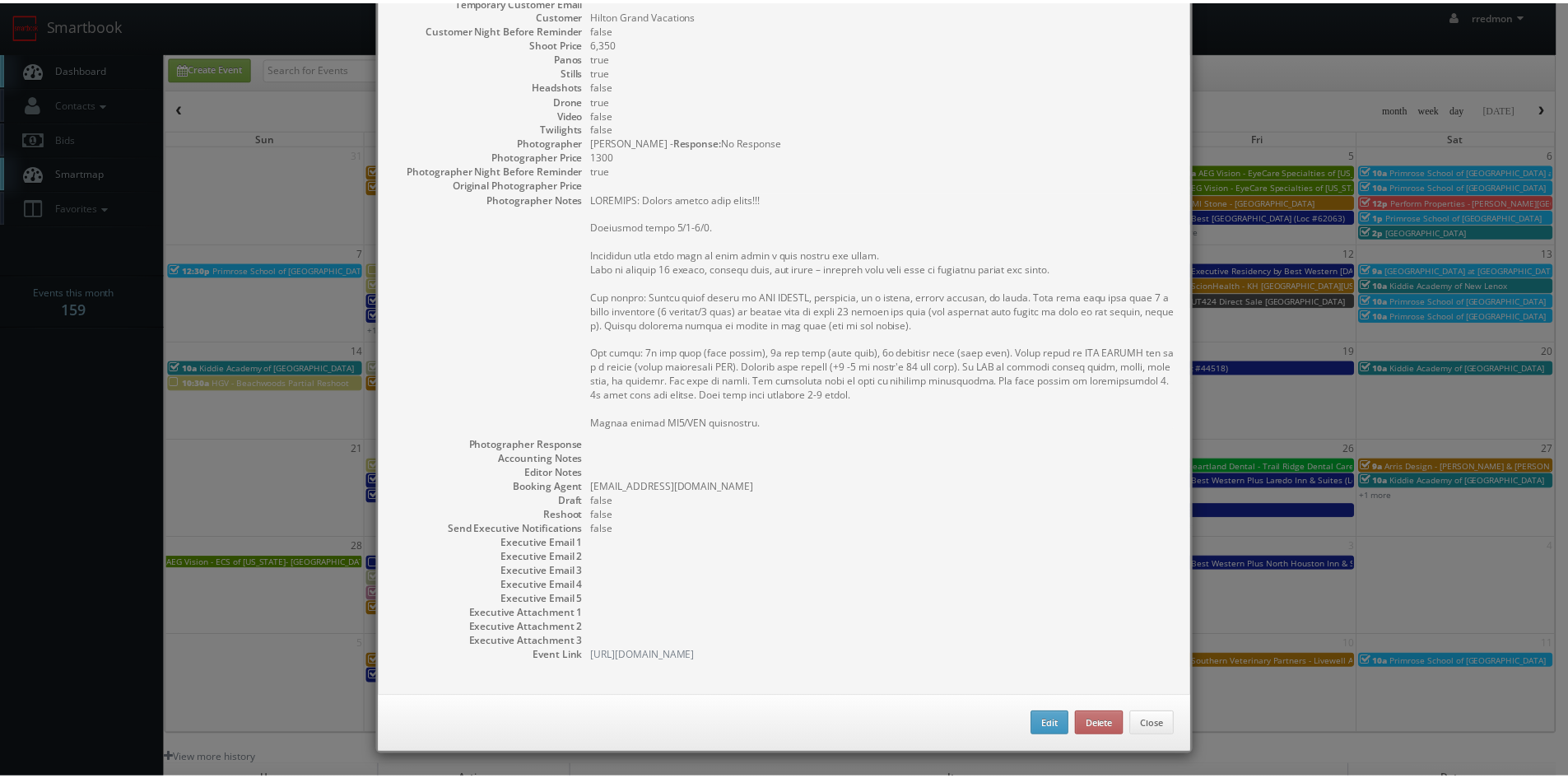
scroll to position [249, 0]
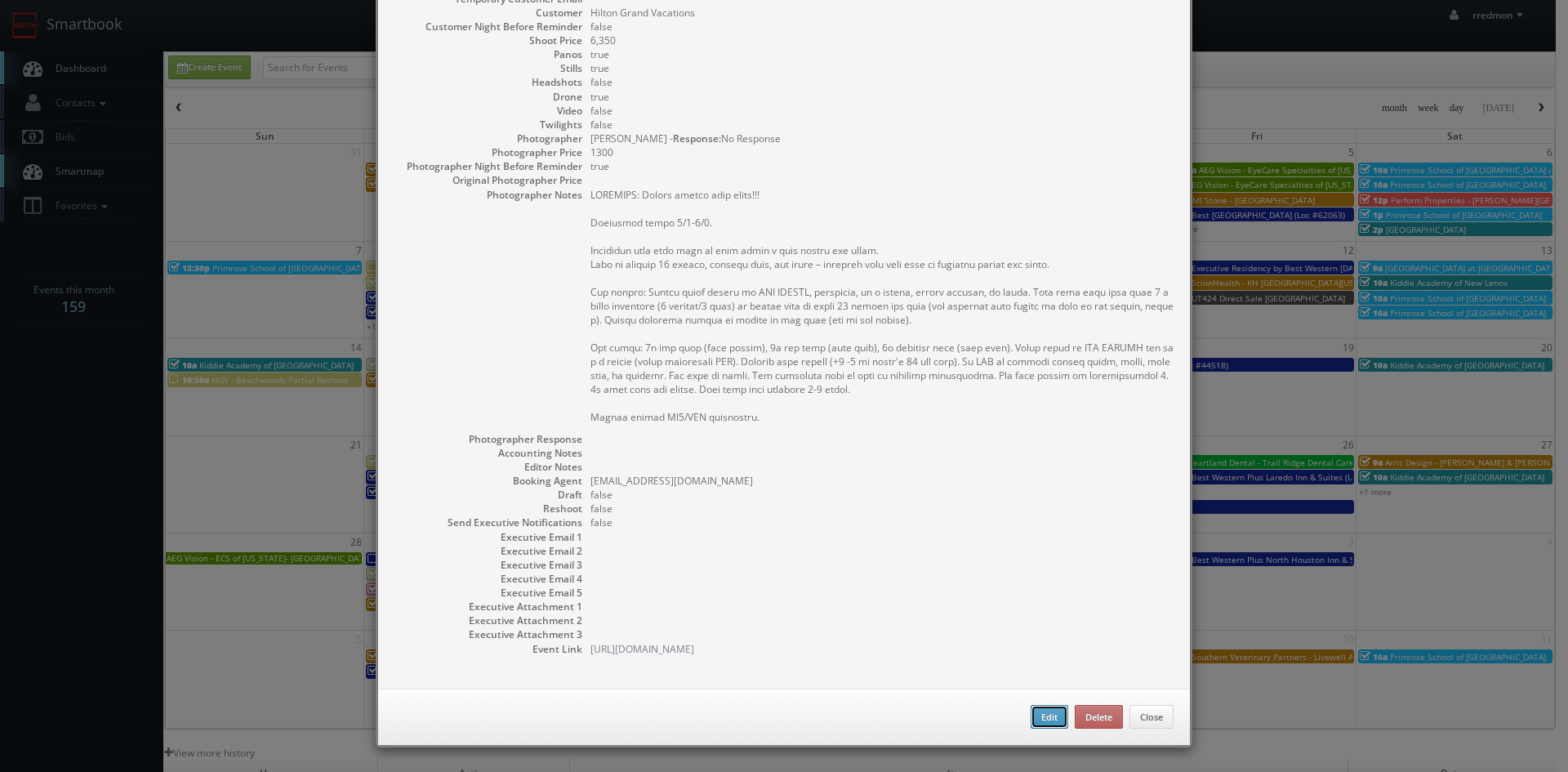
click at [1040, 712] on button "Edit" at bounding box center [1048, 717] width 37 height 24
type input "HGV - Pallazzo [PERSON_NAME]"
type input "6,350"
checkbox input "true"
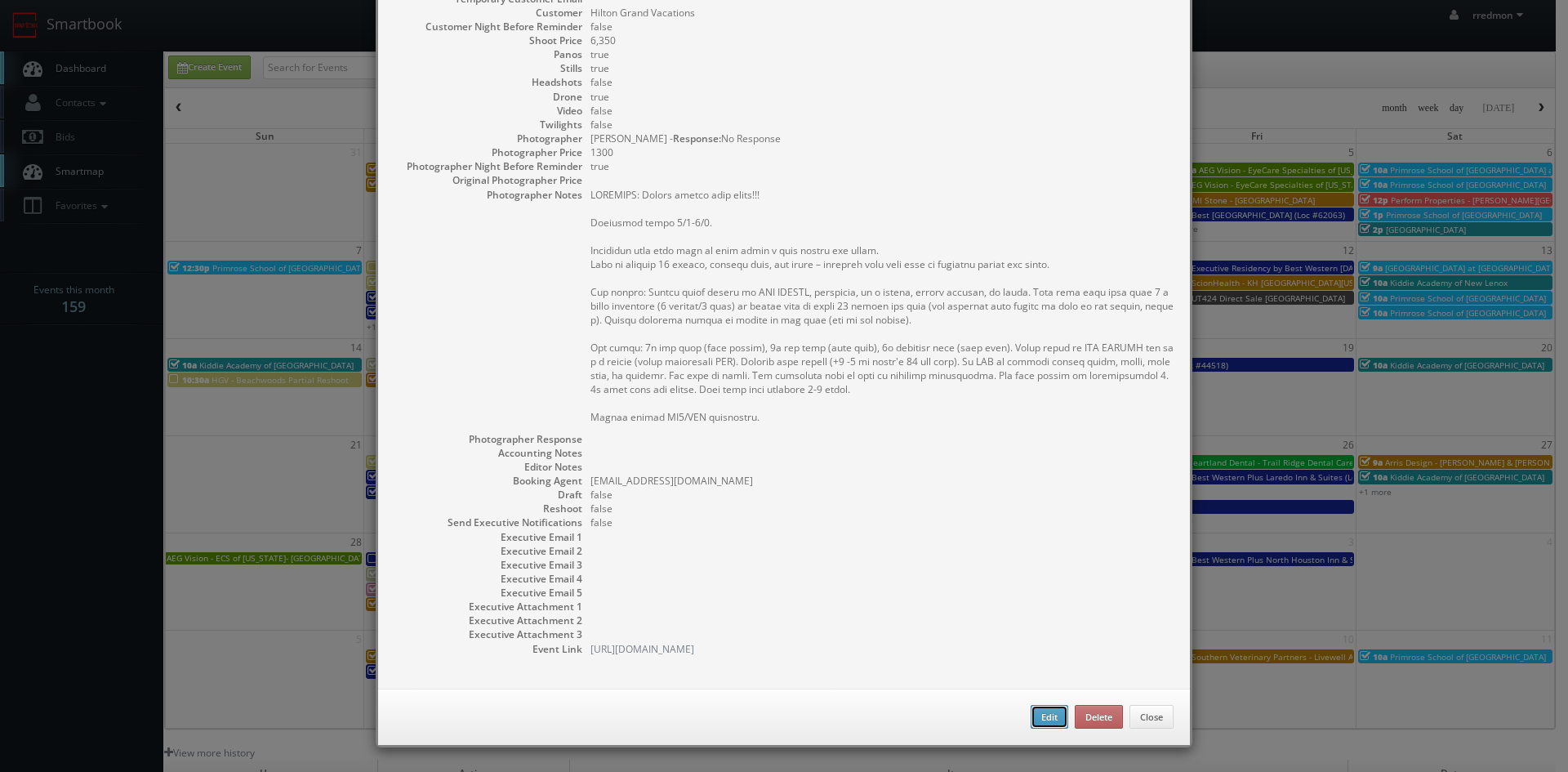
checkbox input "true"
type input "[DATE]"
type input "7:00am"
checkbox input "true"
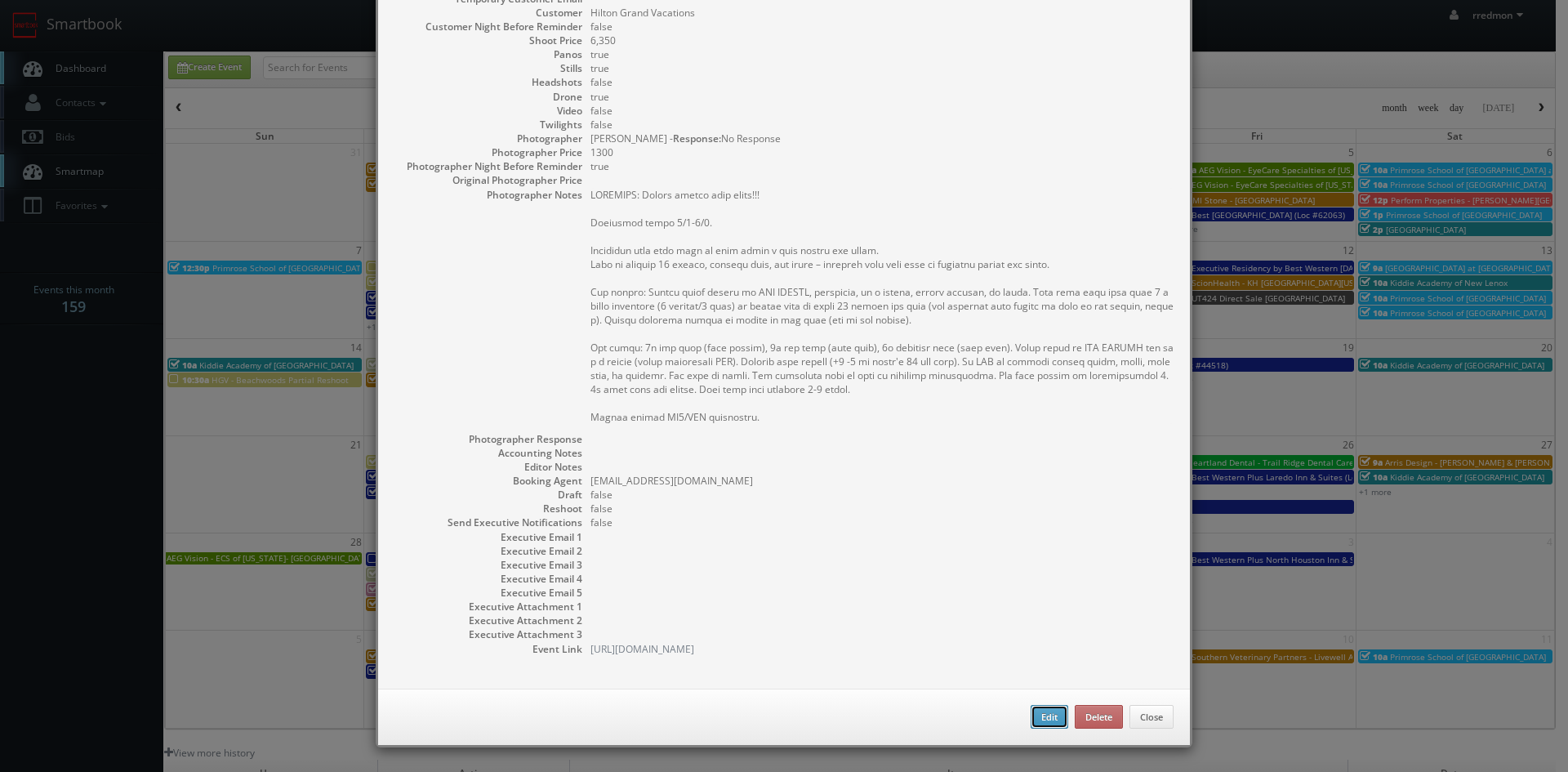
type textarea "LOREMIPS: Dolors ametco adip elits!!! Doeiusmod tempo 2/9-8/9. Incididun utla e…"
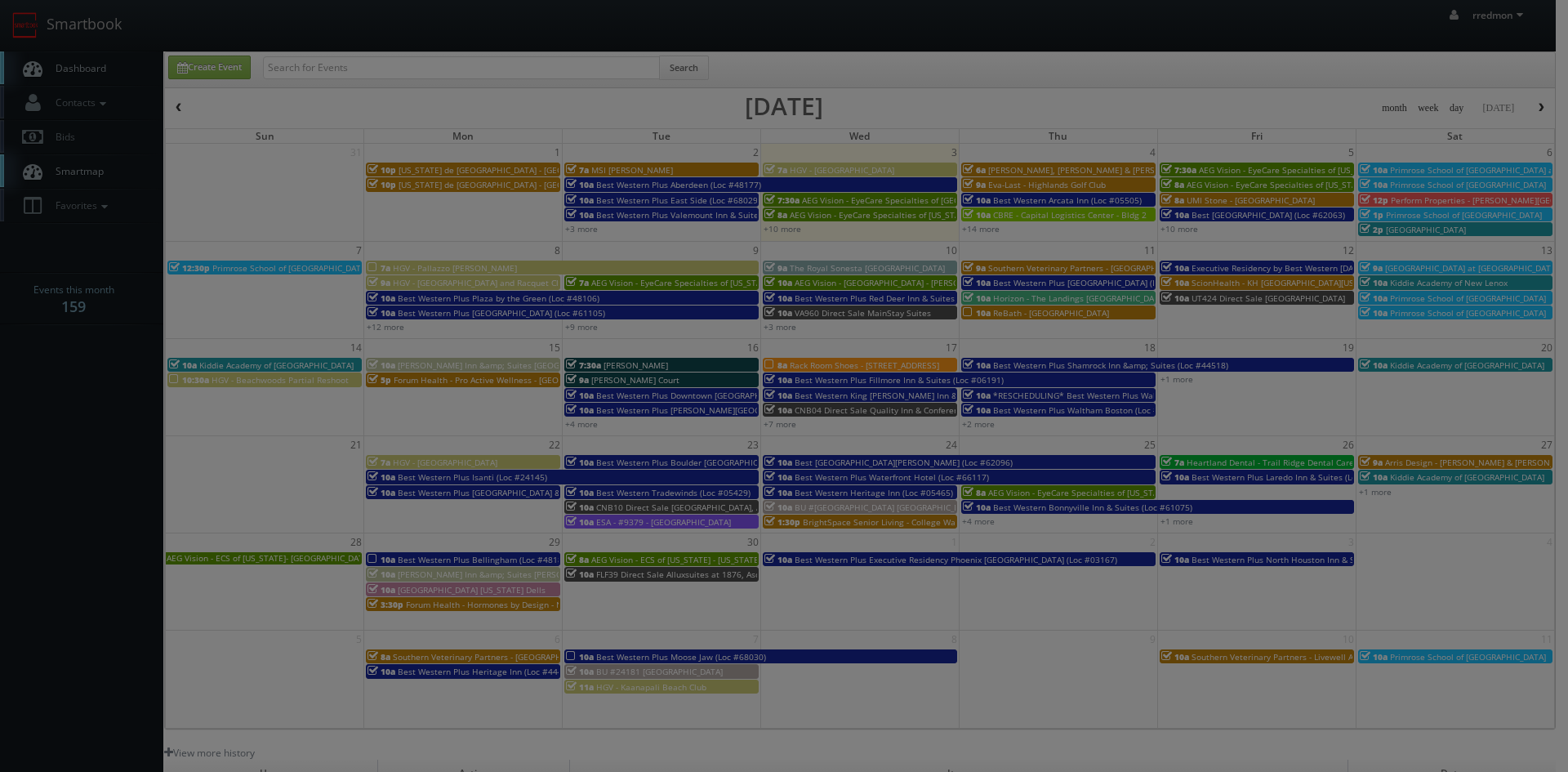
type input "6,350"
type input "1300"
select select "[EMAIL_ADDRESS][DOMAIN_NAME]"
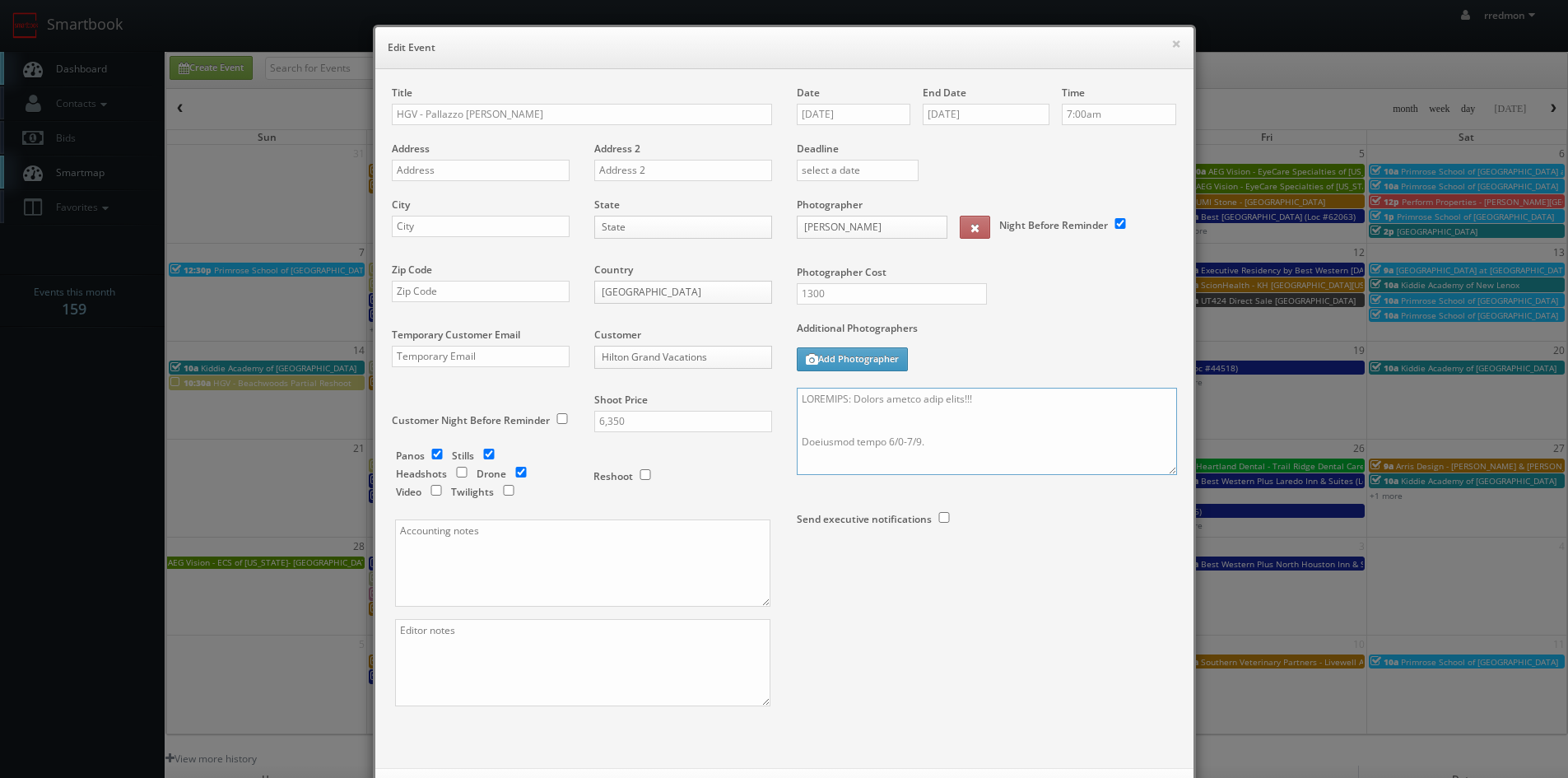
click at [981, 401] on textarea at bounding box center [986, 432] width 380 height 88
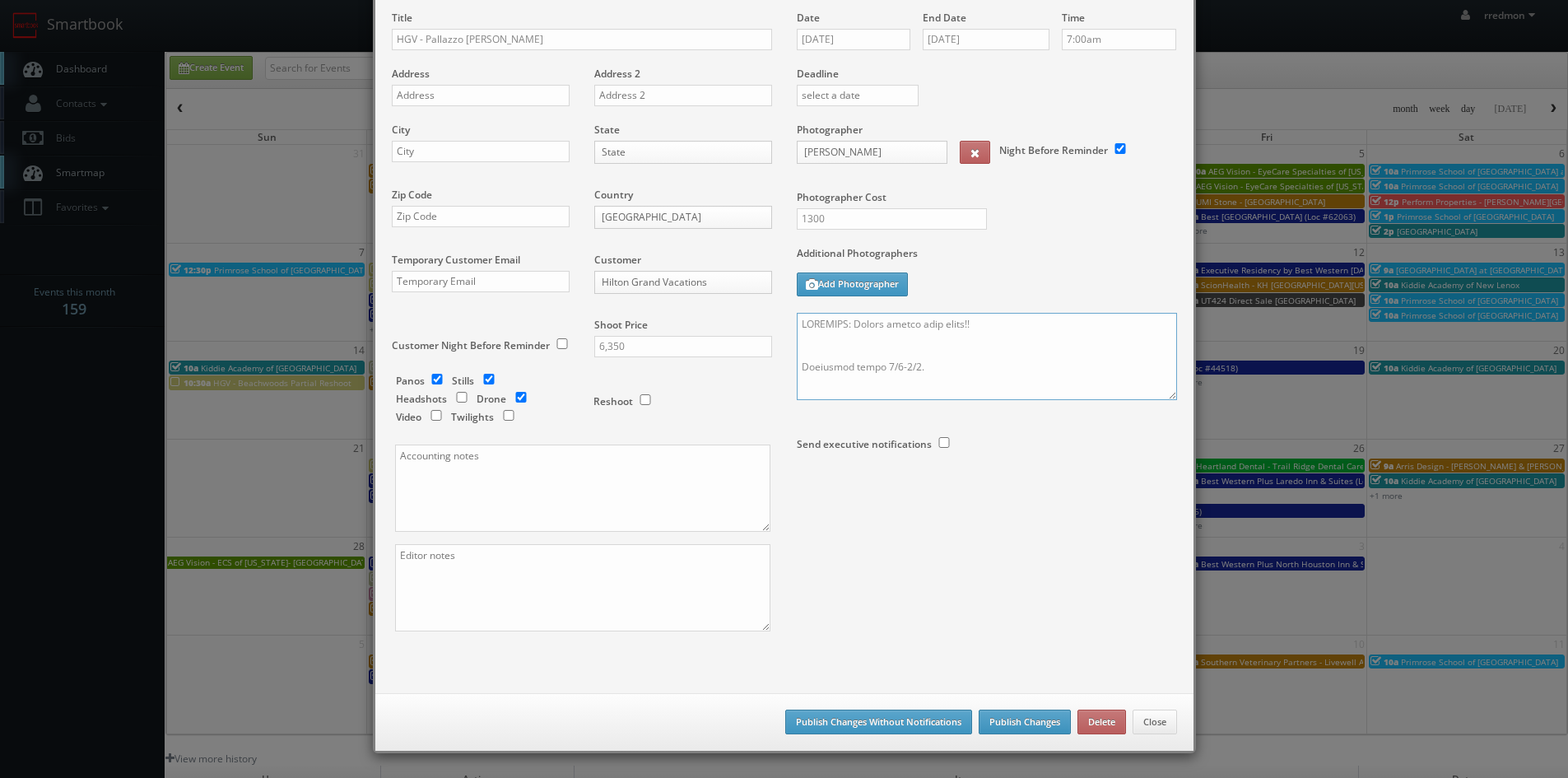
type textarea "REMINDER: Please accept this shoot!! Overnight stays 9/7-9/9. Finalized shot li…"
click at [1023, 724] on button "Publish Changes" at bounding box center [1025, 721] width 92 height 25
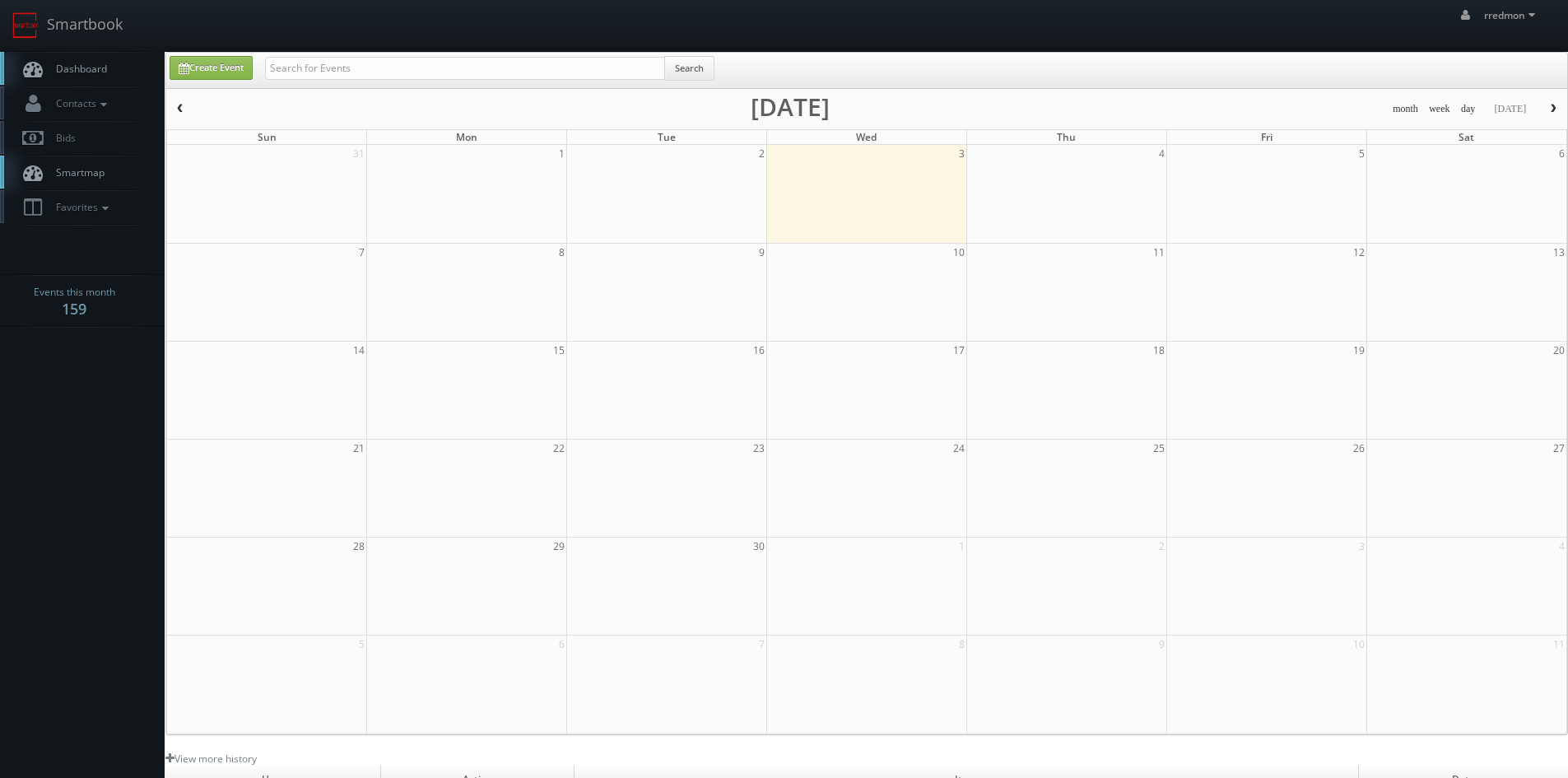
click at [70, 71] on span "Dashboard" at bounding box center [77, 68] width 59 height 14
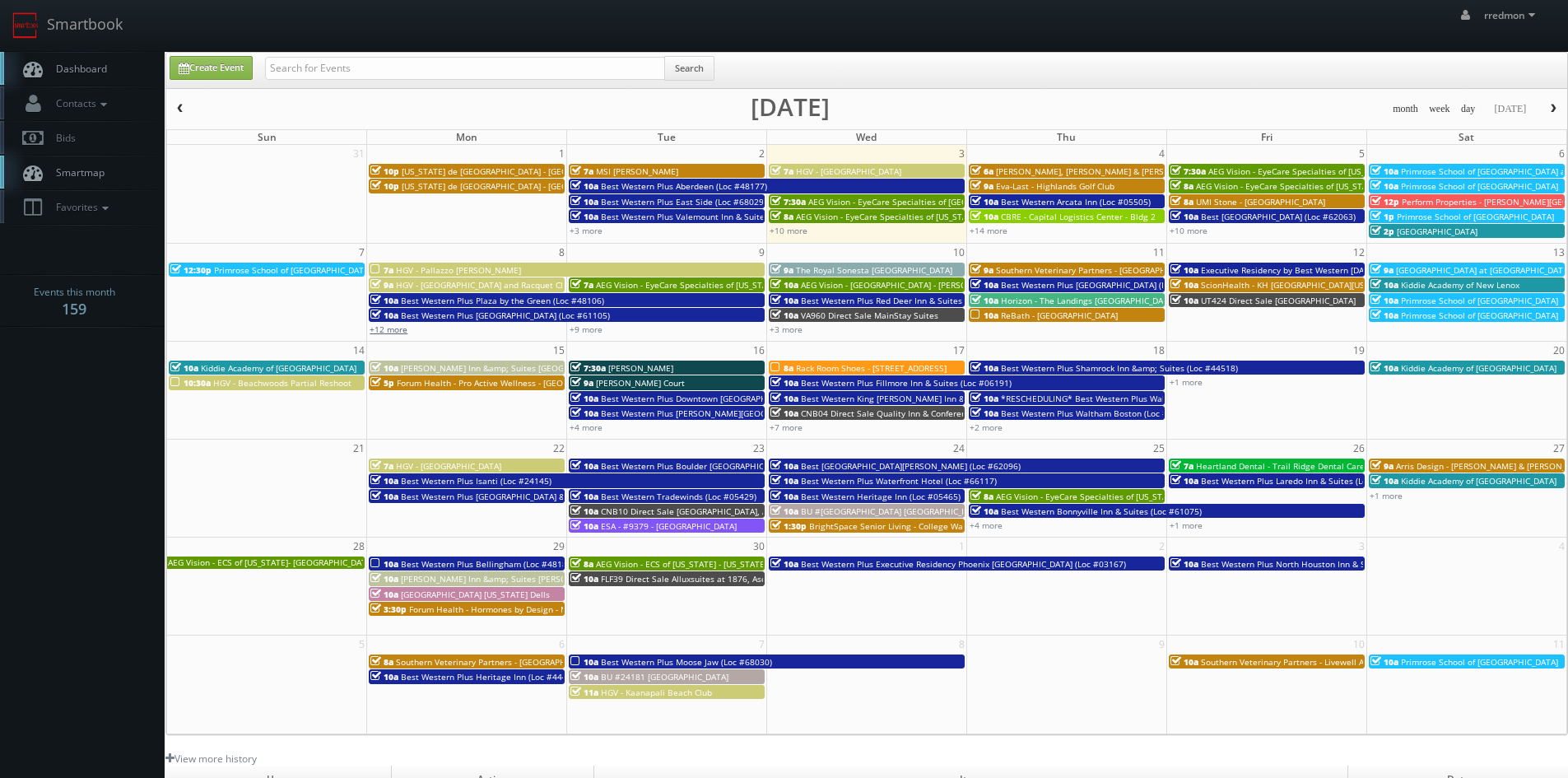
click at [395, 331] on link "+12 more" at bounding box center [388, 329] width 37 height 12
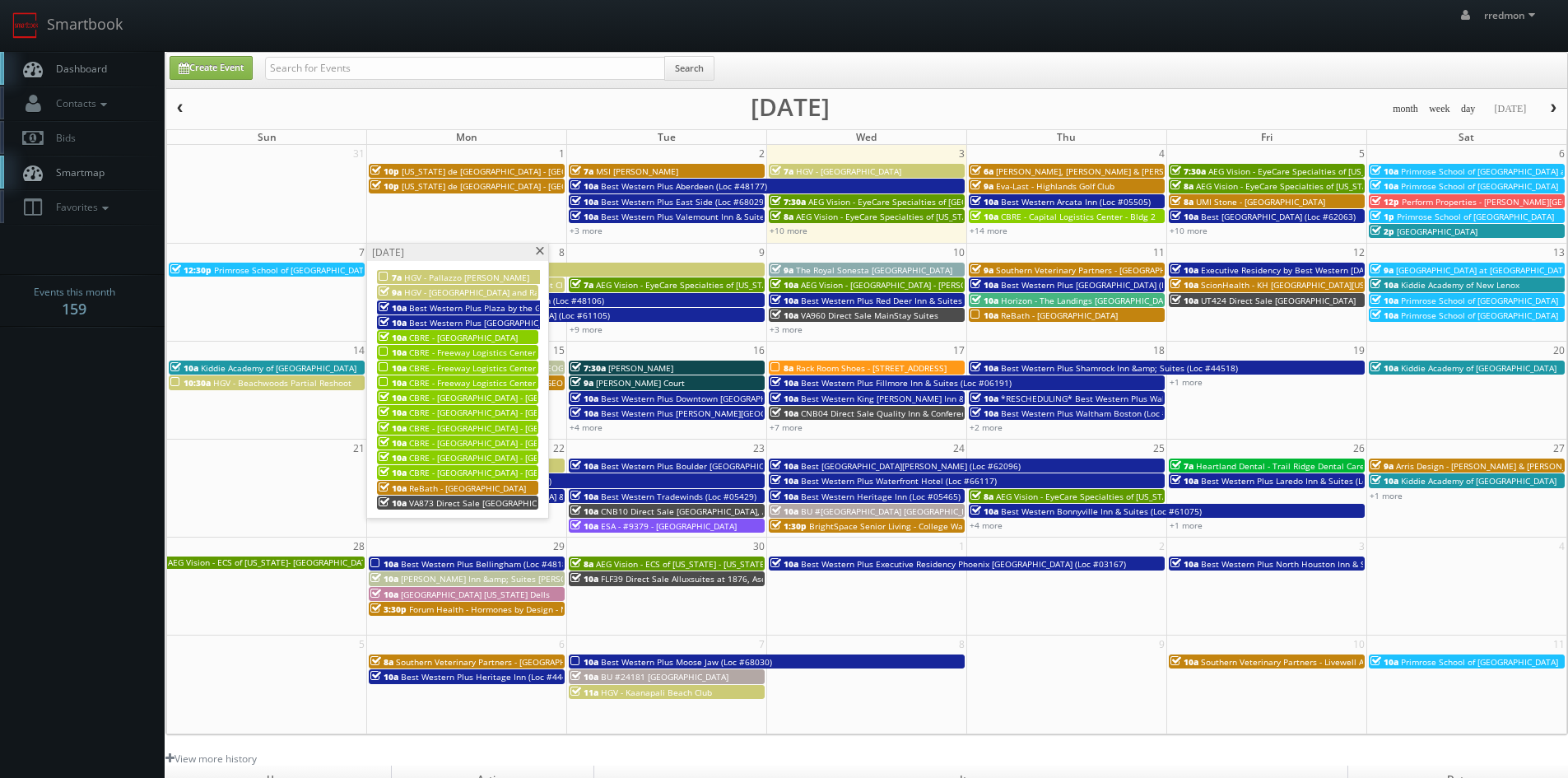
click at [432, 349] on span "CBRE - Freeway Logistics Center - [GEOGRAPHIC_DATA] 1" at bounding box center [520, 352] width 222 height 12
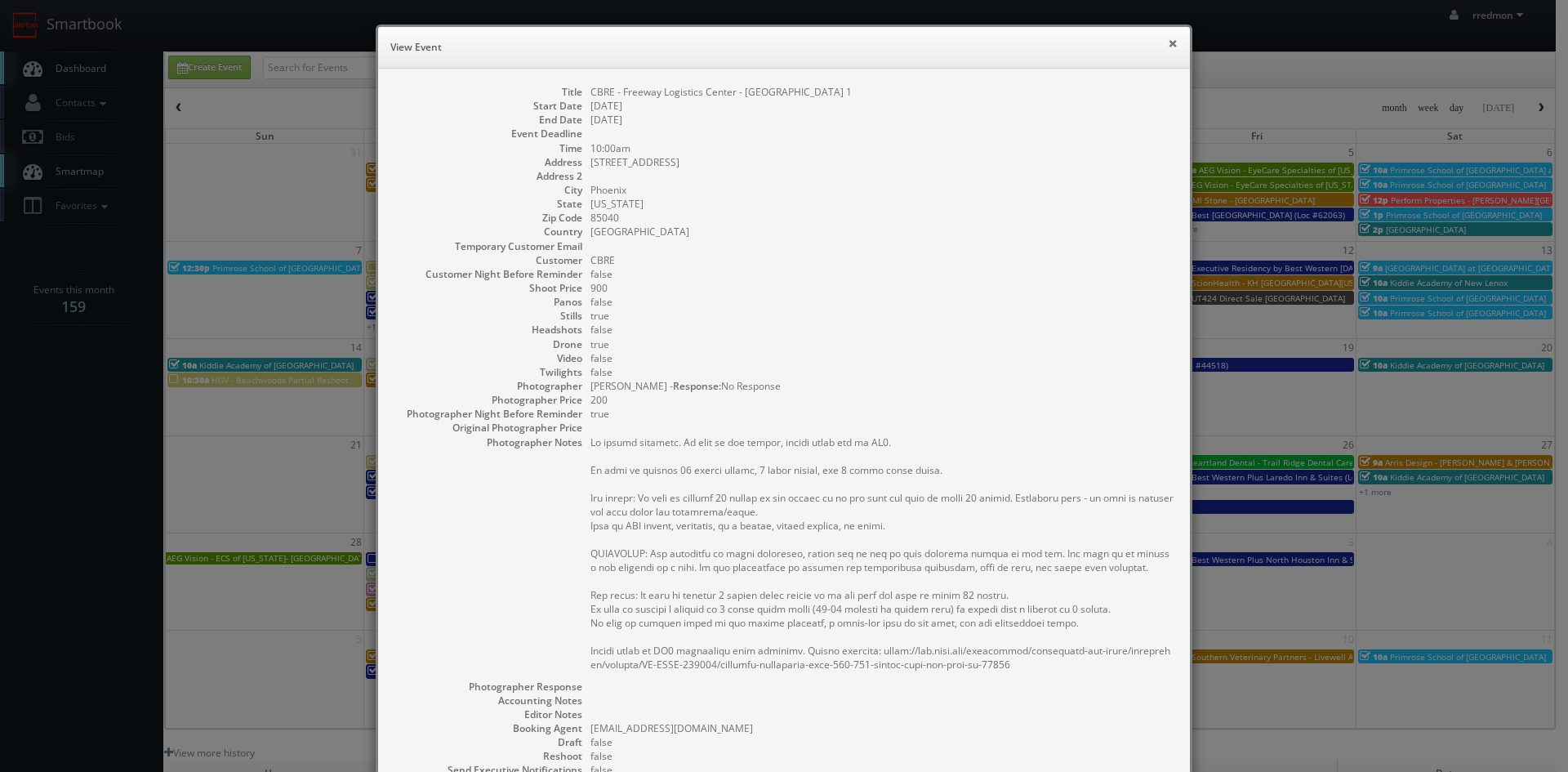
click at [1168, 46] on button "×" at bounding box center [1172, 43] width 10 height 12
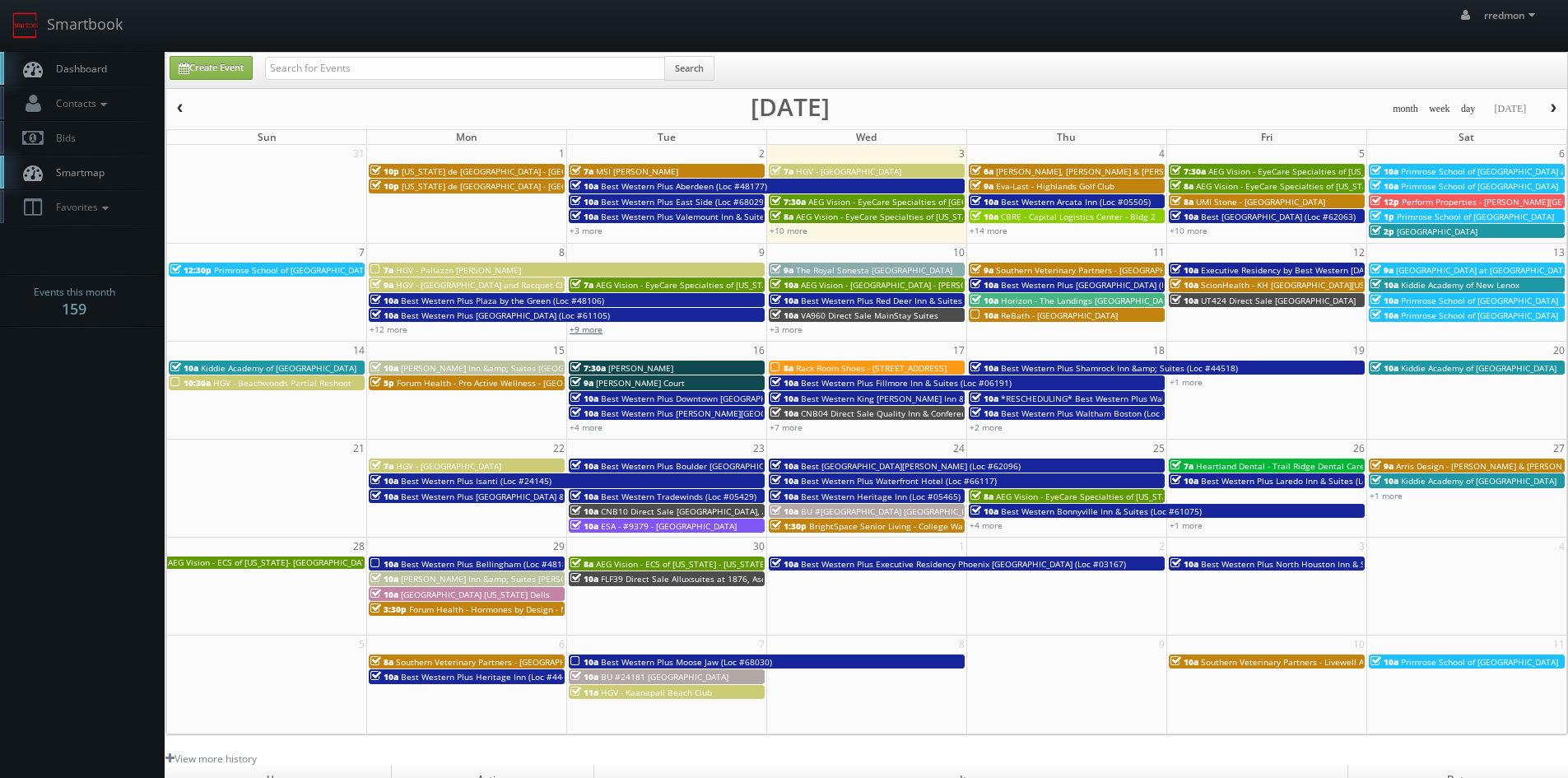
click at [588, 330] on link "+9 more" at bounding box center [586, 329] width 33 height 12
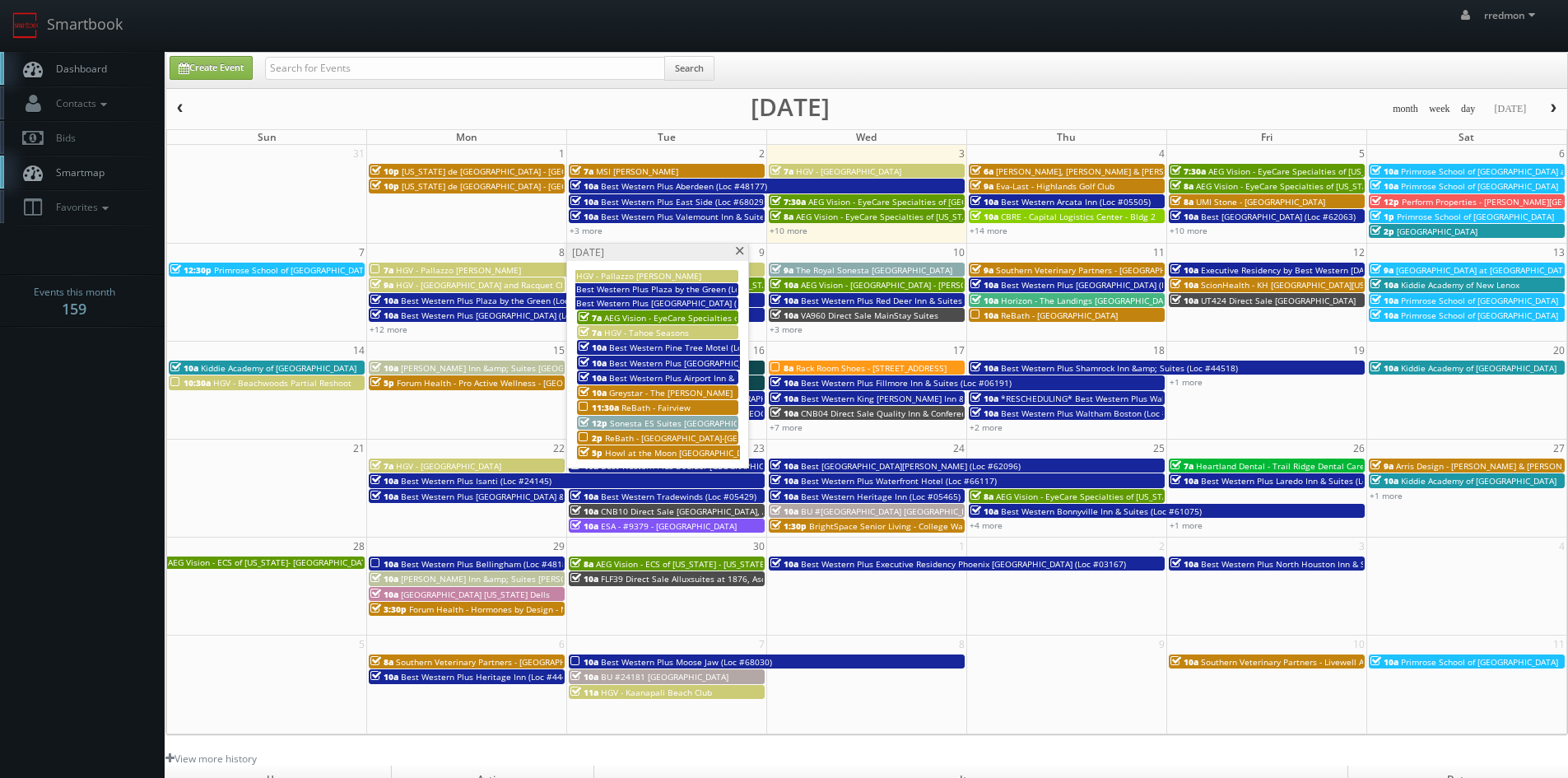
click at [740, 254] on span at bounding box center [740, 251] width 11 height 9
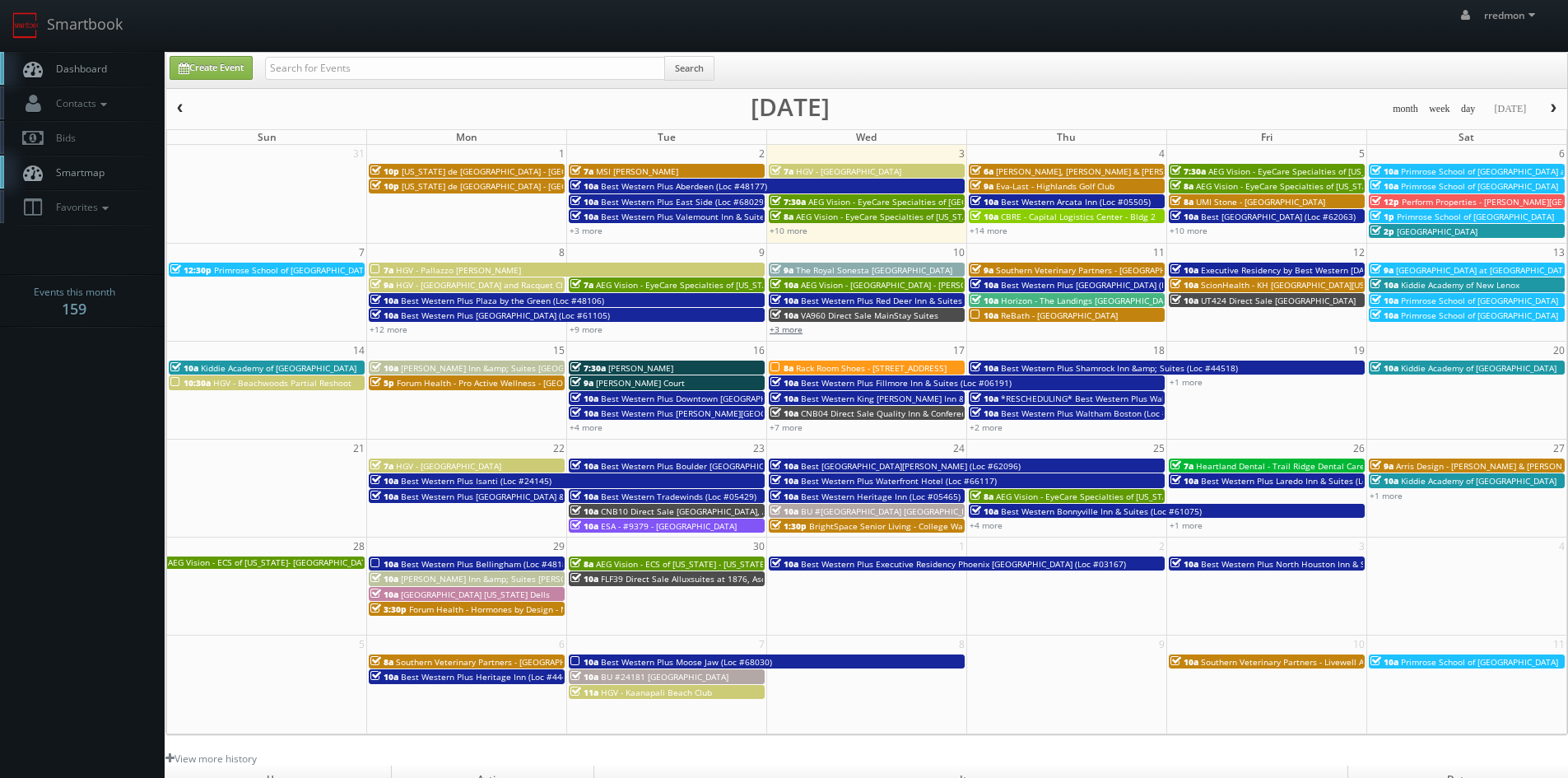
click at [784, 331] on link "+3 more" at bounding box center [786, 329] width 33 height 12
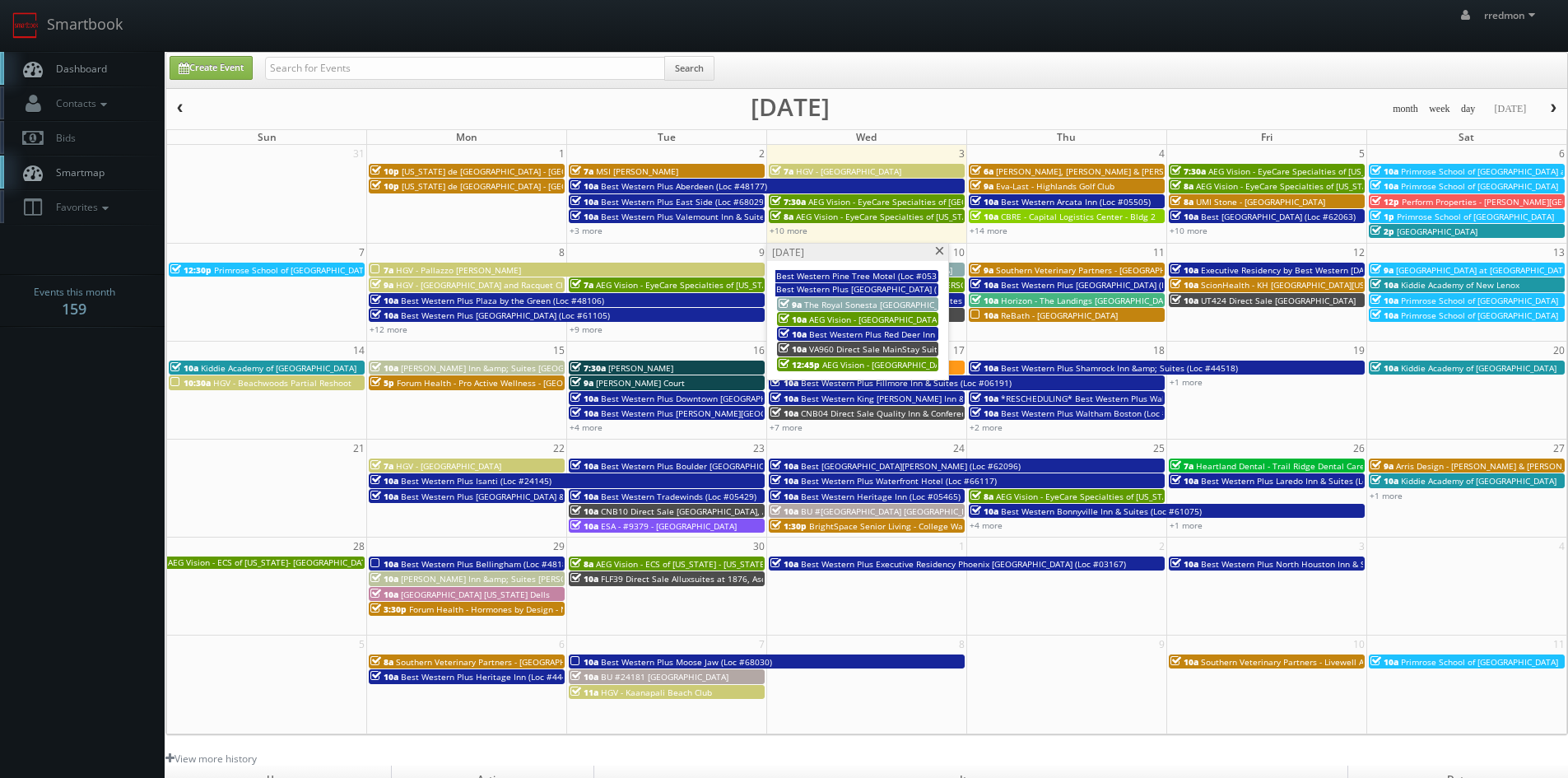
click at [938, 250] on span at bounding box center [940, 251] width 11 height 9
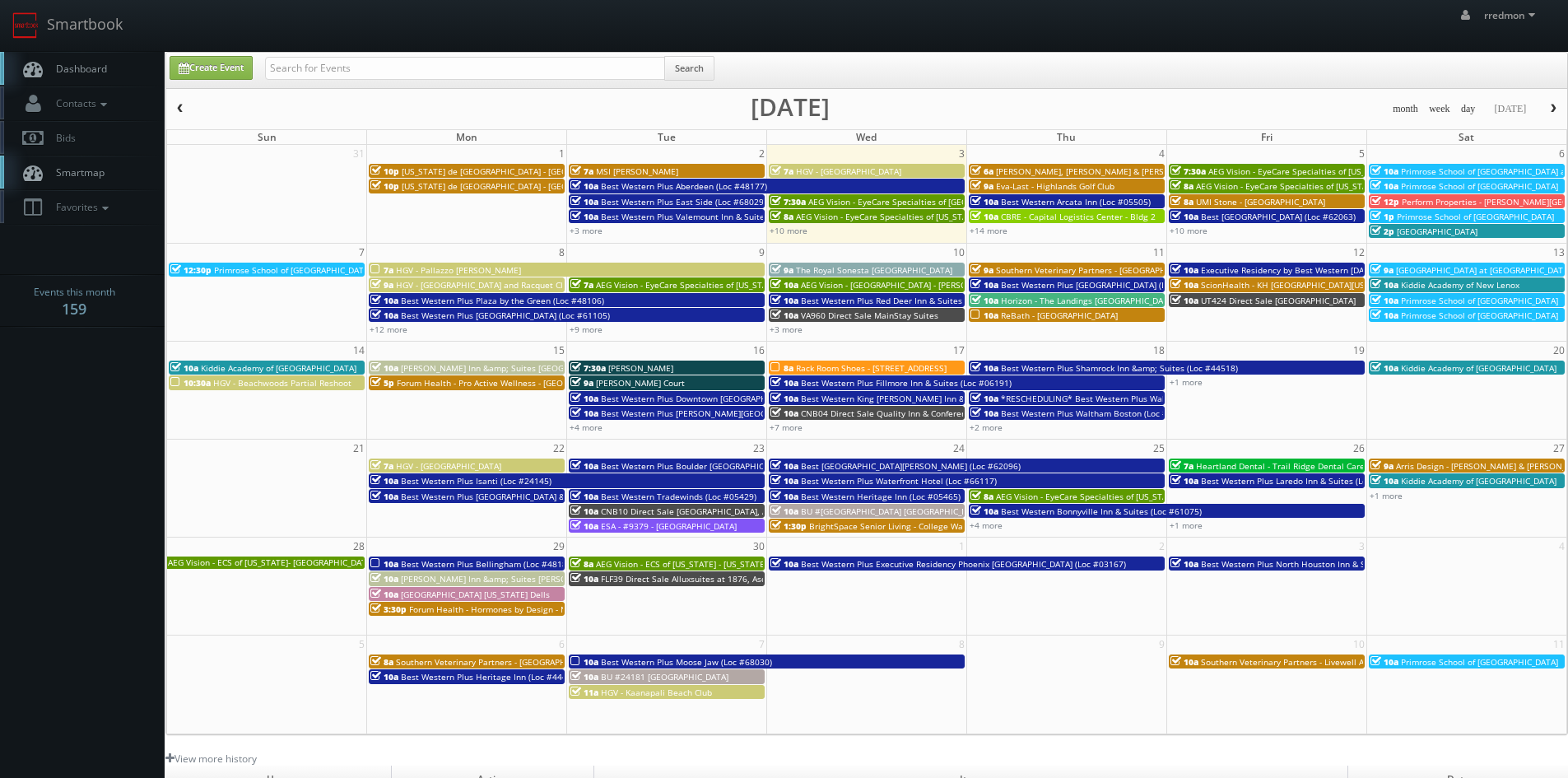
click at [1055, 316] on span "ReBath - [GEOGRAPHIC_DATA]" at bounding box center [1059, 315] width 117 height 12
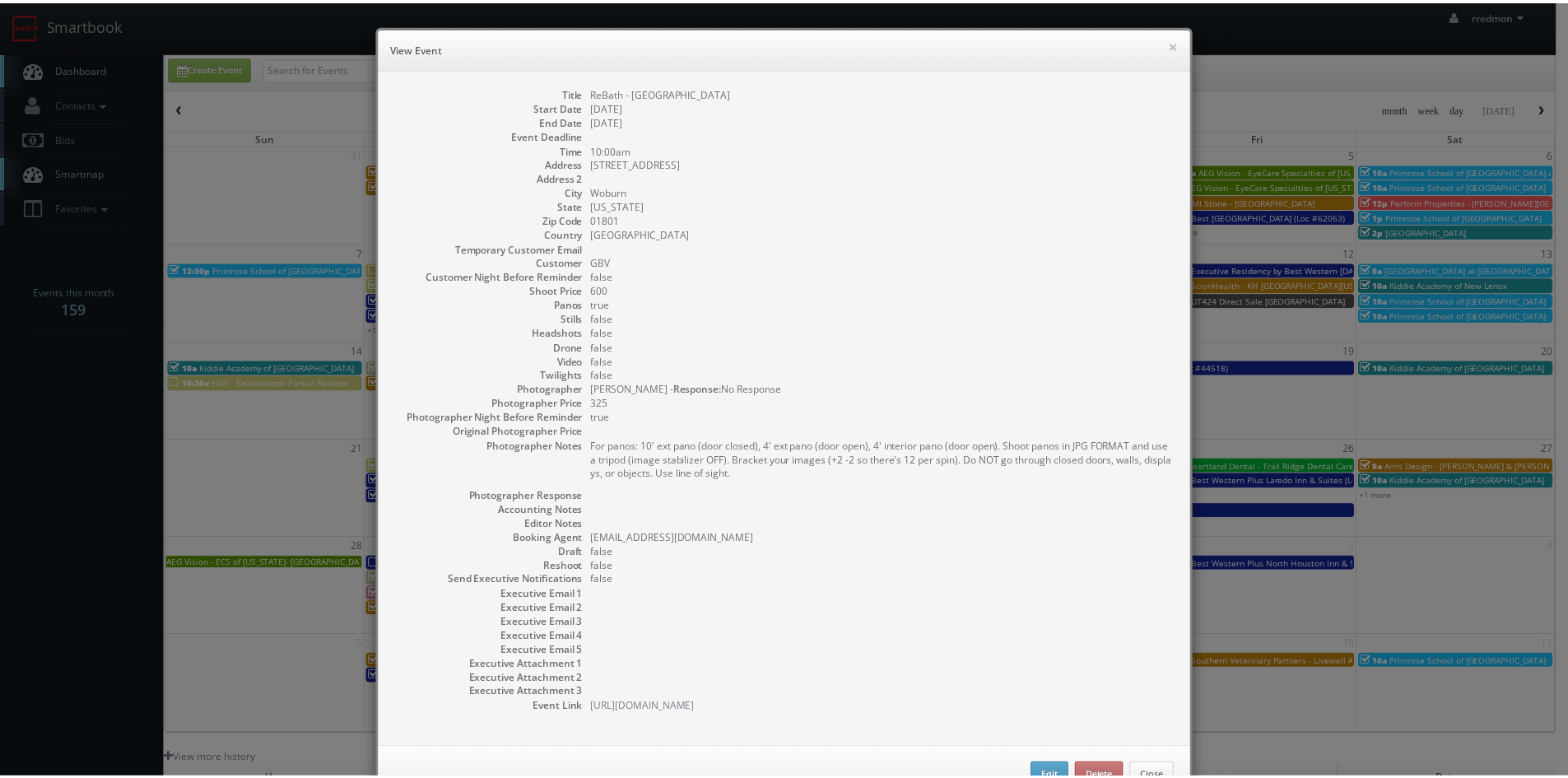
scroll to position [54, 0]
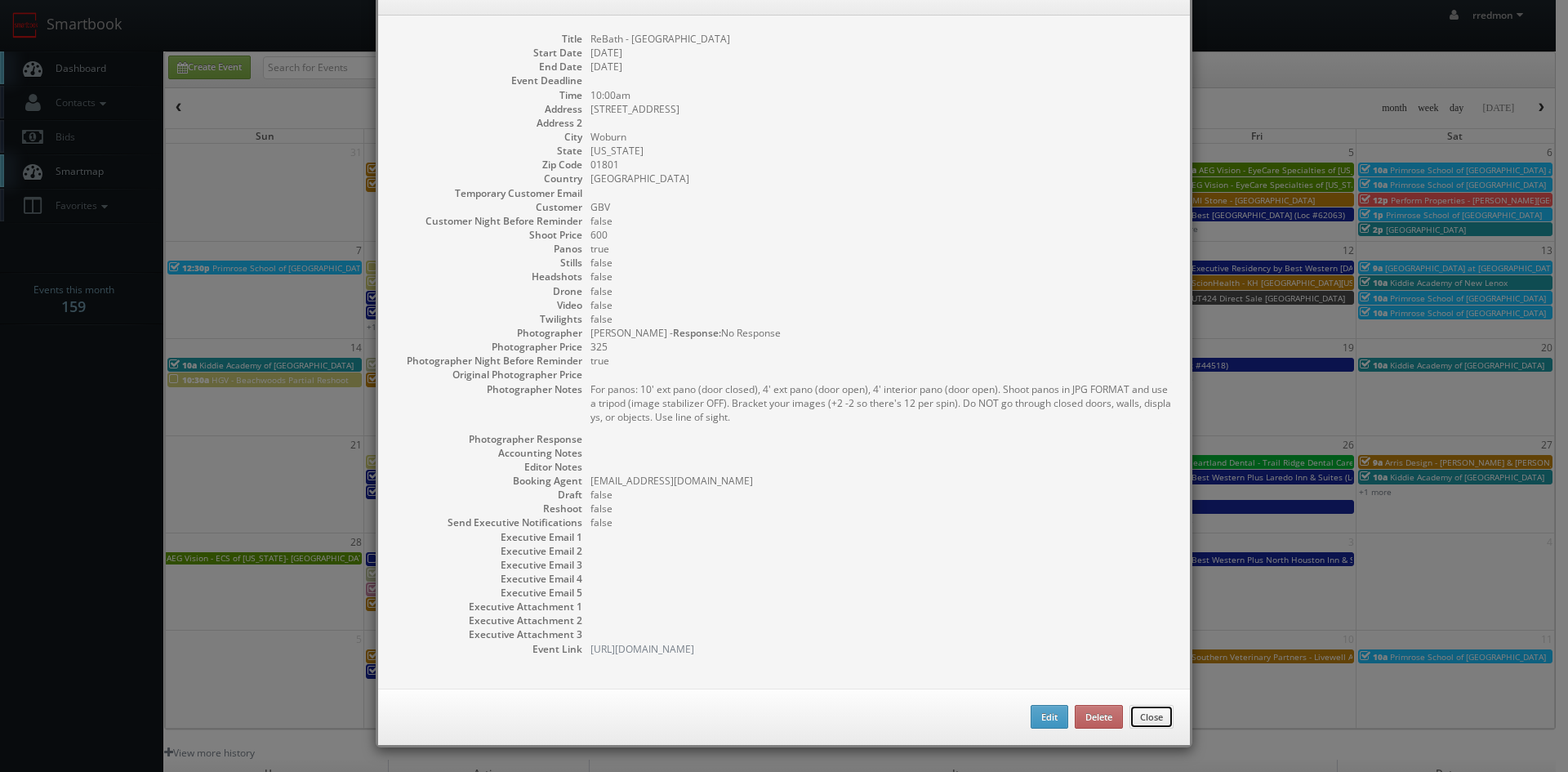
click at [1144, 720] on button "Close" at bounding box center [1151, 717] width 44 height 24
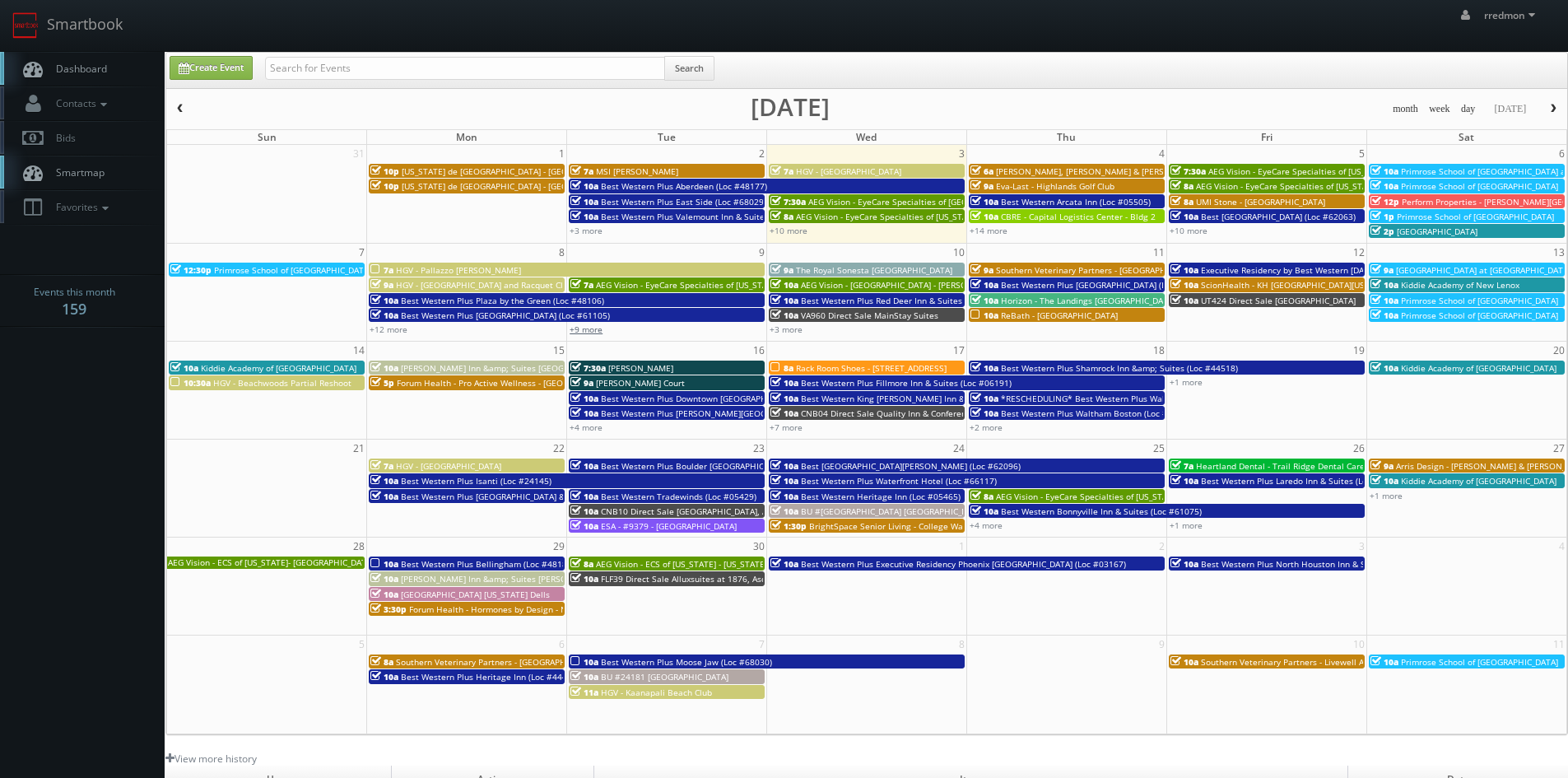
click at [584, 330] on link "+9 more" at bounding box center [586, 329] width 33 height 12
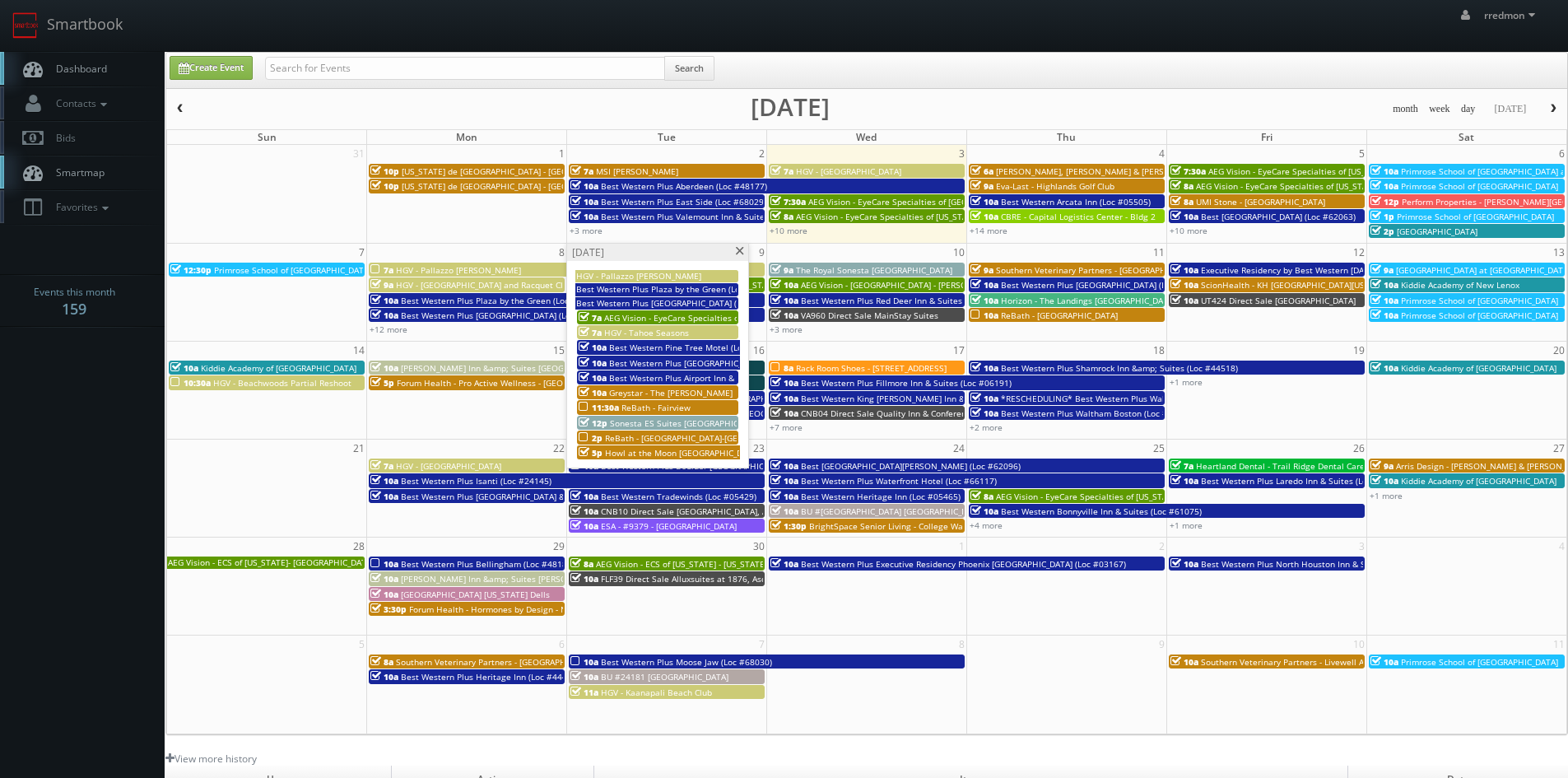
click at [737, 251] on span at bounding box center [740, 251] width 11 height 9
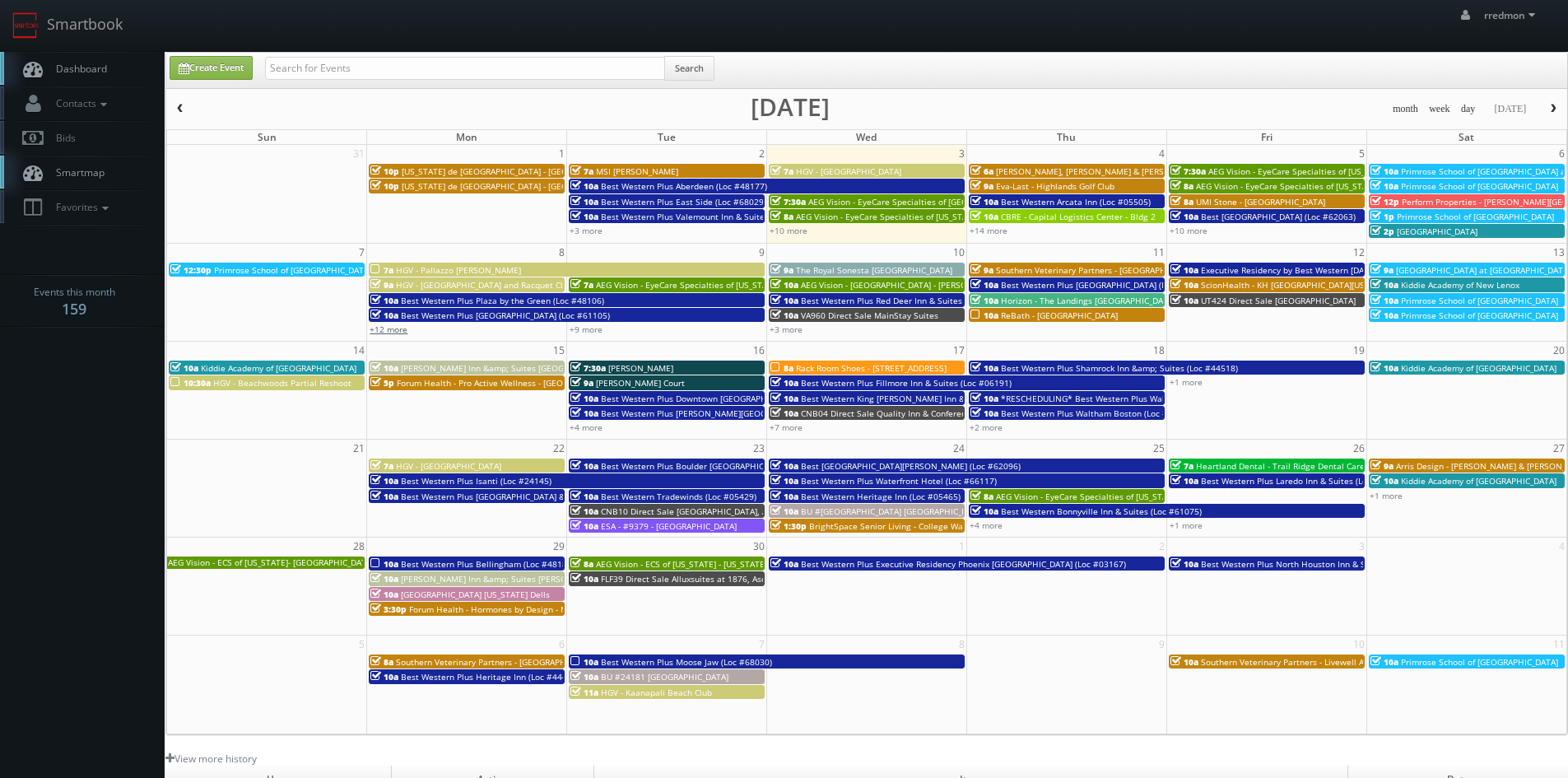
click at [389, 329] on link "+12 more" at bounding box center [388, 329] width 37 height 12
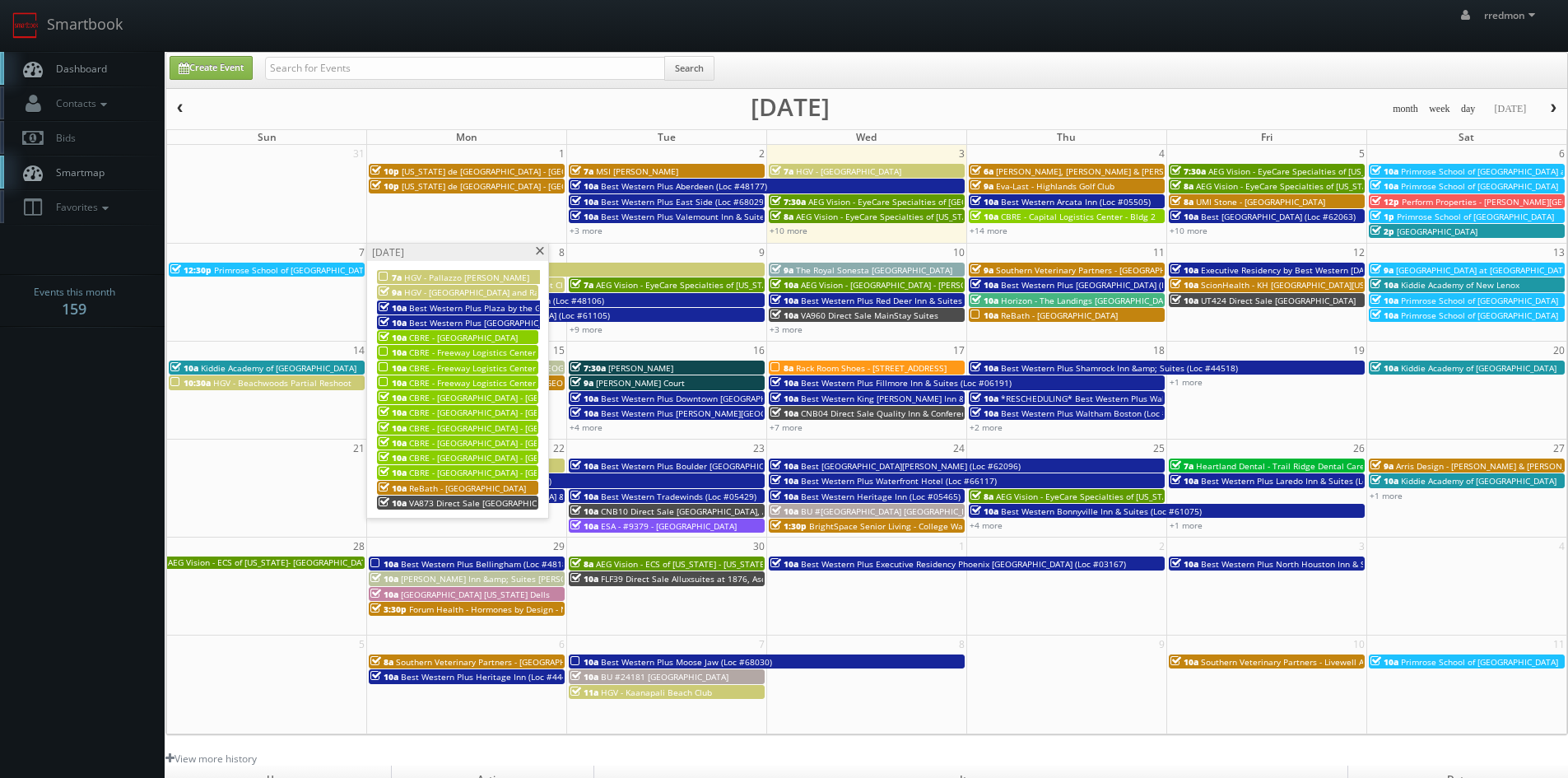
click at [538, 253] on span at bounding box center [540, 251] width 11 height 9
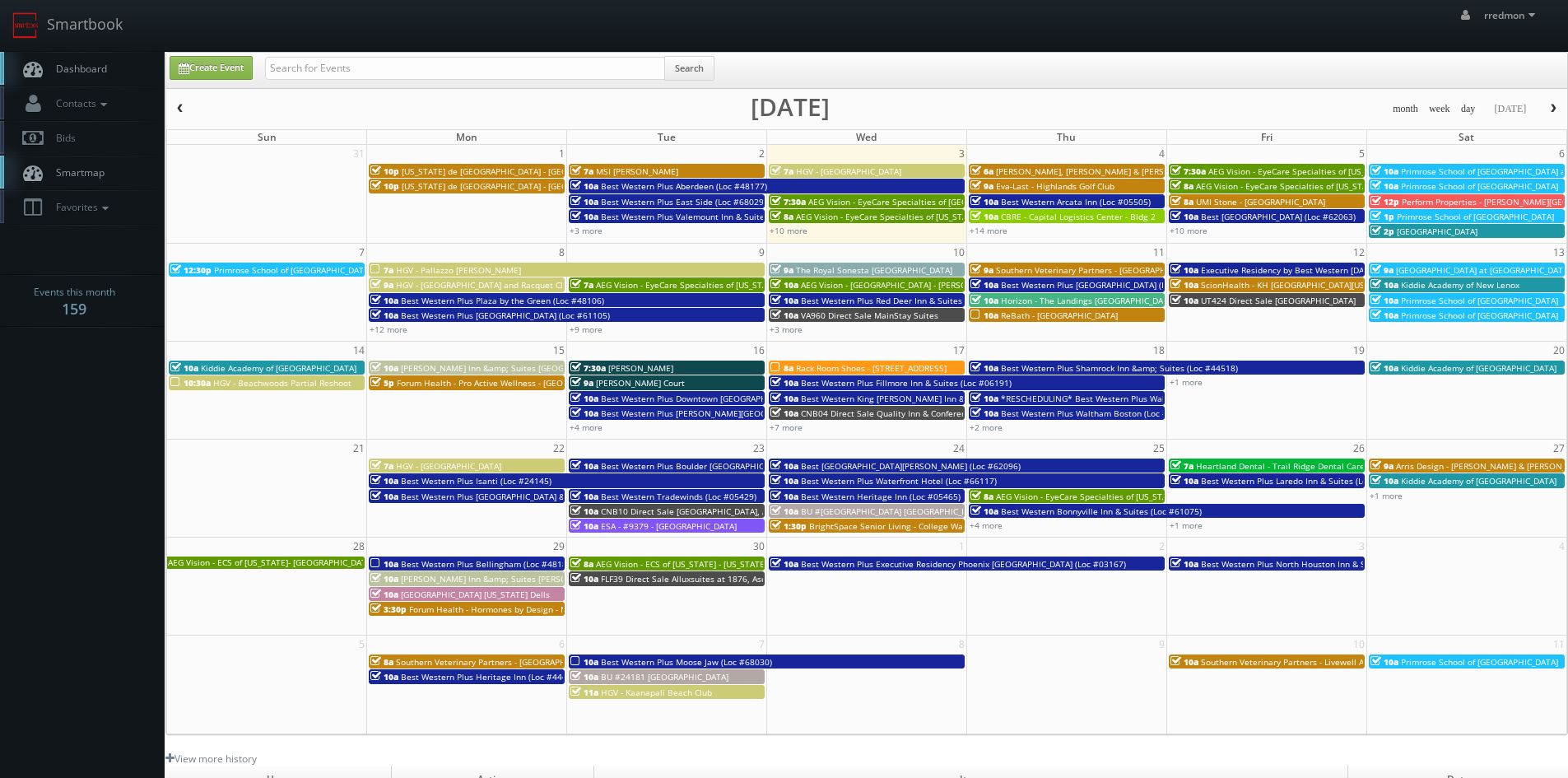
click at [1018, 318] on span "ReBath - [GEOGRAPHIC_DATA]" at bounding box center [1059, 315] width 117 height 12
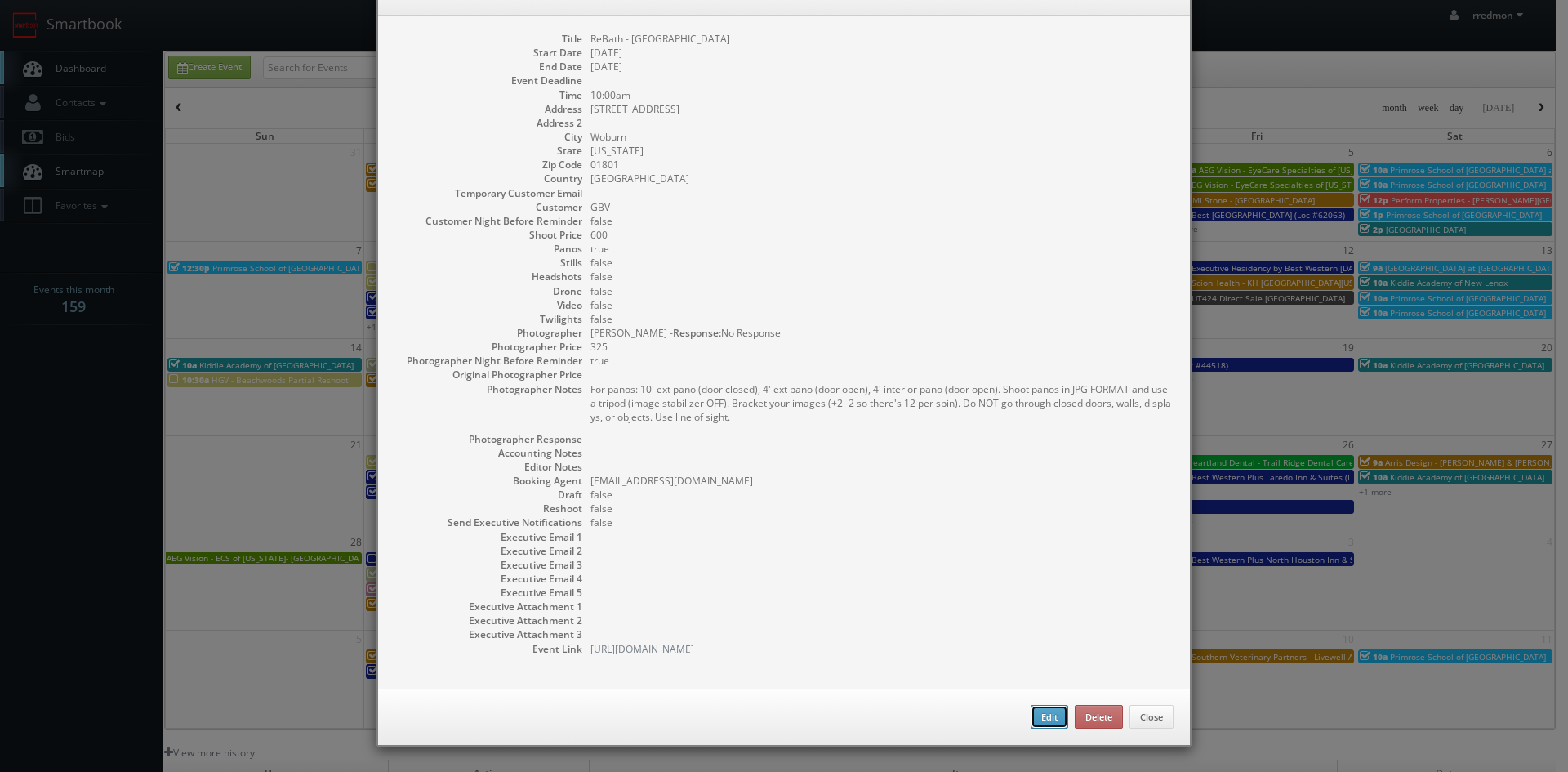
click at [1038, 716] on button "Edit" at bounding box center [1048, 717] width 37 height 24
type input "ReBath - [GEOGRAPHIC_DATA]"
type input "150 New Boston St E"
type input "Woburn"
type input "01801"
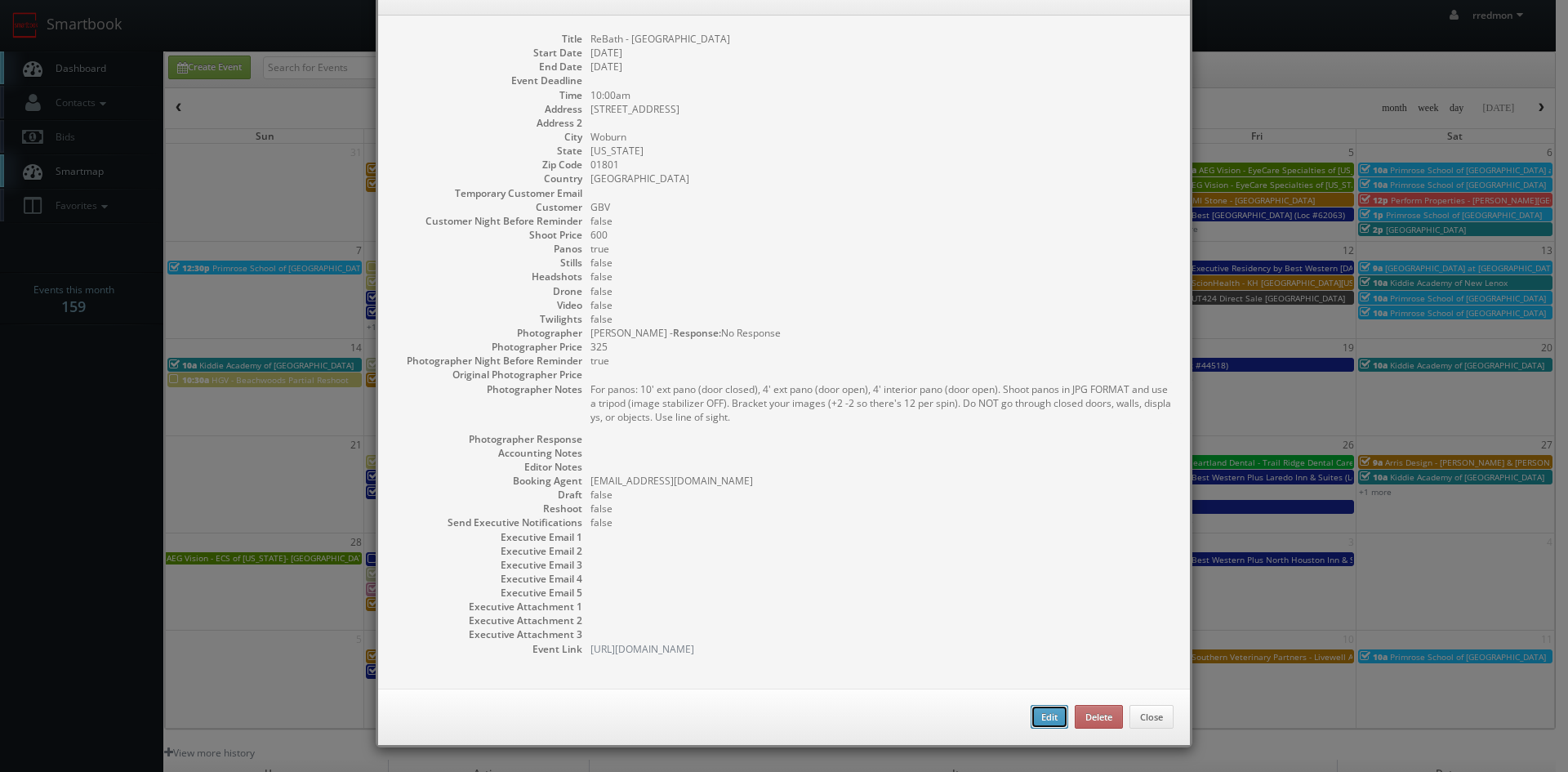
type input "600"
checkbox input "true"
type input "09/11/2025"
type input "10:00am"
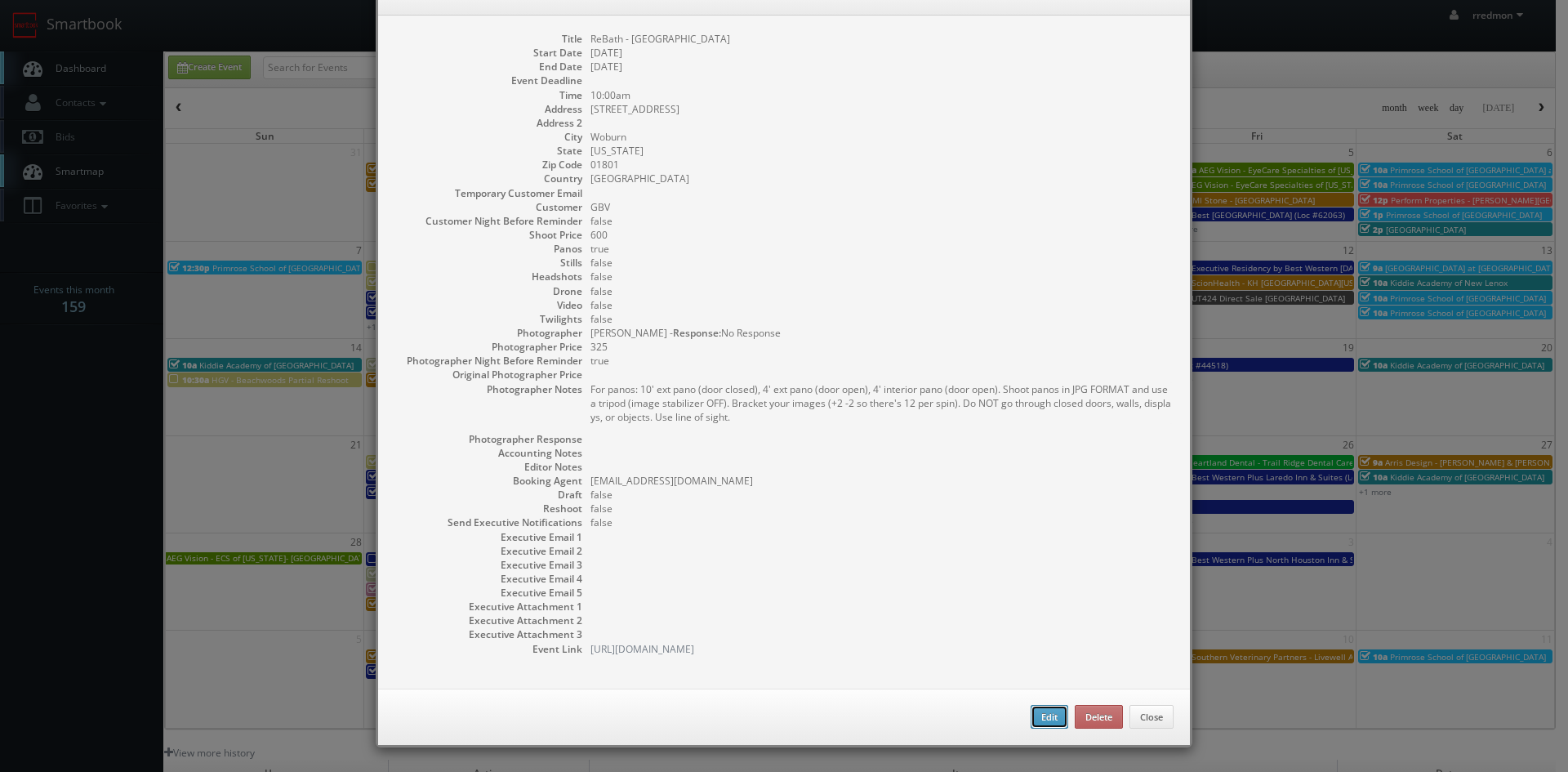
checkbox input "true"
type textarea "For panos: 10' ext pano (door closed), 4' ext pano (door open), 4' interior pan…"
type input "600"
type input "325"
select select "[US_STATE]"
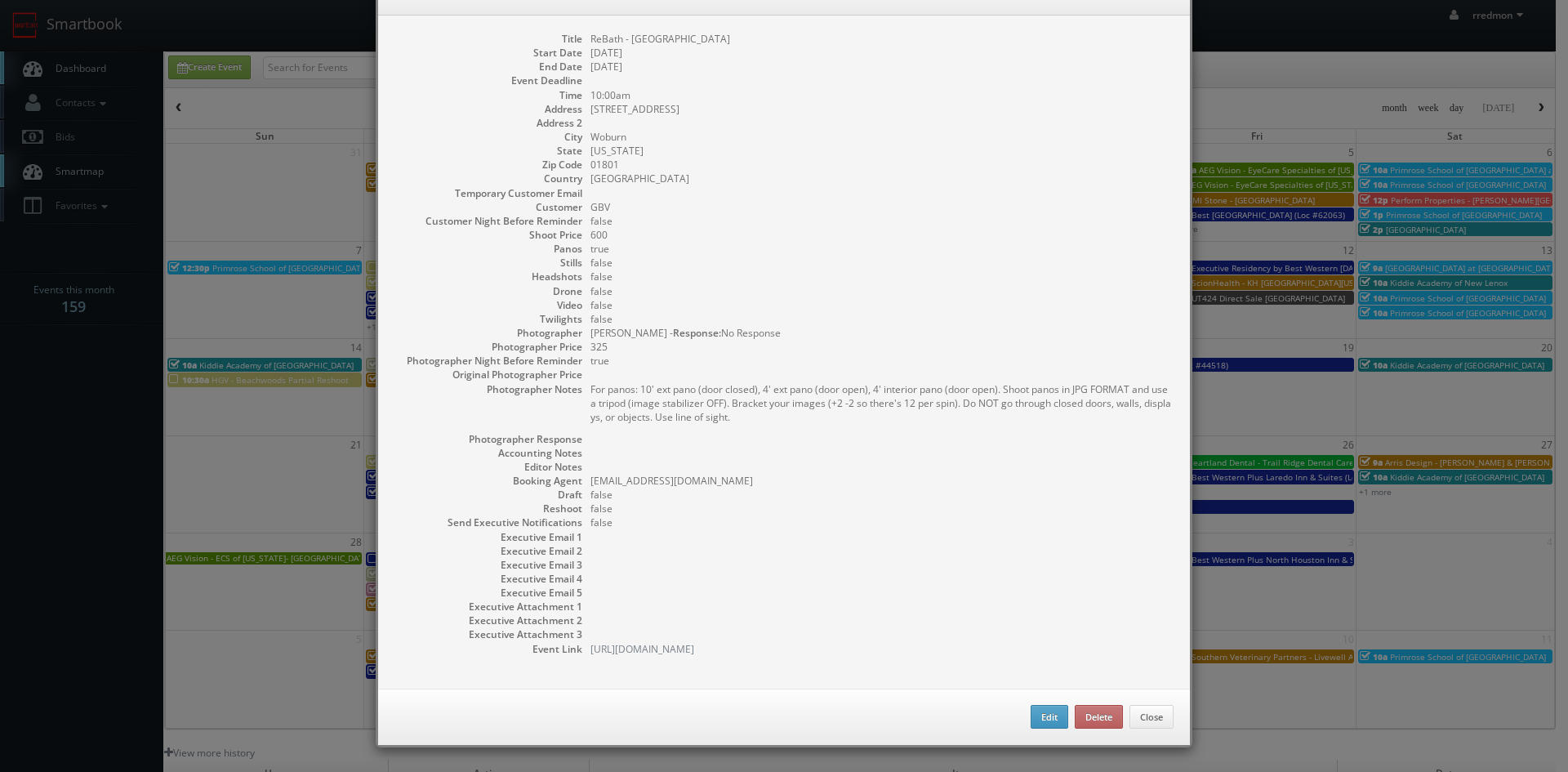
select select "fake72@mg.cs3calendar.com"
select select "curt@cjlfotos.com"
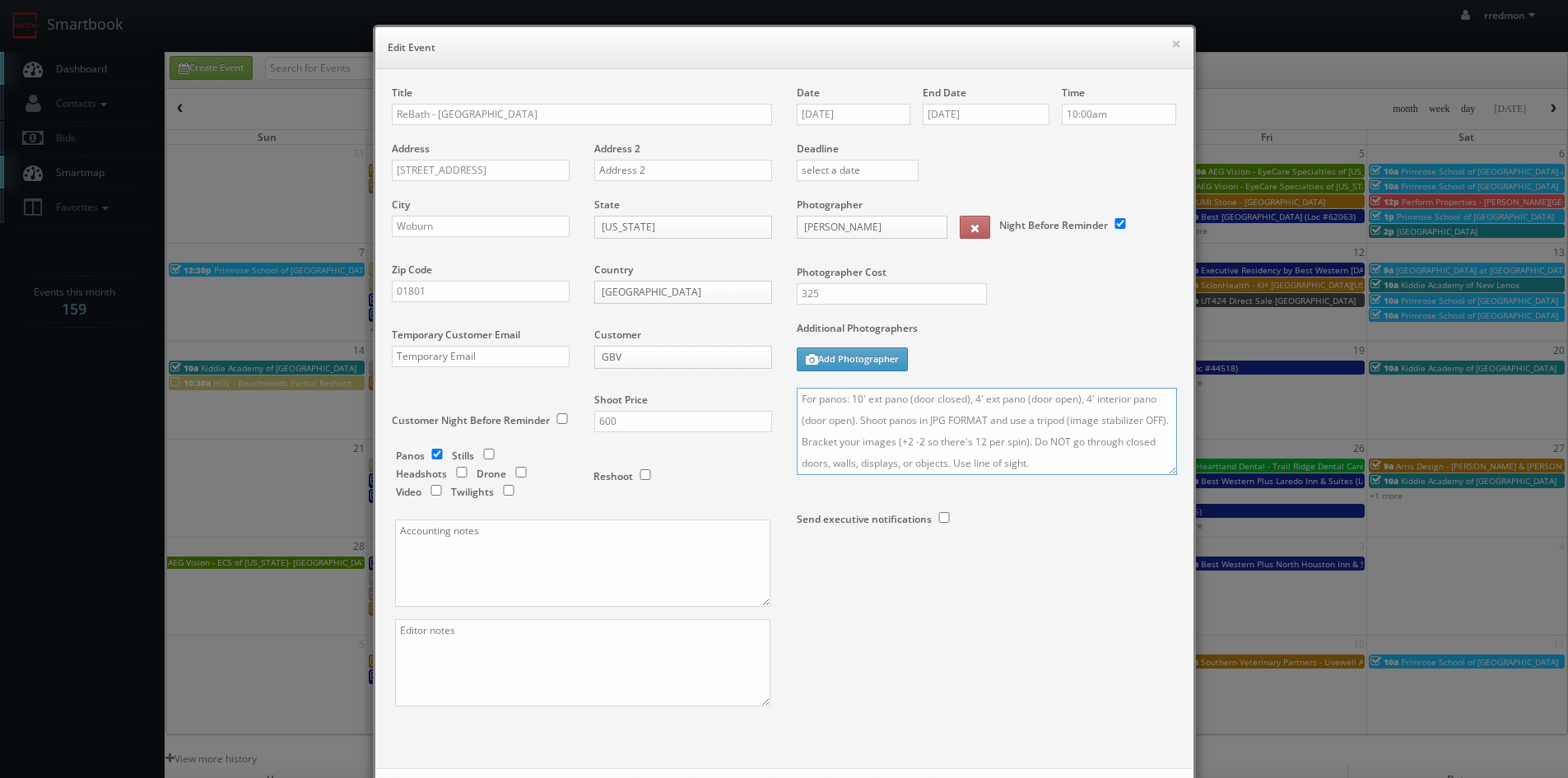
click at [796, 396] on textarea "For panos: 10' ext pano (door closed), 4' ext pano (door open), 4' interior pan…" at bounding box center [986, 432] width 380 height 88
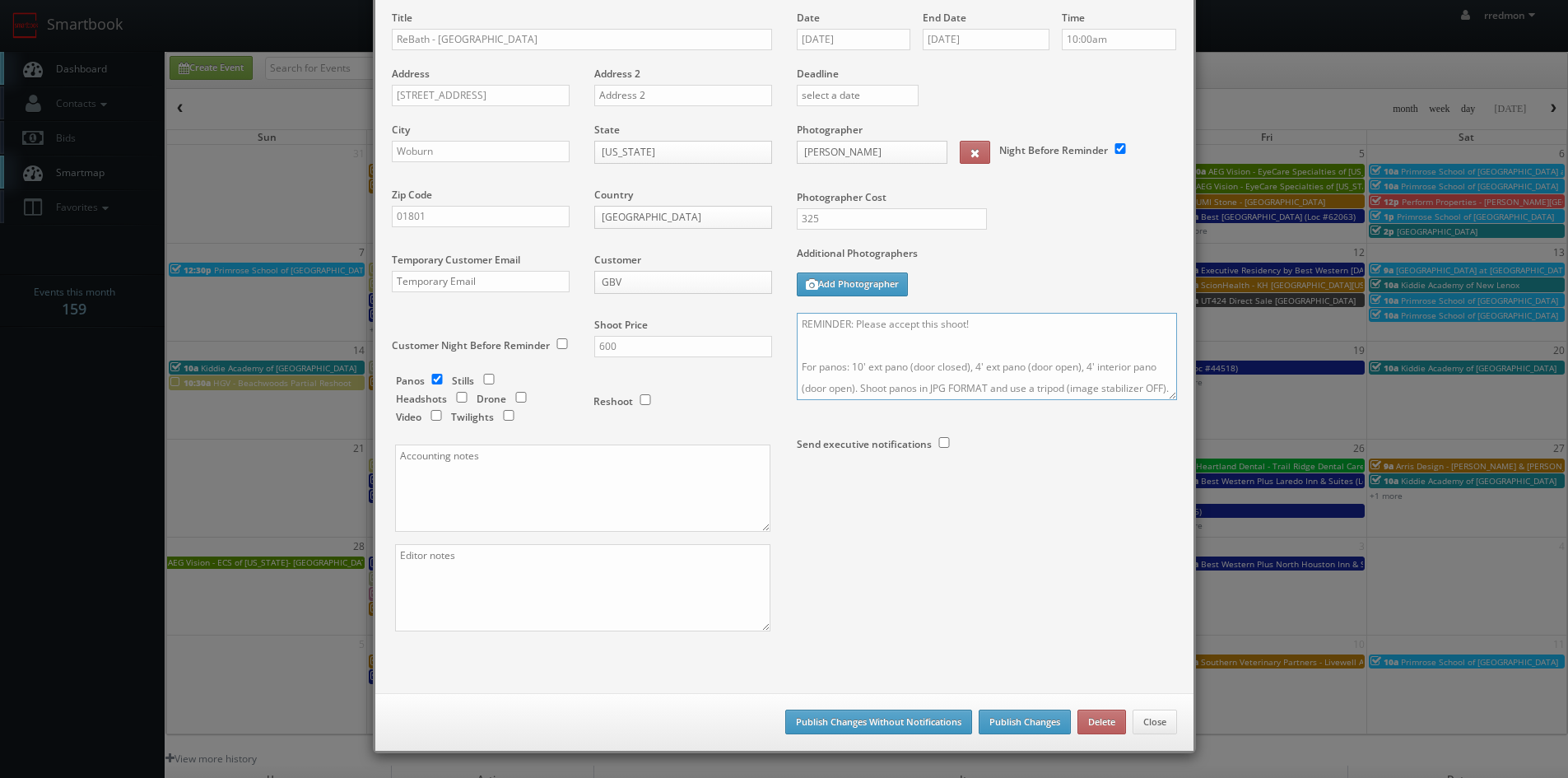
scroll to position [82, 0]
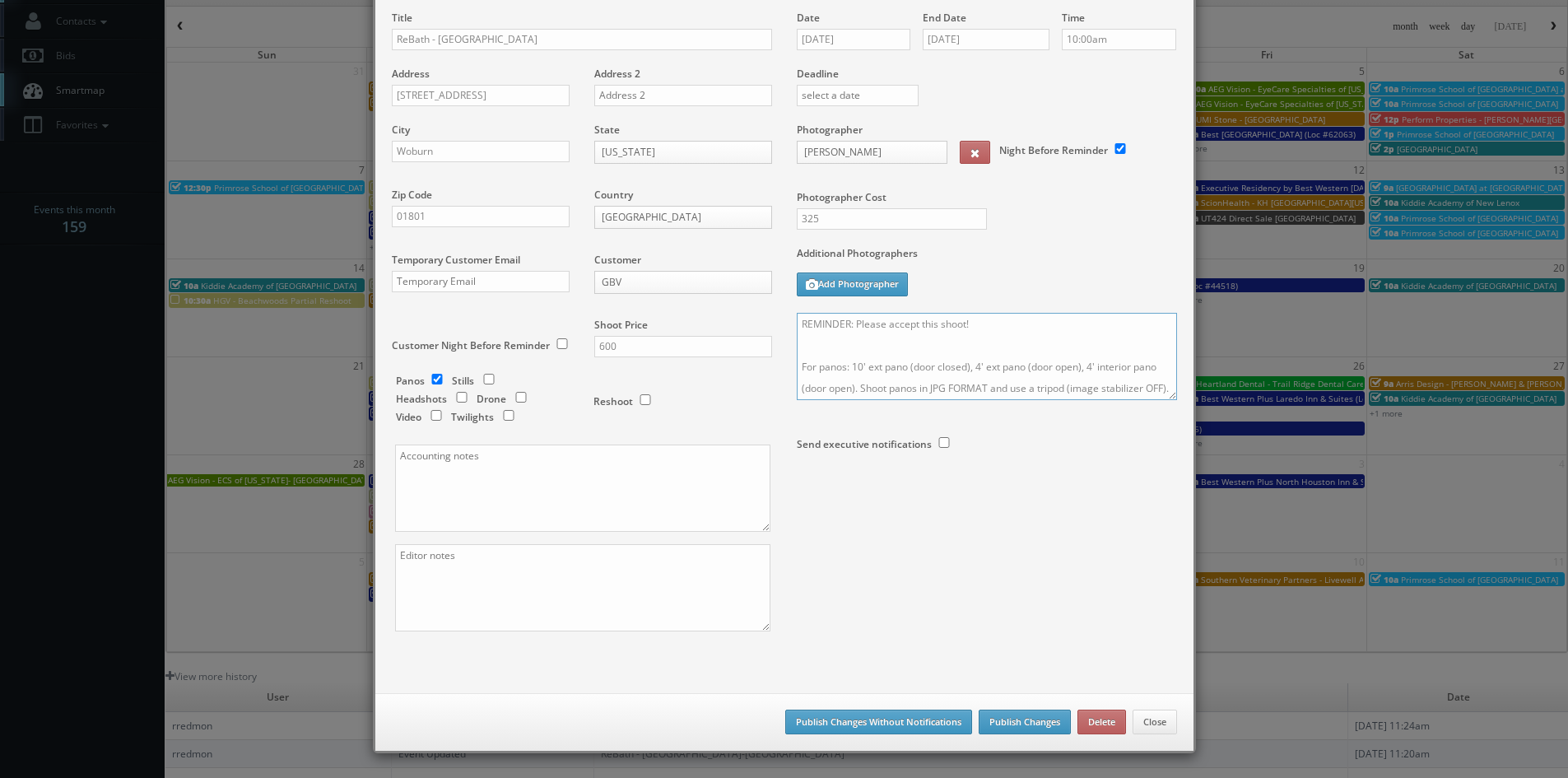
type textarea "REMINDER: Please accept this shoot! For panos: 10' ext pano (door closed), 4' e…"
click at [1026, 717] on button "Publish Changes" at bounding box center [1025, 721] width 92 height 25
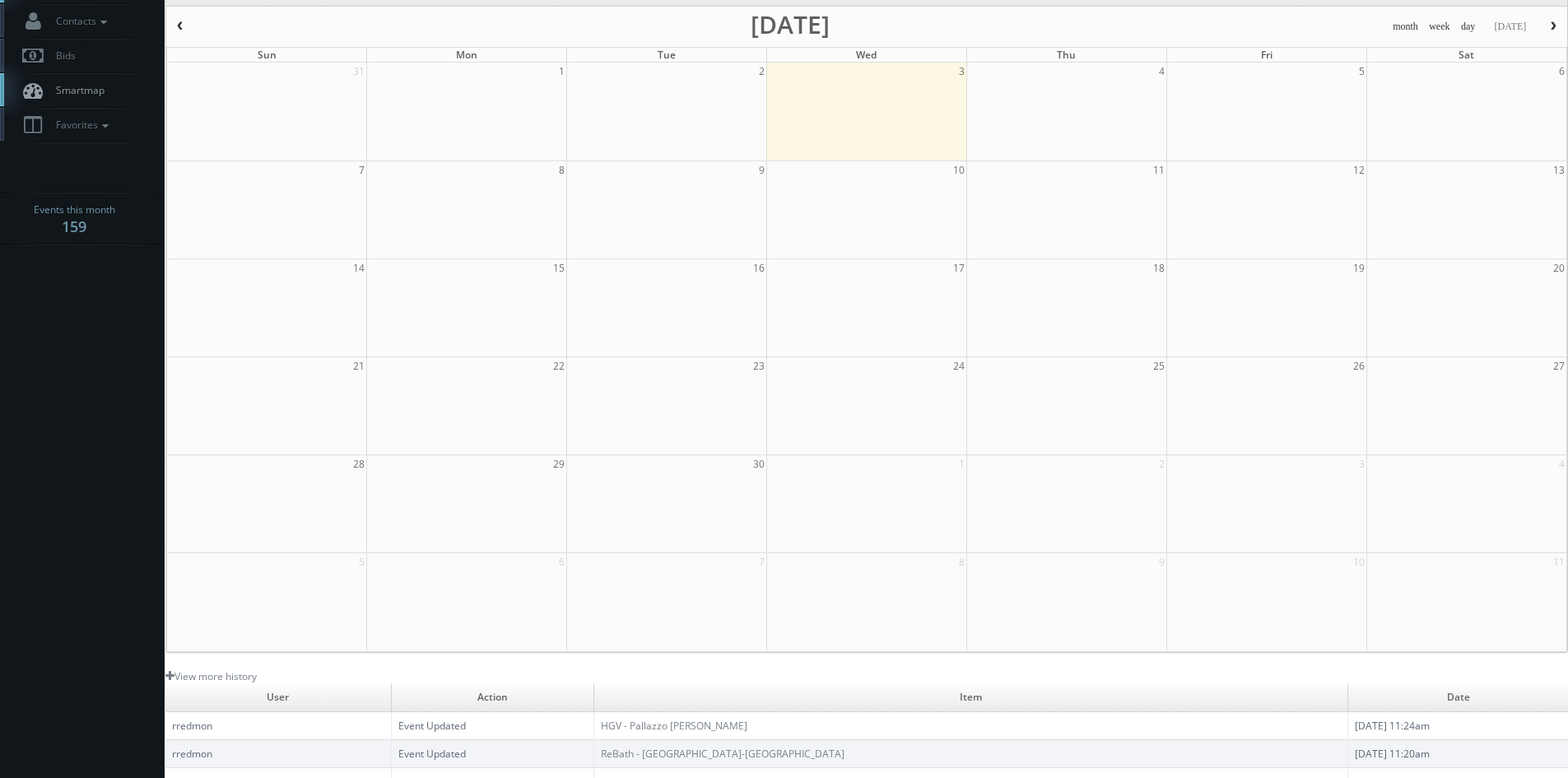
scroll to position [0, 0]
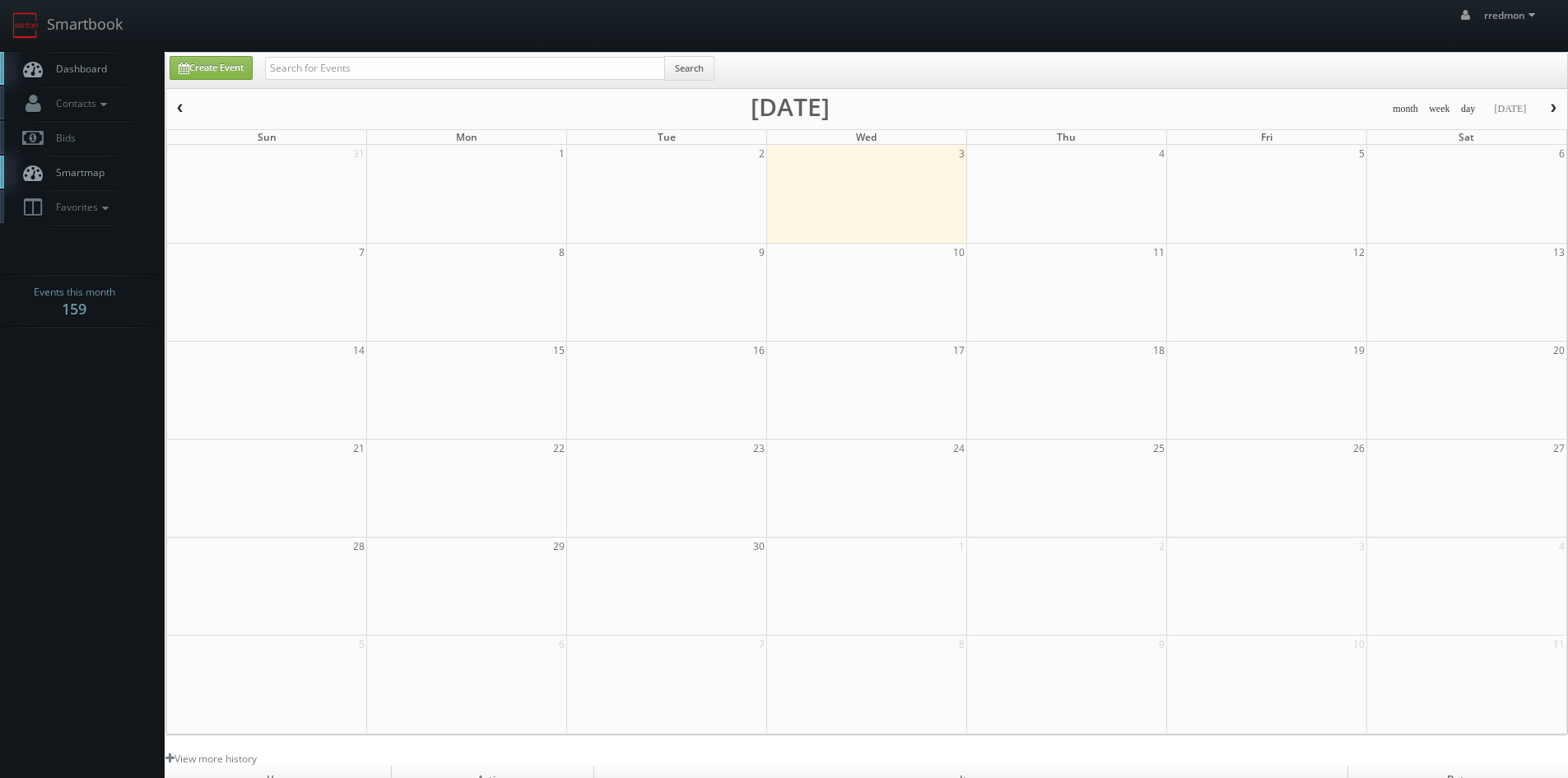
click at [112, 70] on link "Dashboard" at bounding box center [82, 68] width 164 height 34
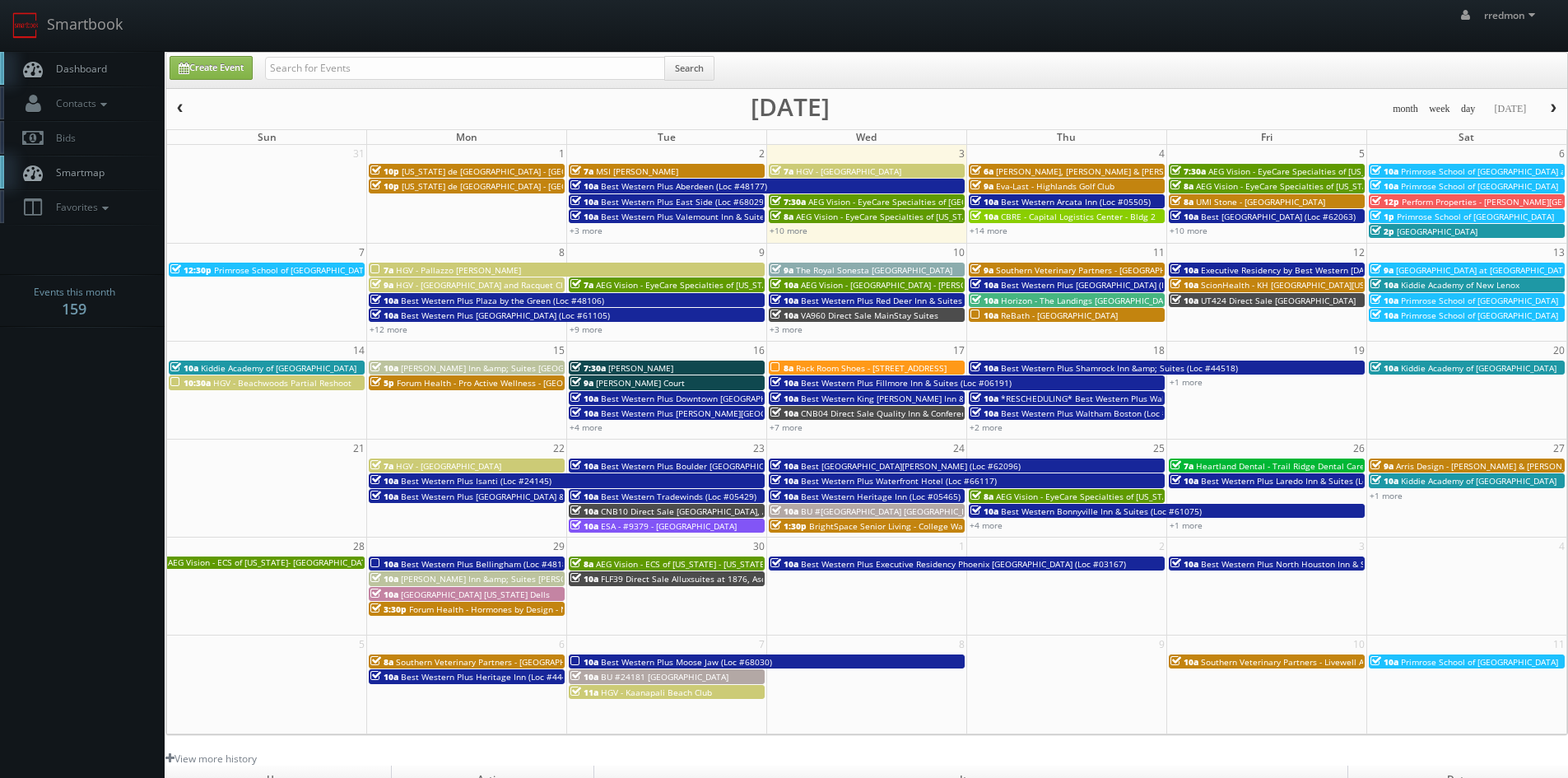
click at [455, 271] on span "HGV - Pallazzo [PERSON_NAME]" at bounding box center [458, 269] width 125 height 12
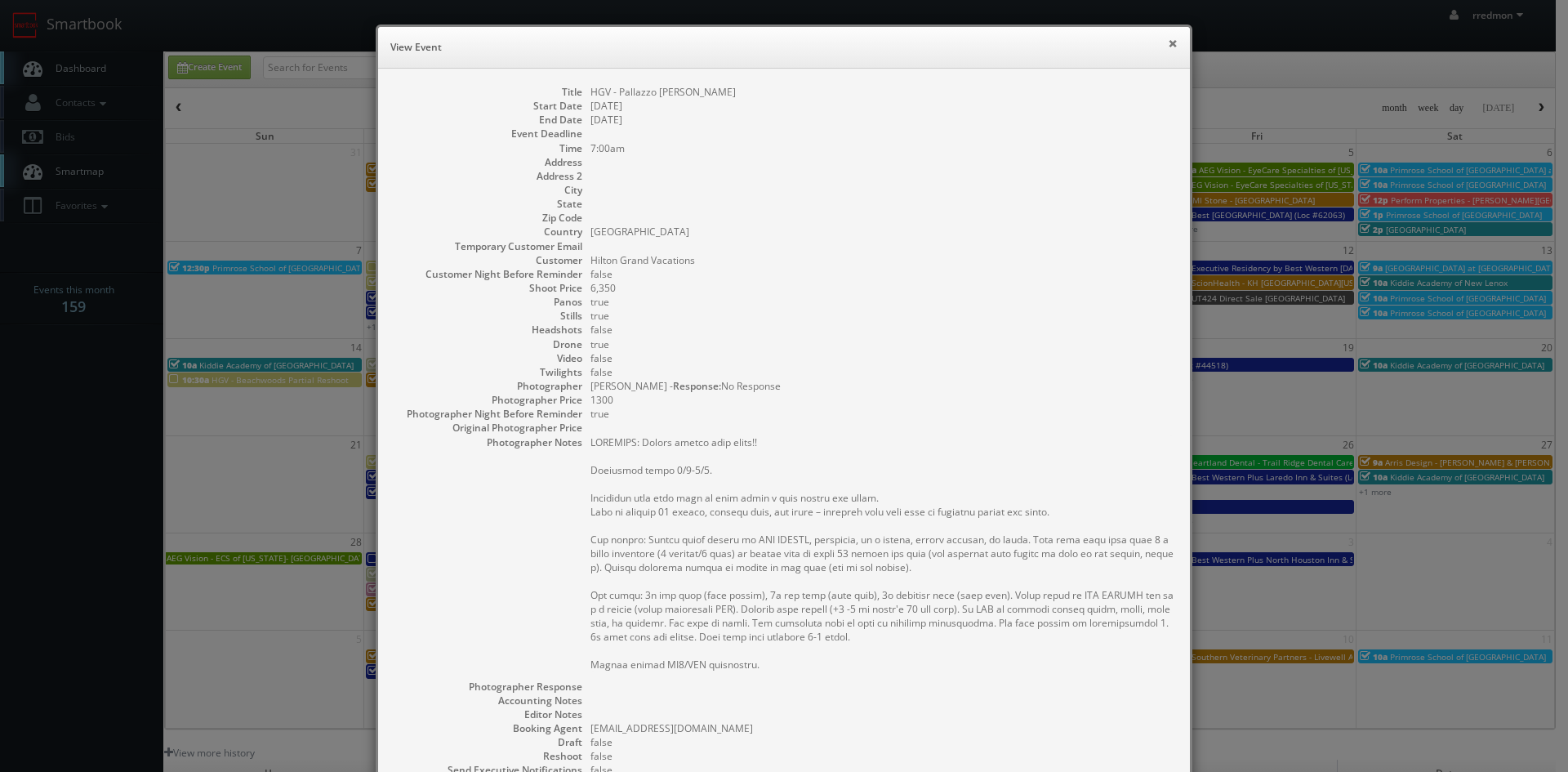
click at [1168, 46] on button "×" at bounding box center [1172, 43] width 10 height 12
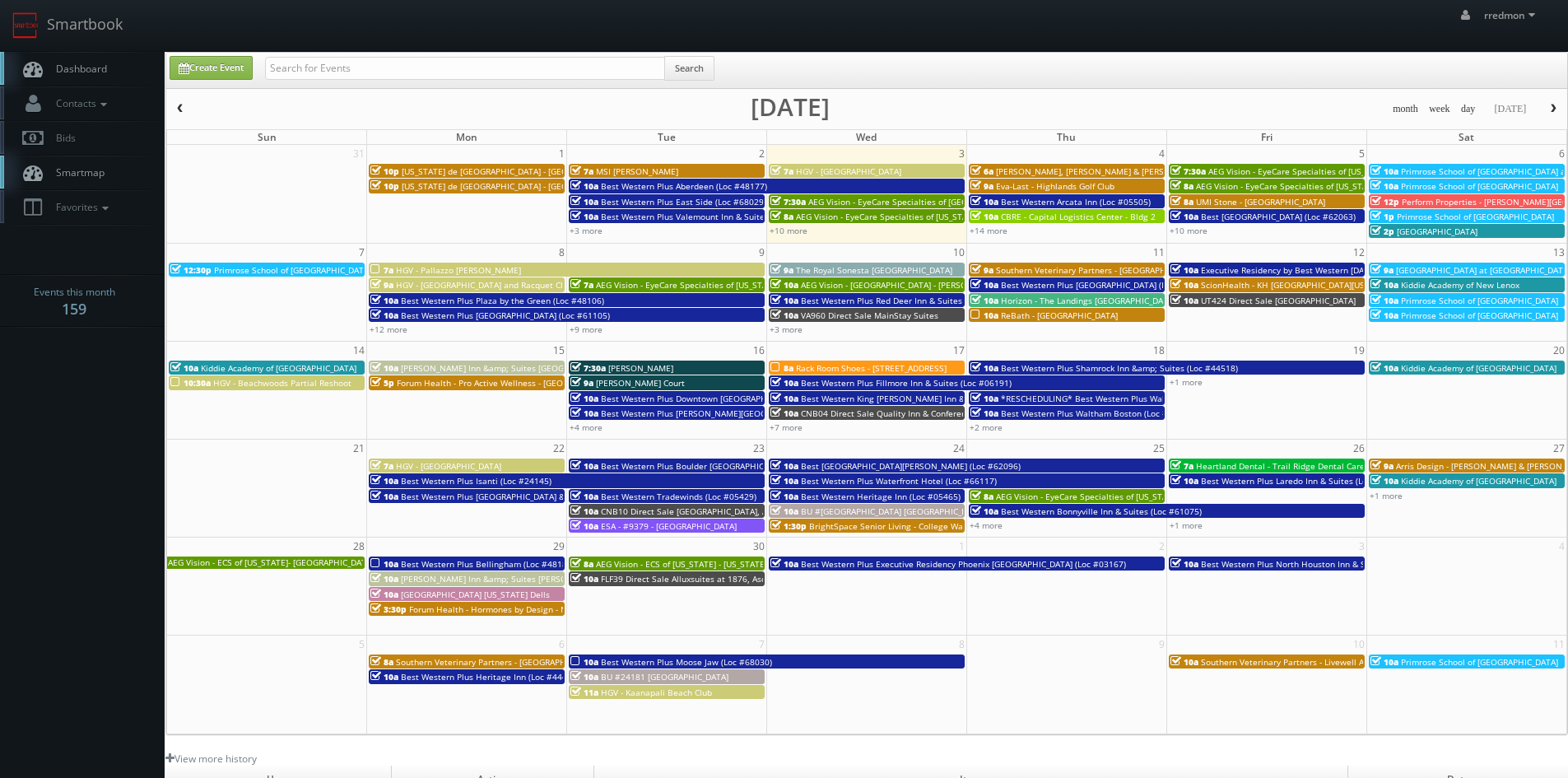
click at [753, 185] on span "Best Western Plus Aberdeen (Loc #48177)" at bounding box center [684, 185] width 166 height 12
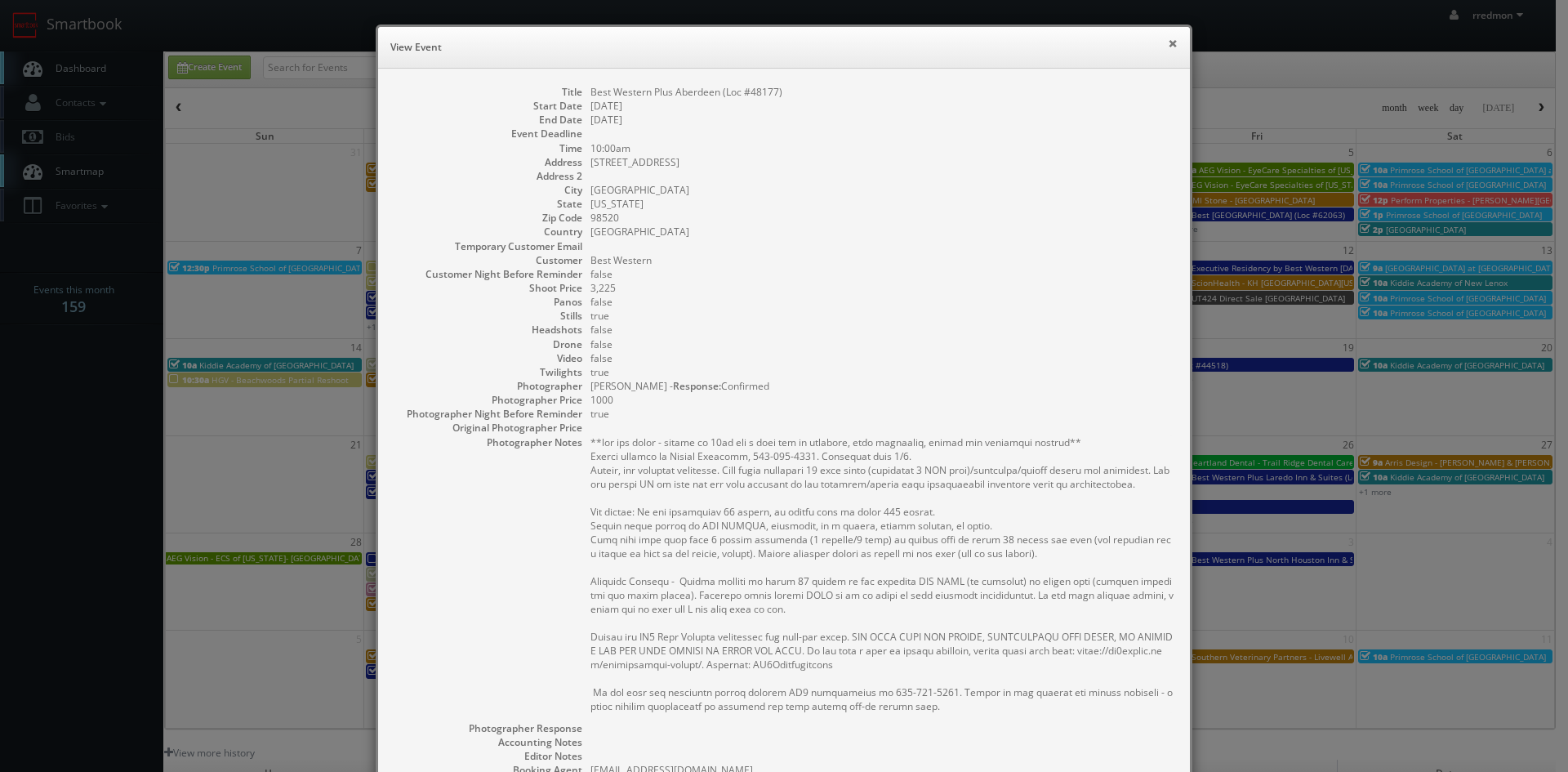
click at [1168, 43] on button "×" at bounding box center [1172, 43] width 10 height 12
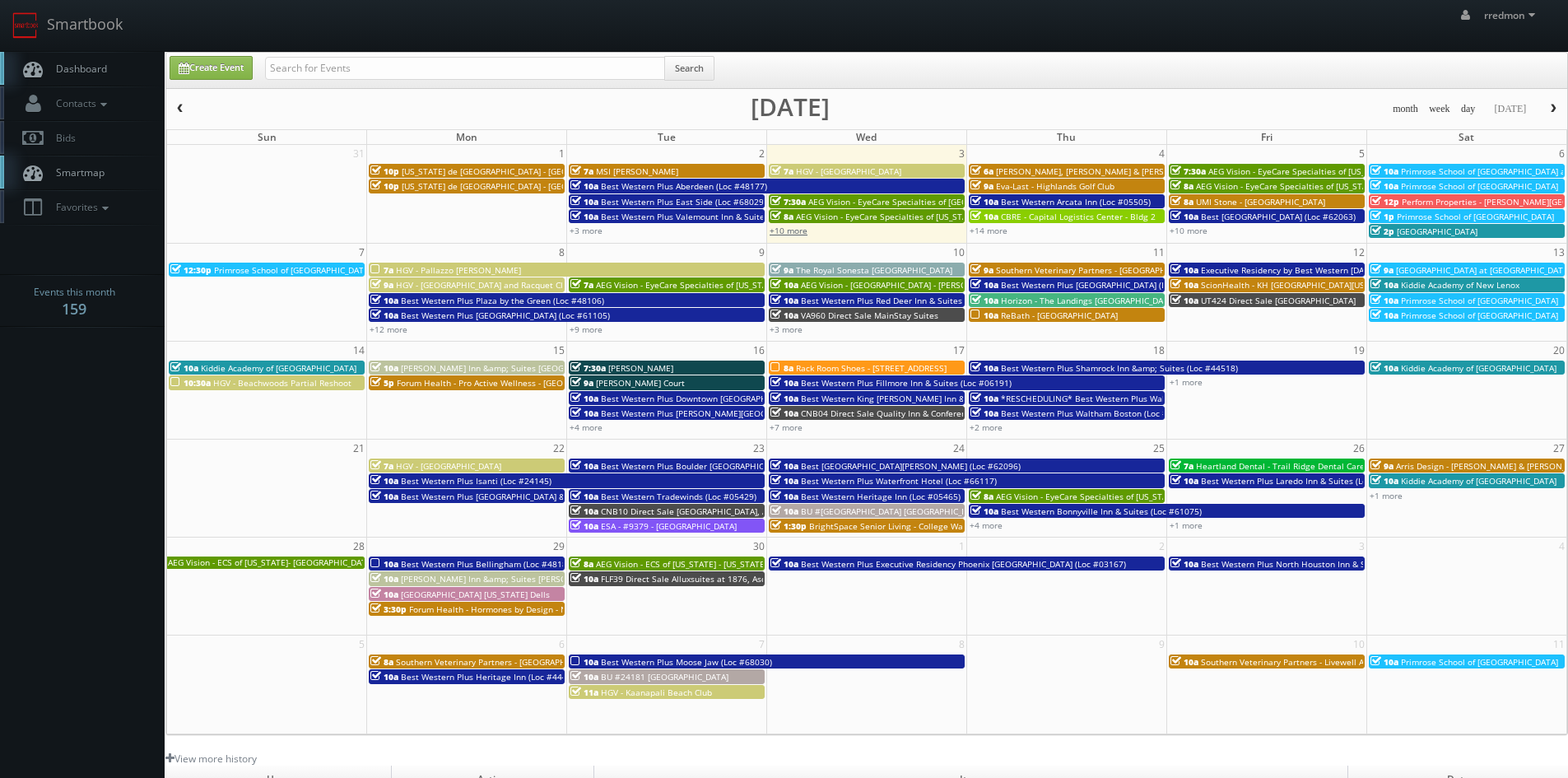
click at [804, 231] on link "+10 more" at bounding box center [788, 230] width 37 height 12
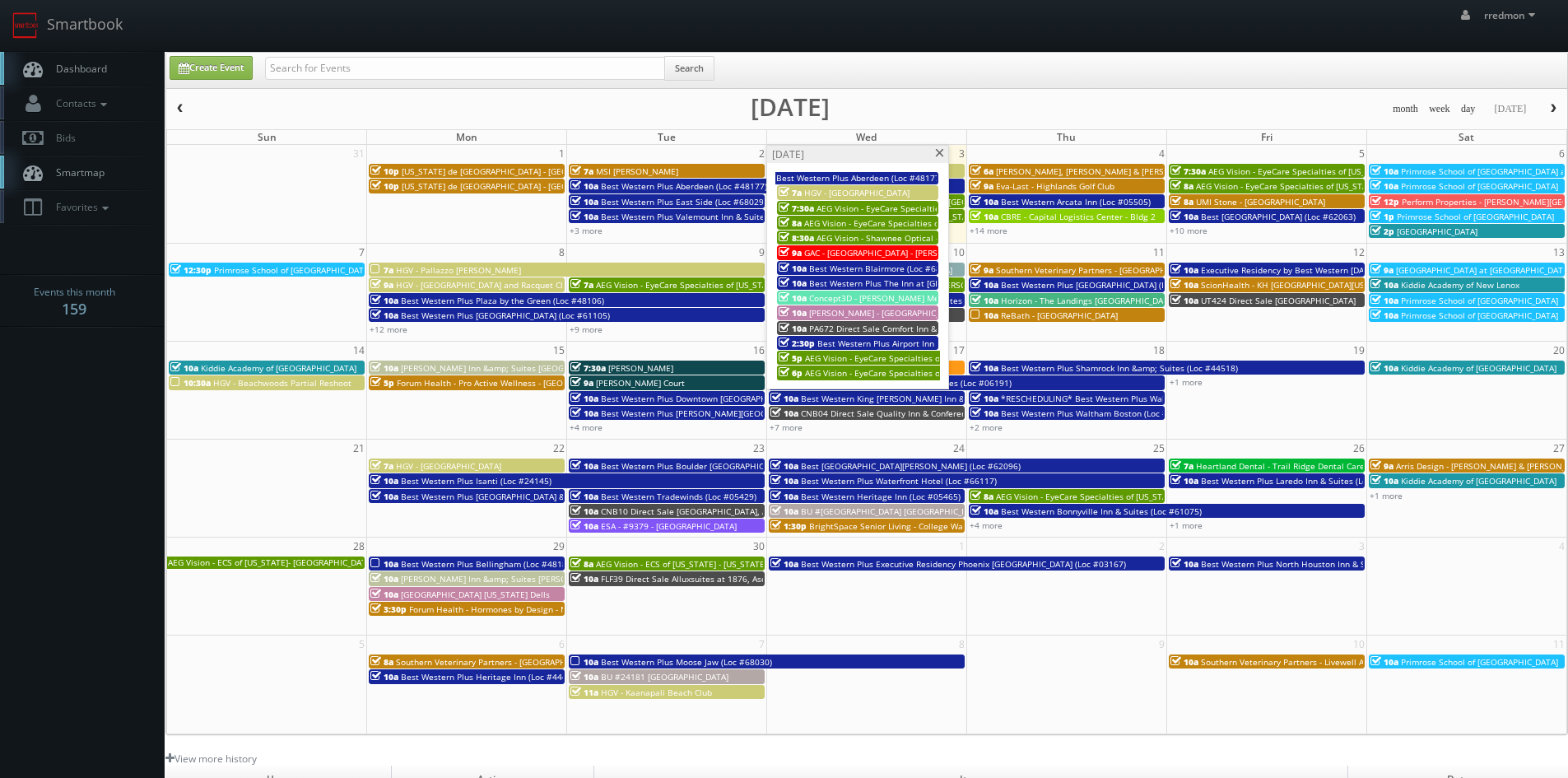
click at [854, 263] on span "Best Western Blairmore (Loc #68025)" at bounding box center [883, 268] width 149 height 12
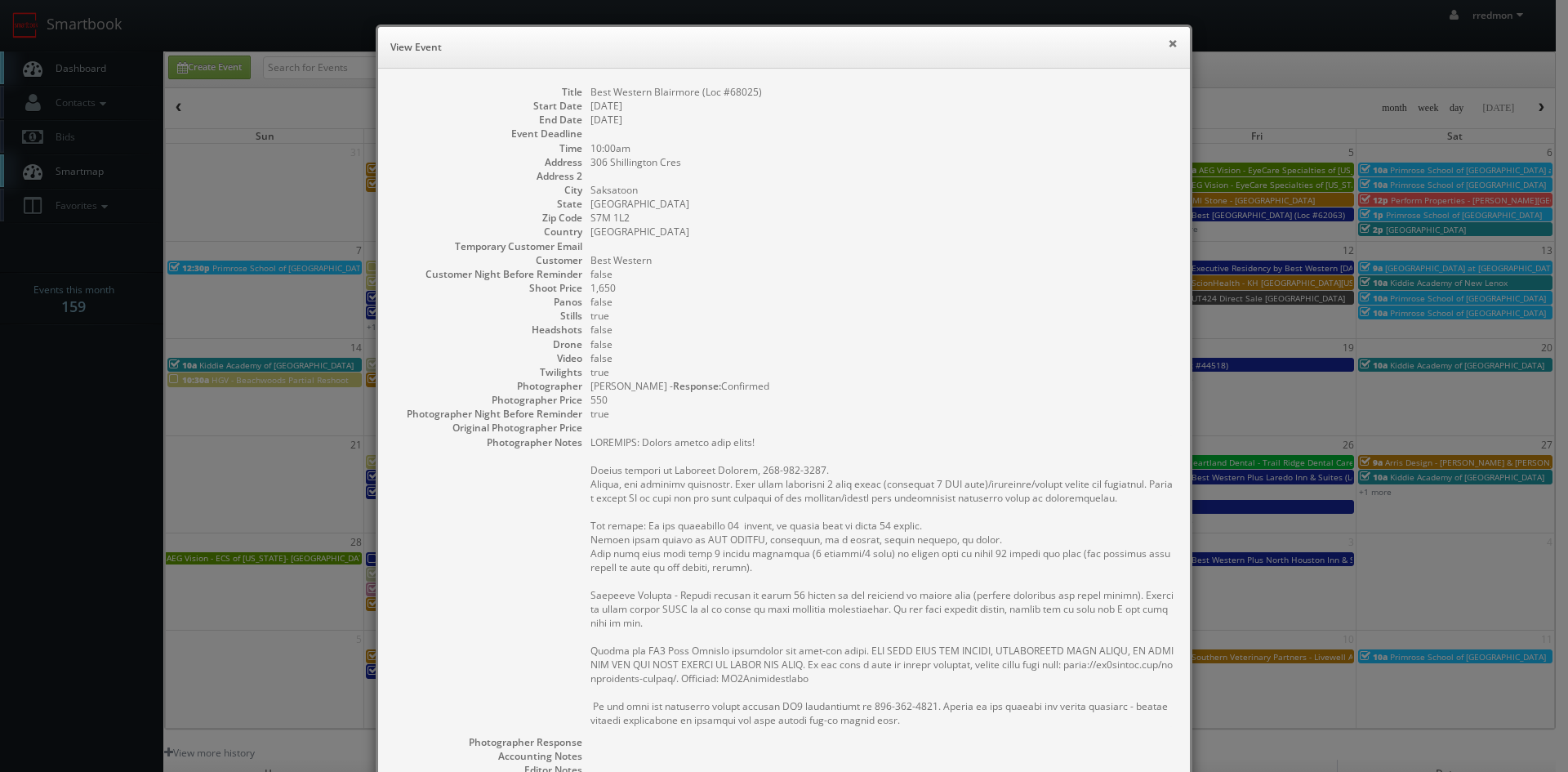
click at [1168, 45] on button "×" at bounding box center [1172, 43] width 10 height 12
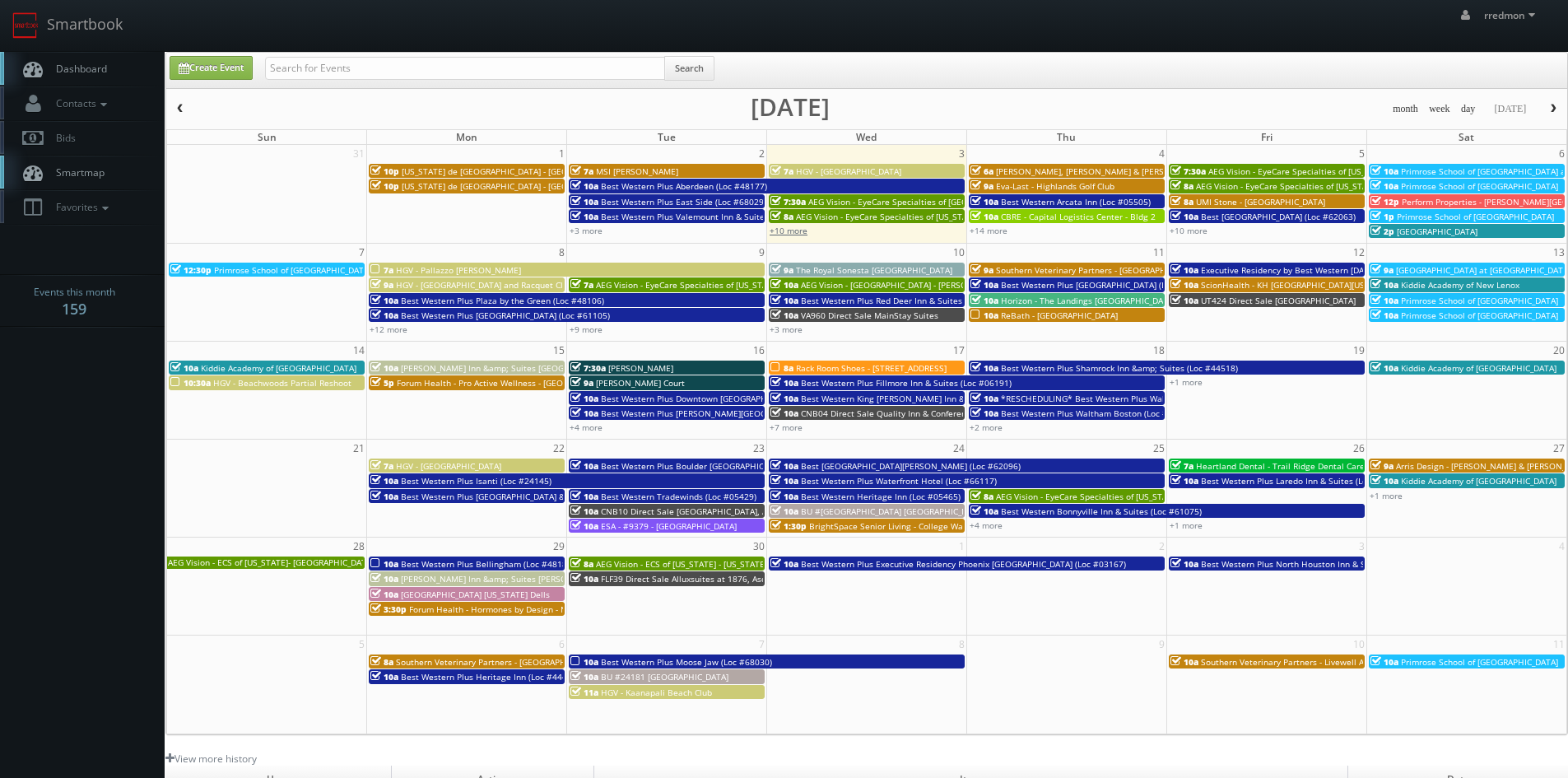
click at [780, 232] on link "+10 more" at bounding box center [788, 230] width 37 height 12
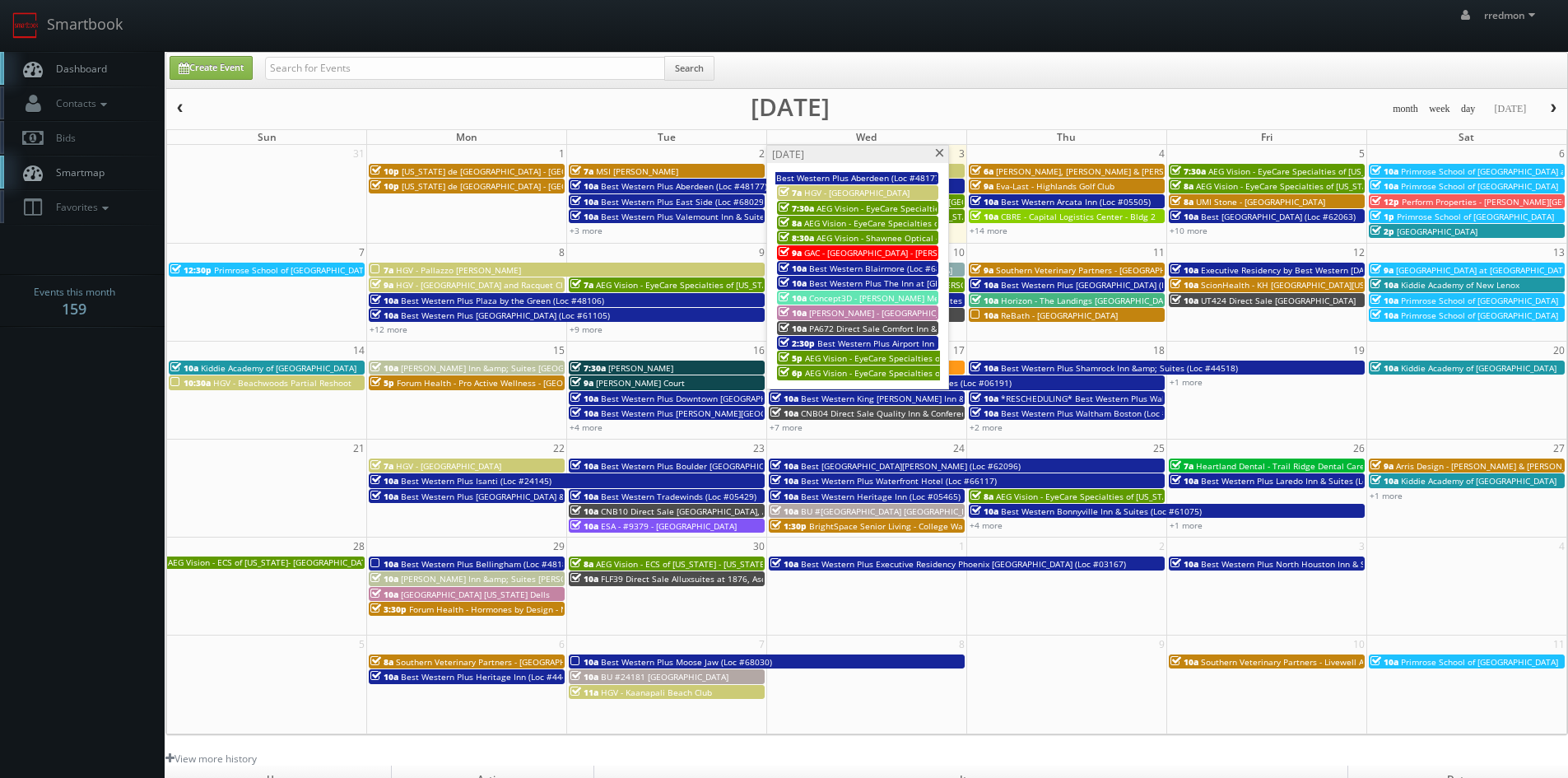
click at [856, 281] on span "Best Western Plus The Inn at [GEOGRAPHIC_DATA][PERSON_NAME] (Loc #61082)" at bounding box center [967, 283] width 317 height 12
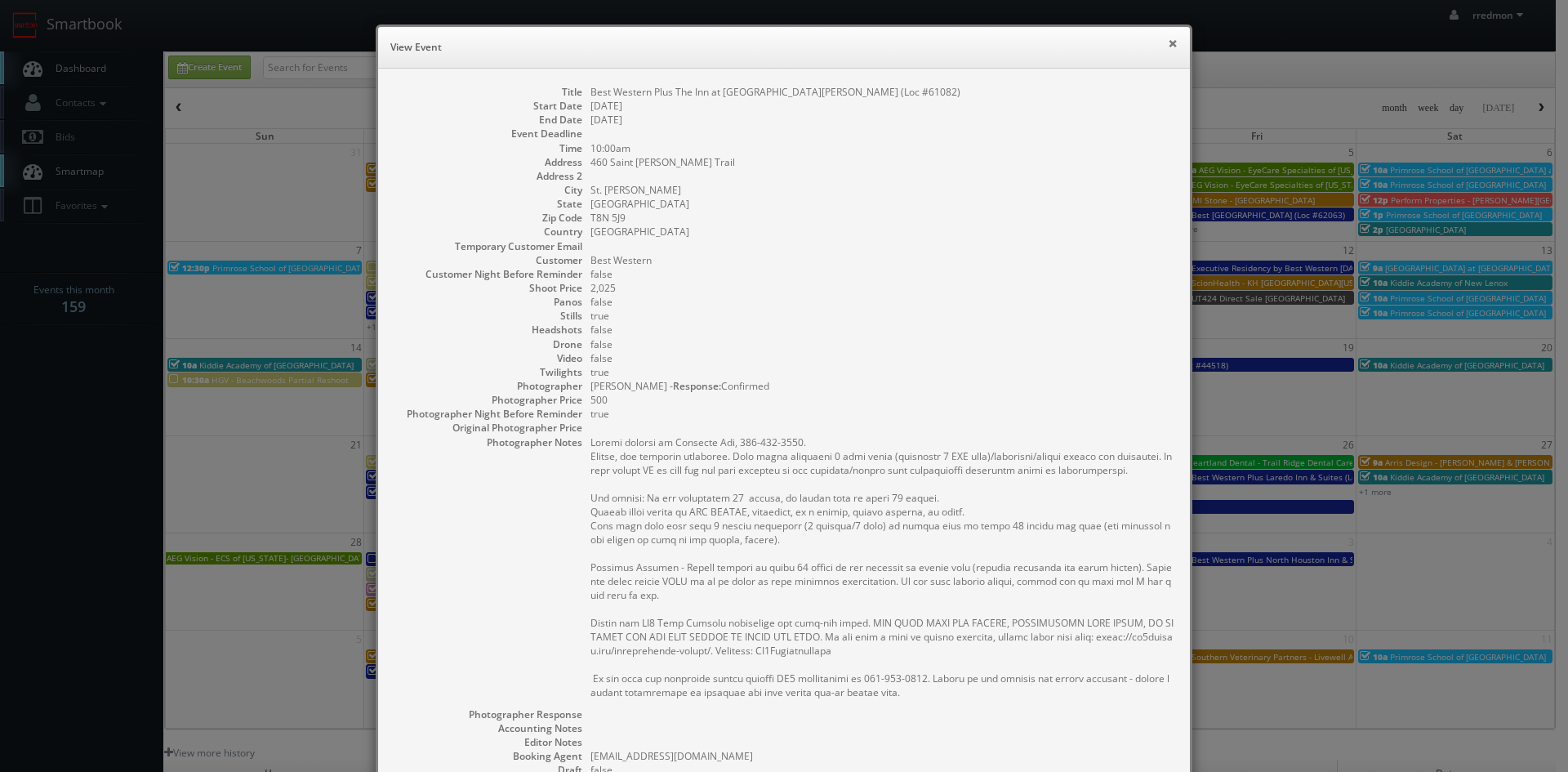
click at [1168, 49] on button "×" at bounding box center [1172, 43] width 10 height 12
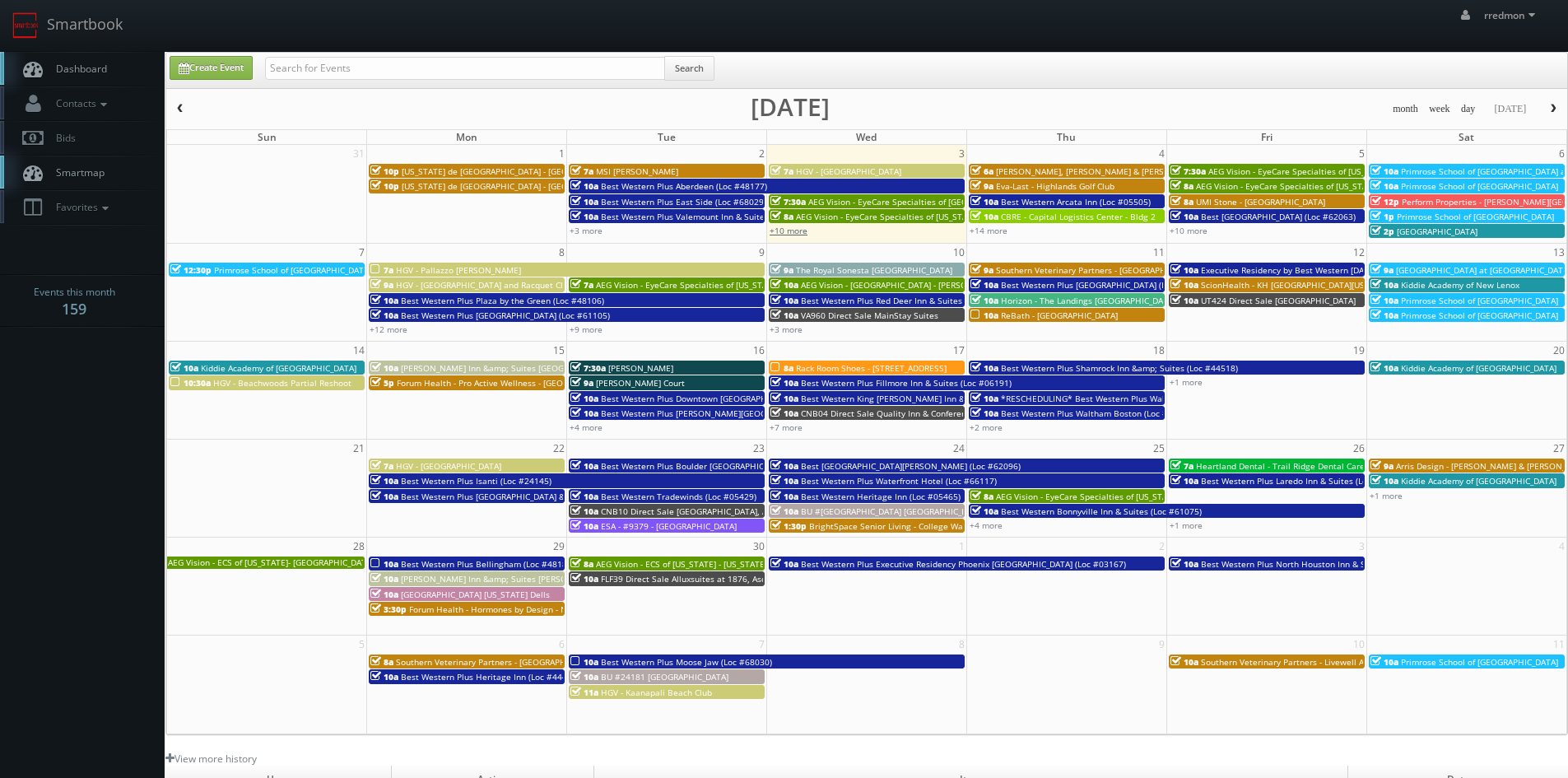
click at [795, 236] on link "+10 more" at bounding box center [788, 230] width 37 height 12
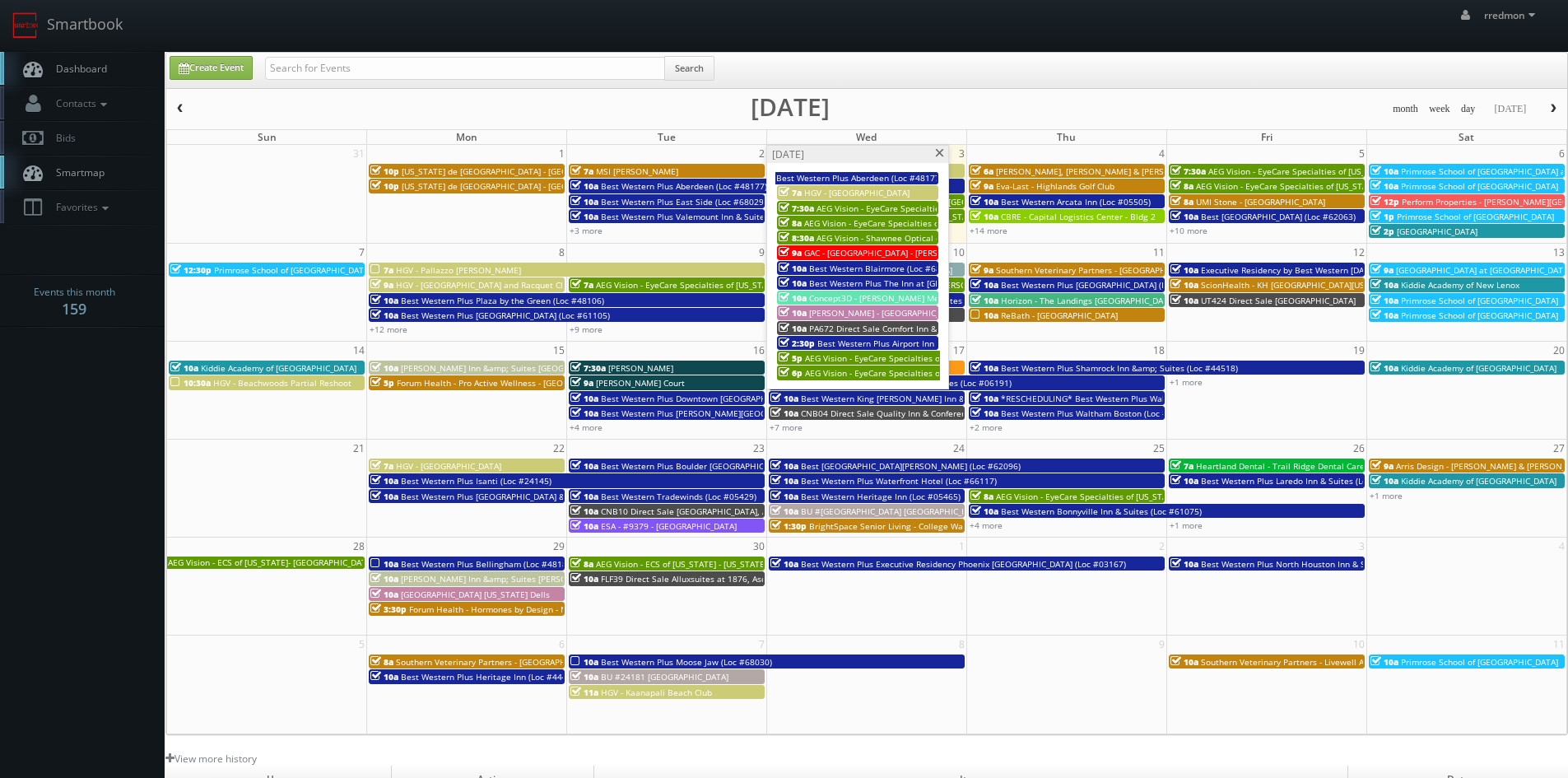
click at [851, 328] on span "PA672 Direct Sale Comfort Inn & Suites Pottstown Eastern" at bounding box center [924, 328] width 230 height 12
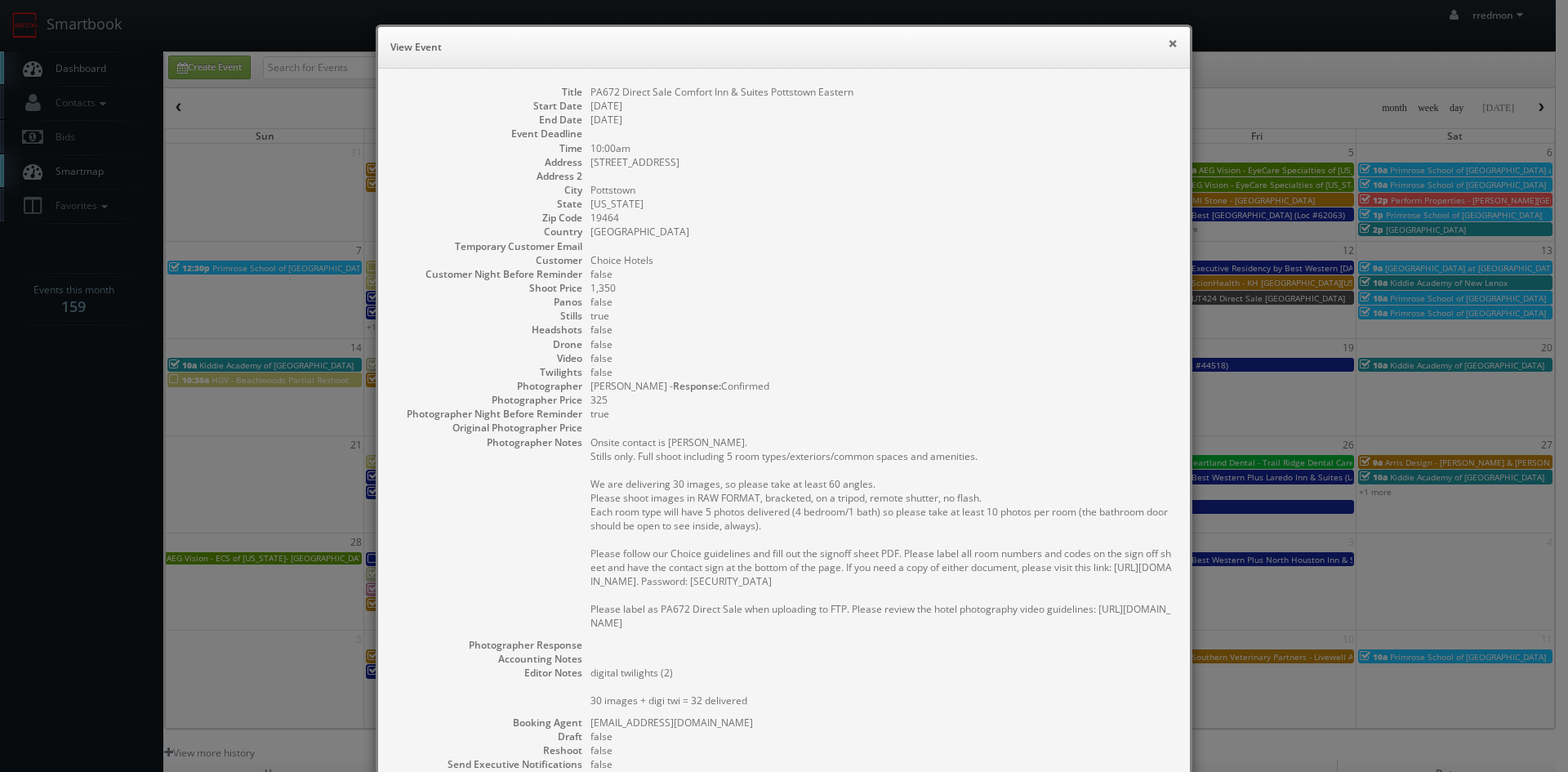
click at [1168, 42] on button "×" at bounding box center [1172, 43] width 10 height 12
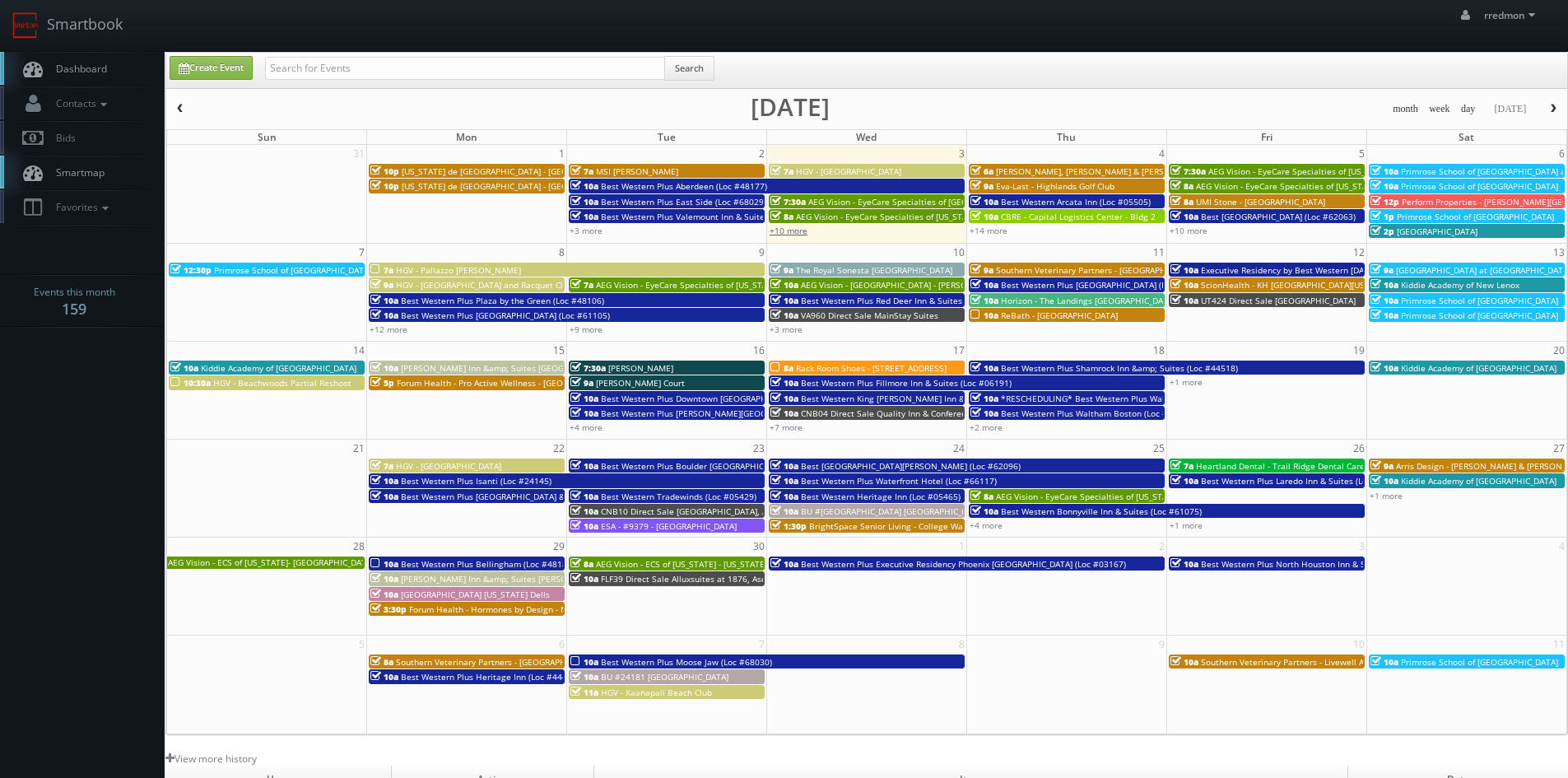
click at [794, 231] on link "+10 more" at bounding box center [788, 230] width 37 height 12
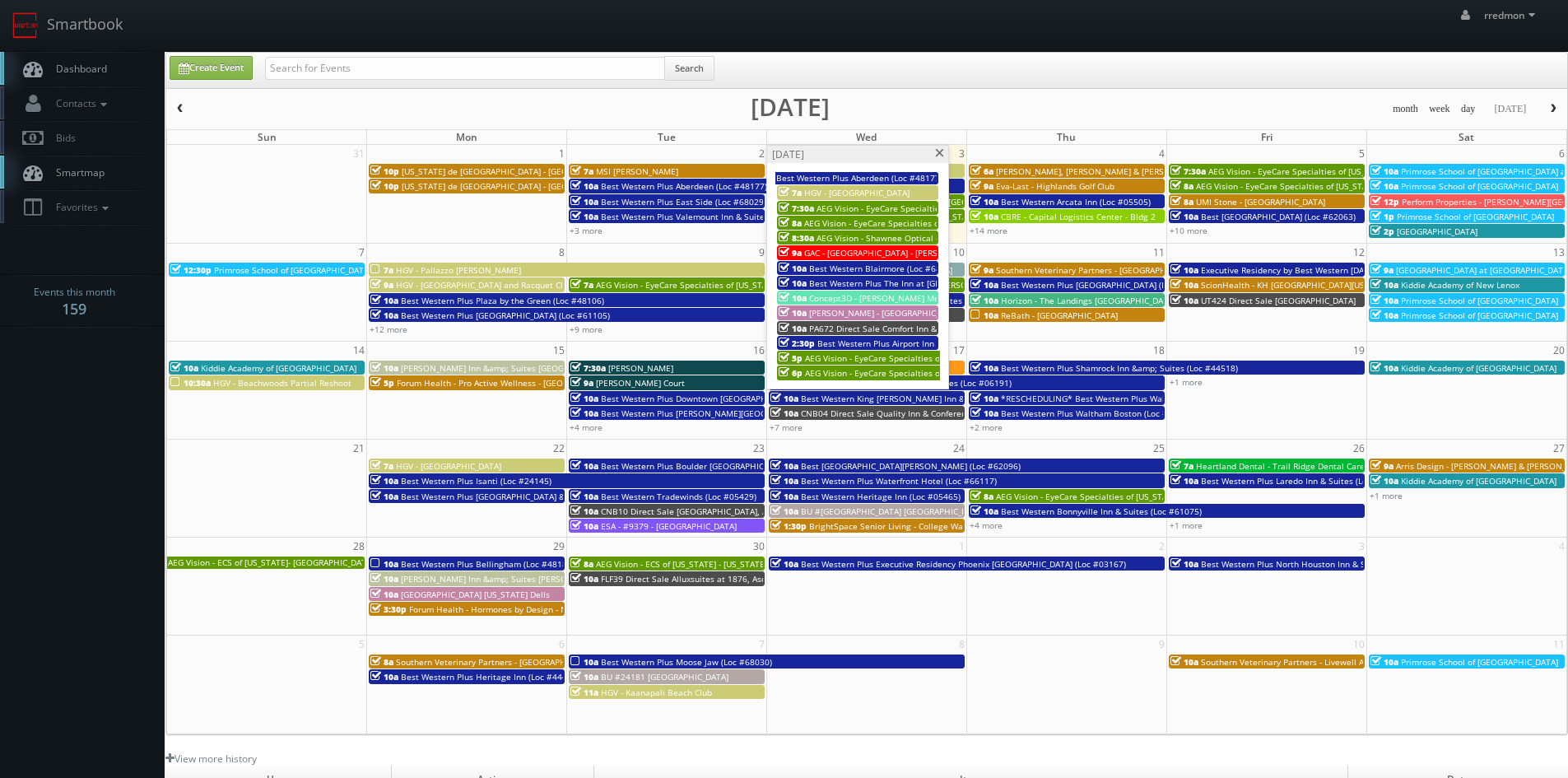
click at [859, 194] on span "HGV - [GEOGRAPHIC_DATA]" at bounding box center [857, 193] width 105 height 12
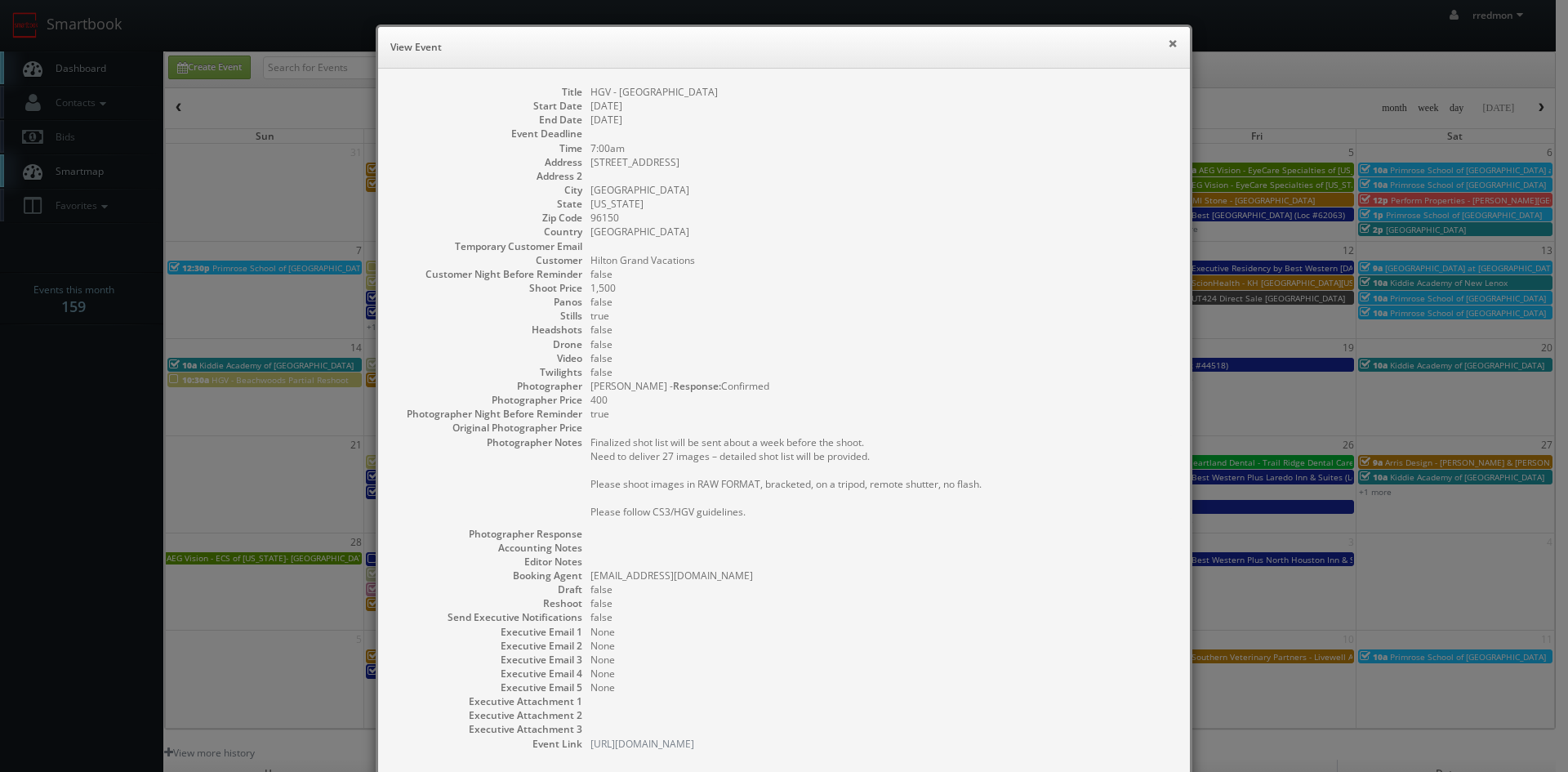
click at [1168, 43] on button "×" at bounding box center [1172, 43] width 10 height 12
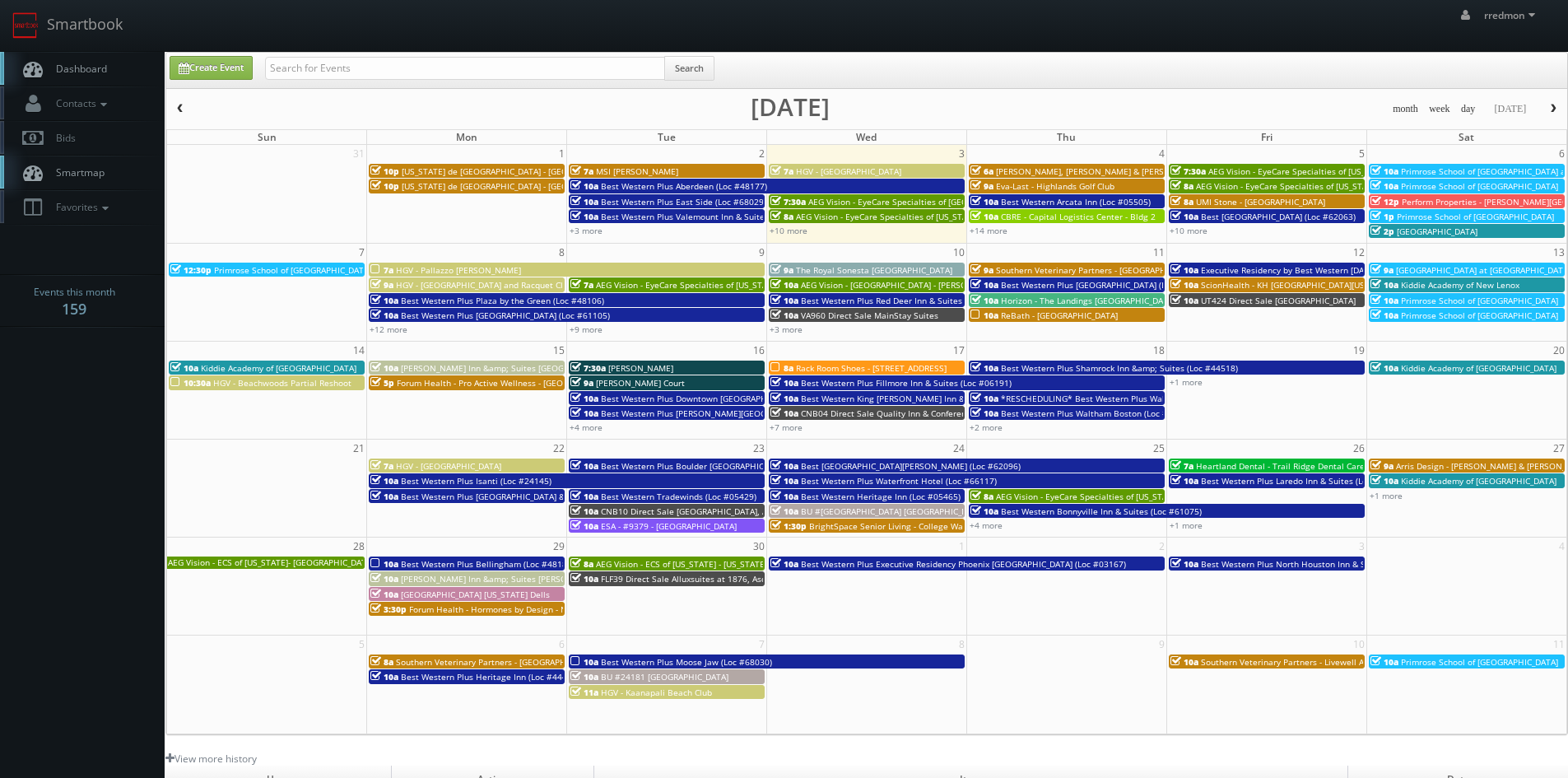
click at [1047, 169] on span "Kisling, Nestico & Redick, LLC - Dayton" at bounding box center [1154, 171] width 317 height 12
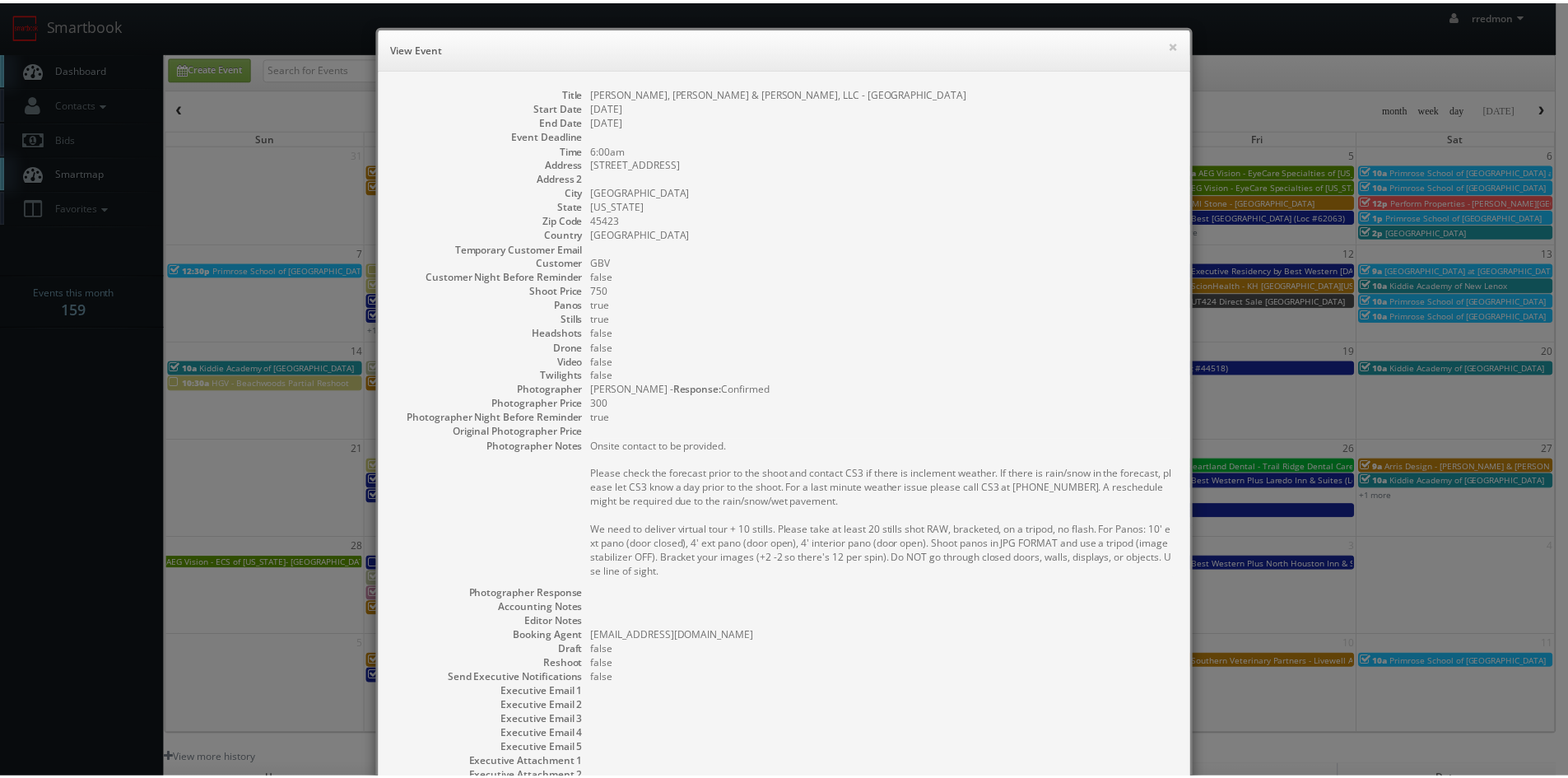
scroll to position [152, 0]
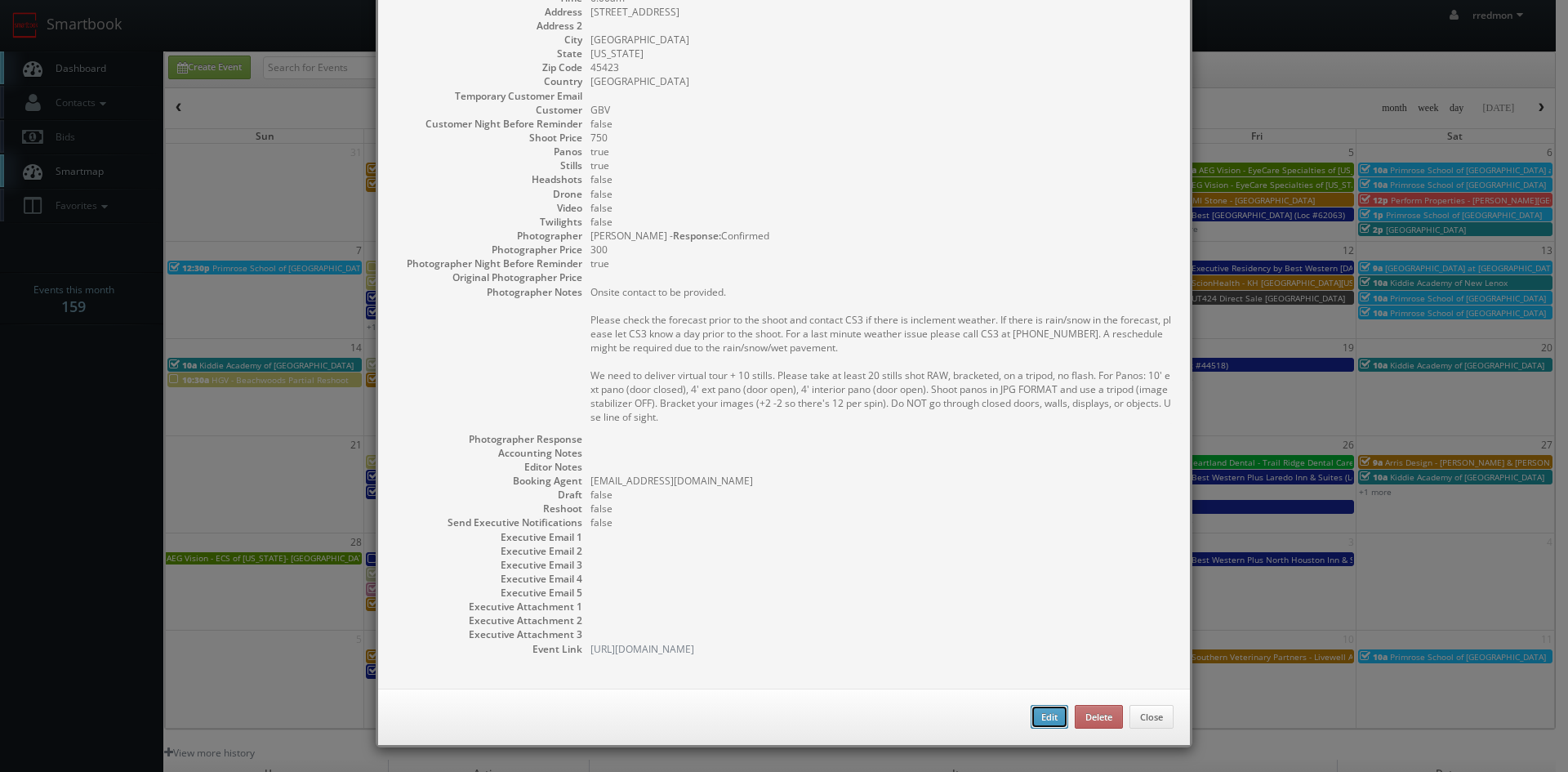
click at [1040, 716] on button "Edit" at bounding box center [1048, 717] width 37 height 24
type input "Kisling, Nestico & Redick, LLC - Dayton"
type input "40 N Main St, STE 1340"
type input "Dayton"
type input "45423"
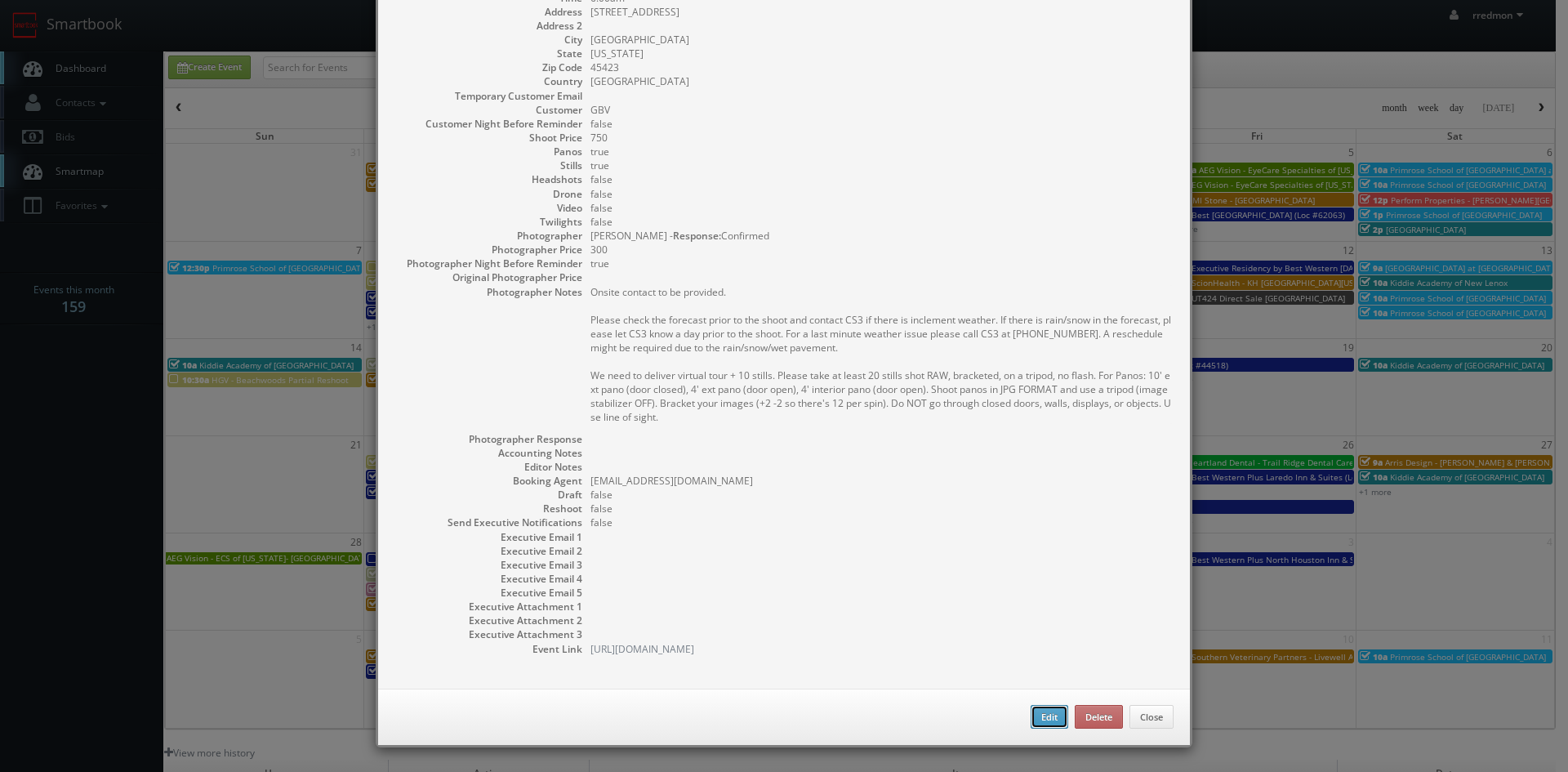
type input "750"
checkbox input "true"
type input "09/04/2025"
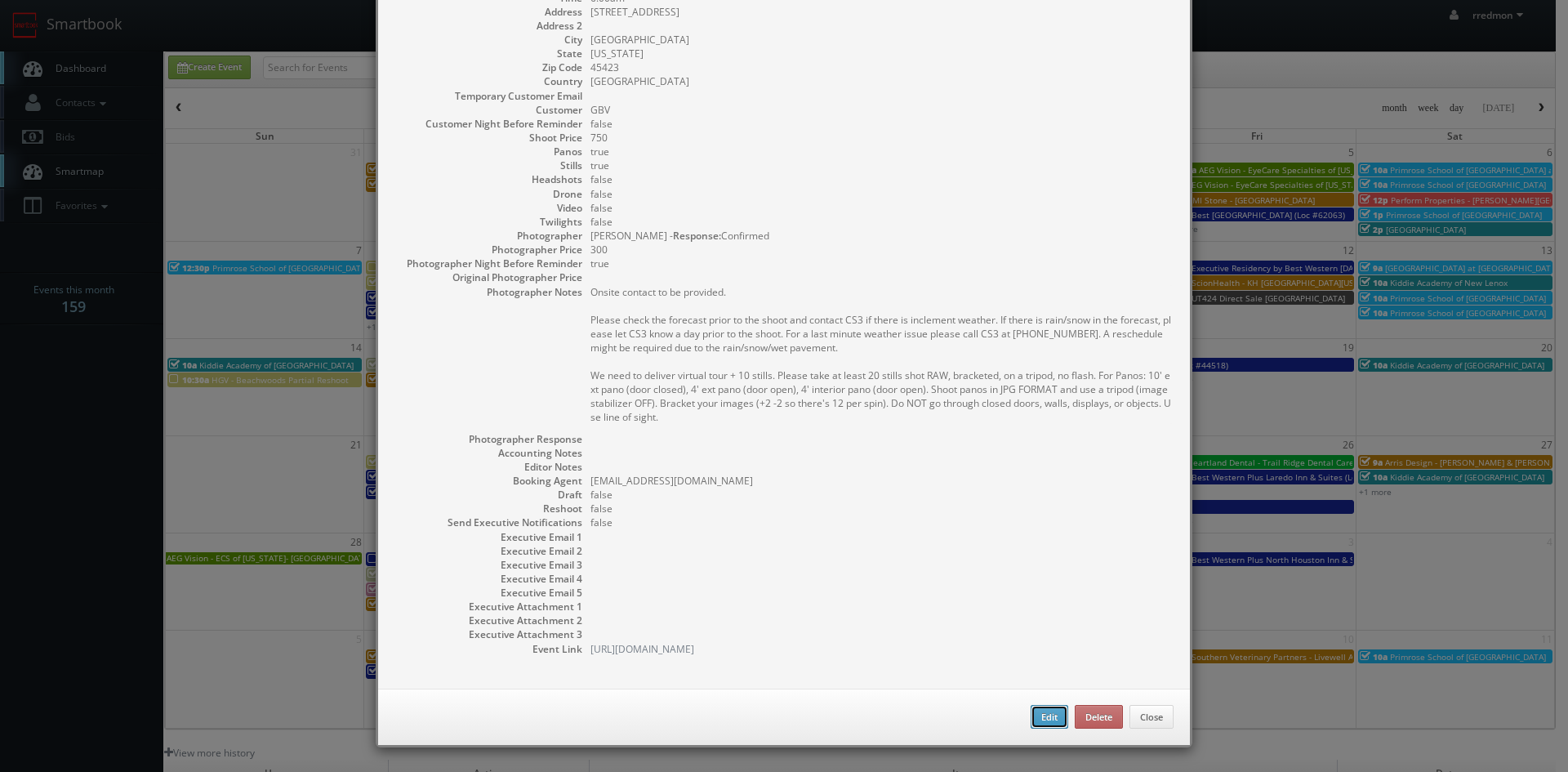
type input "6:00am"
checkbox input "true"
type textarea "Onsite contact to be provided. Please check the forecast prior to the shoot and…"
select select "[US_STATE]"
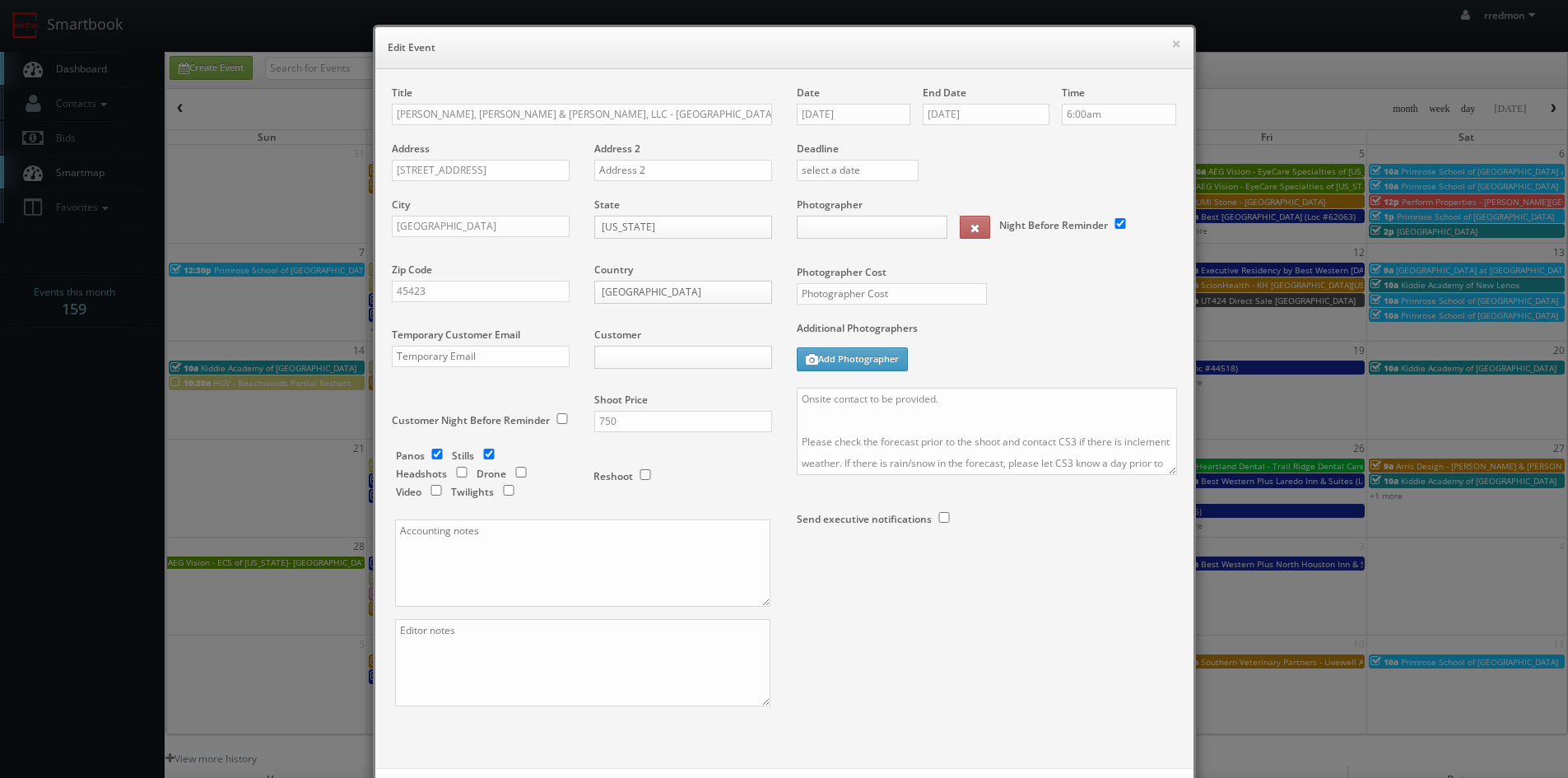
type input "750"
type input "300"
select select "fake72@mg.cs3calendar.com"
select select "george@snappygeorge.com"
click at [392, 111] on input "Kisling, Nestico & Redick, LLC - Dayton" at bounding box center [582, 114] width 380 height 21
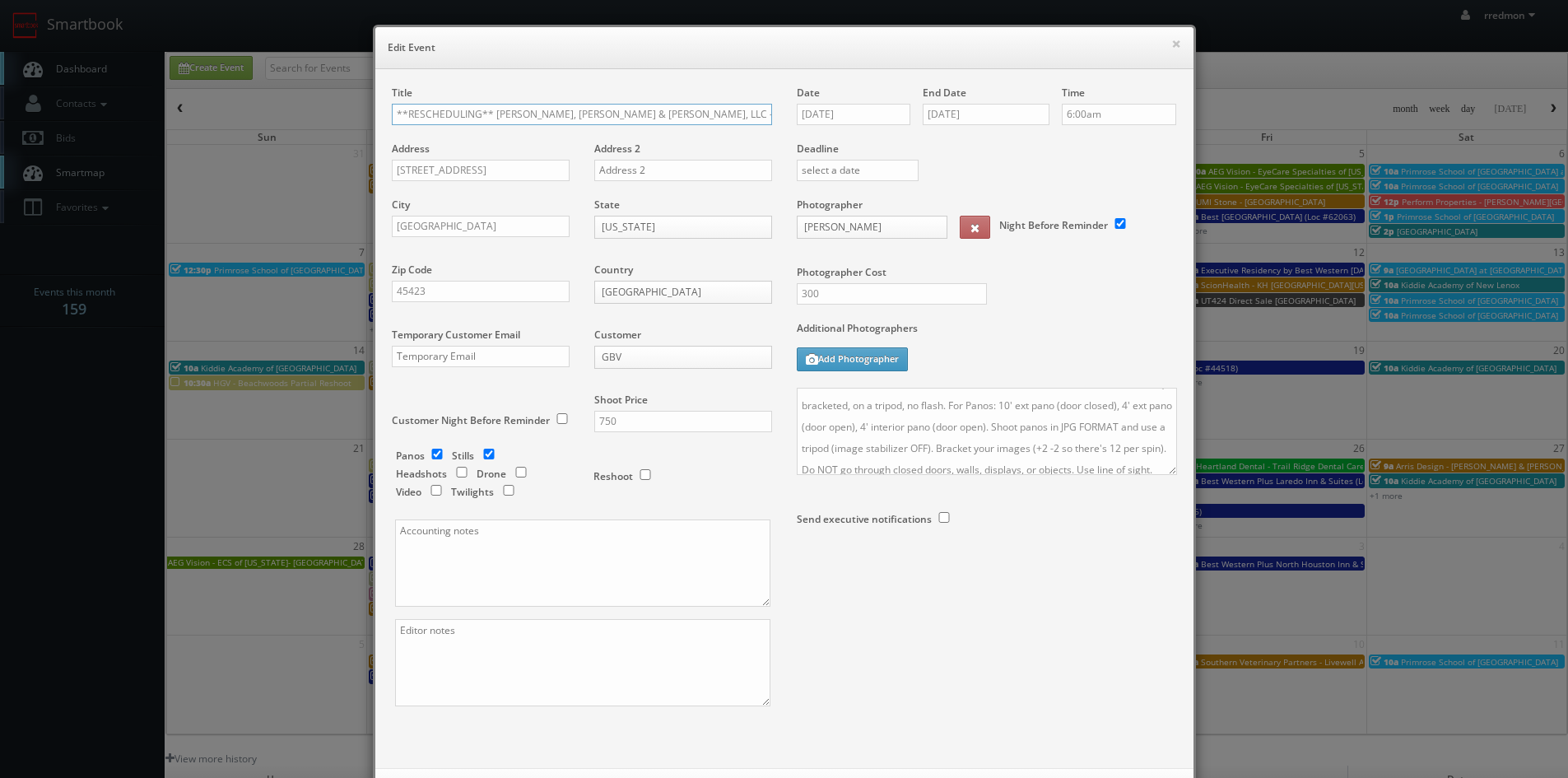
scroll to position [75, 0]
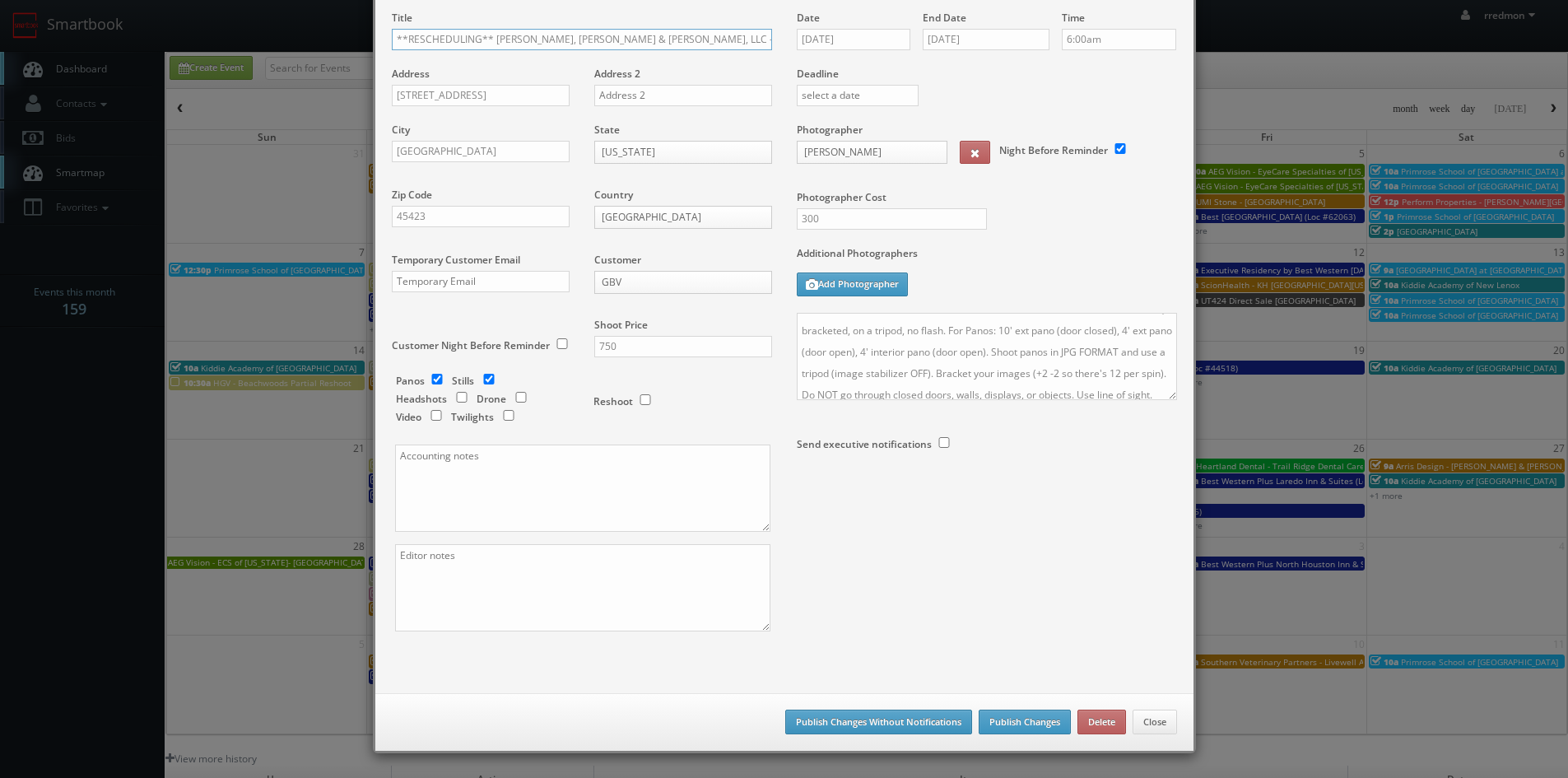
type input "**RESCHEDULING** [PERSON_NAME], [PERSON_NAME] & [PERSON_NAME], LLC - [GEOGRAPHI…"
click at [897, 721] on button "Publish Changes Without Notifications" at bounding box center [879, 721] width 187 height 25
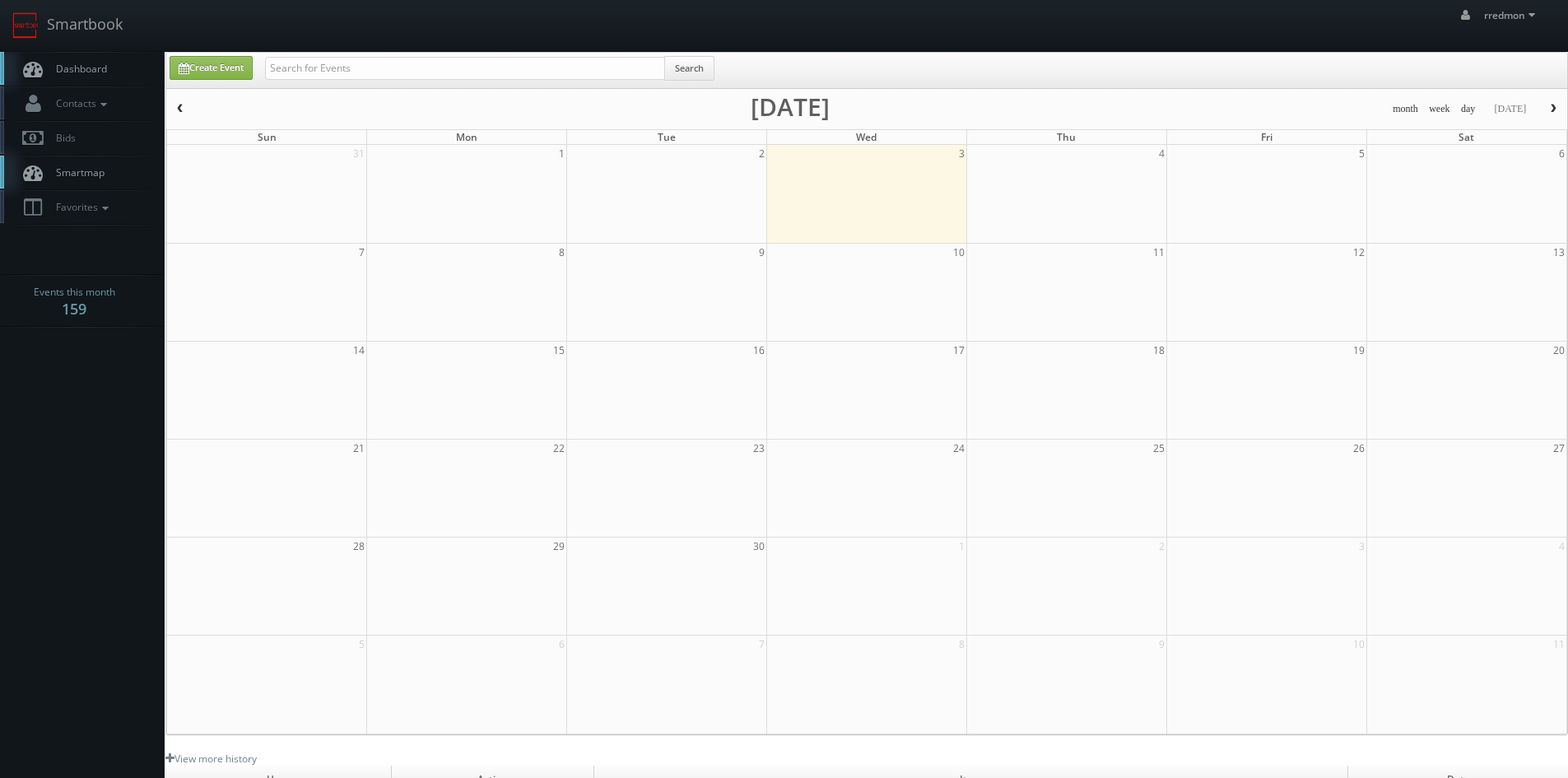
click at [60, 66] on span "Dashboard" at bounding box center [77, 68] width 59 height 14
